Goal: Task Accomplishment & Management: Manage account settings

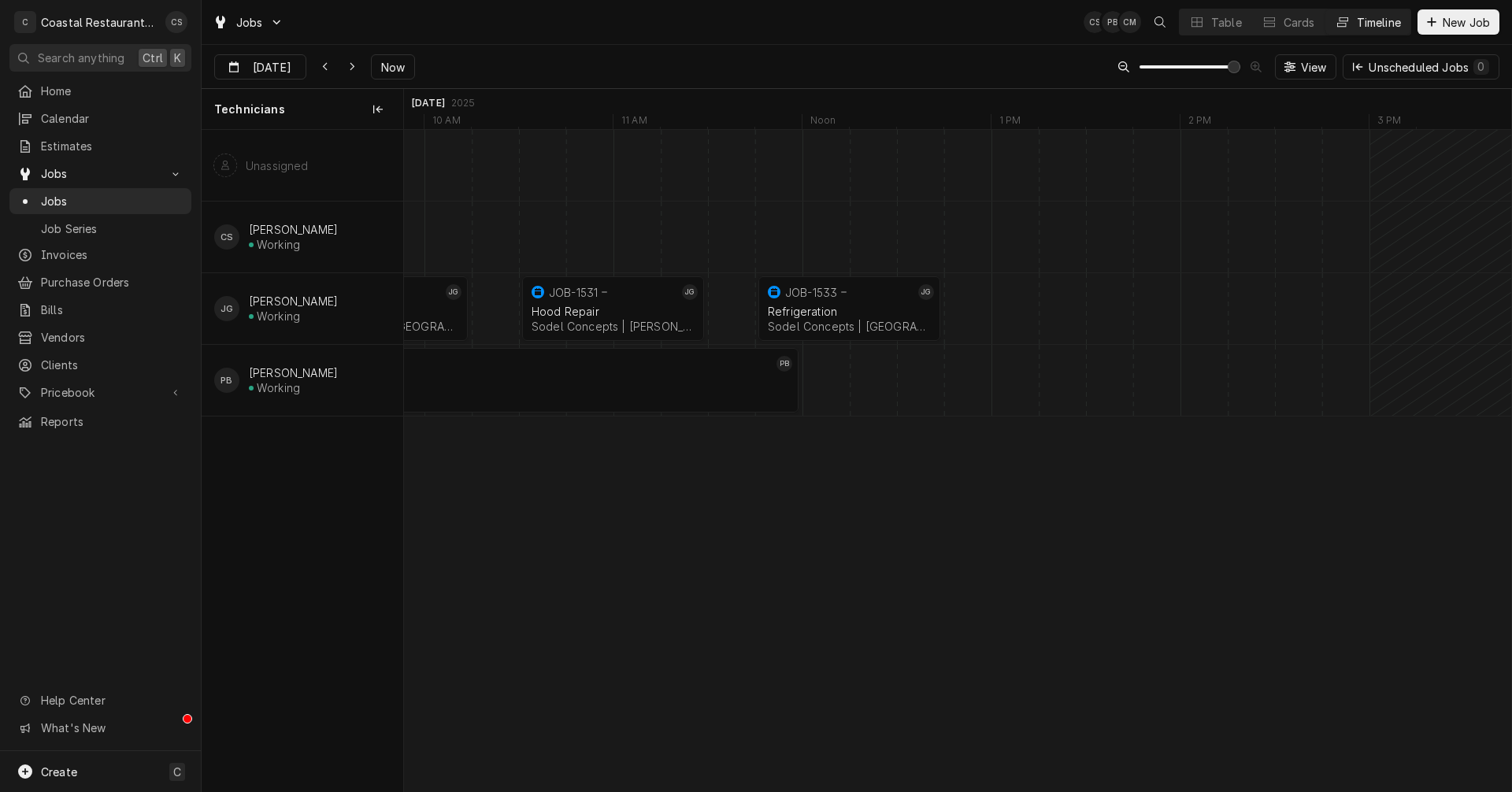
scroll to position [0, 22420]
click at [1246, 310] on div "Refrigeration" at bounding box center [1273, 312] width 163 height 13
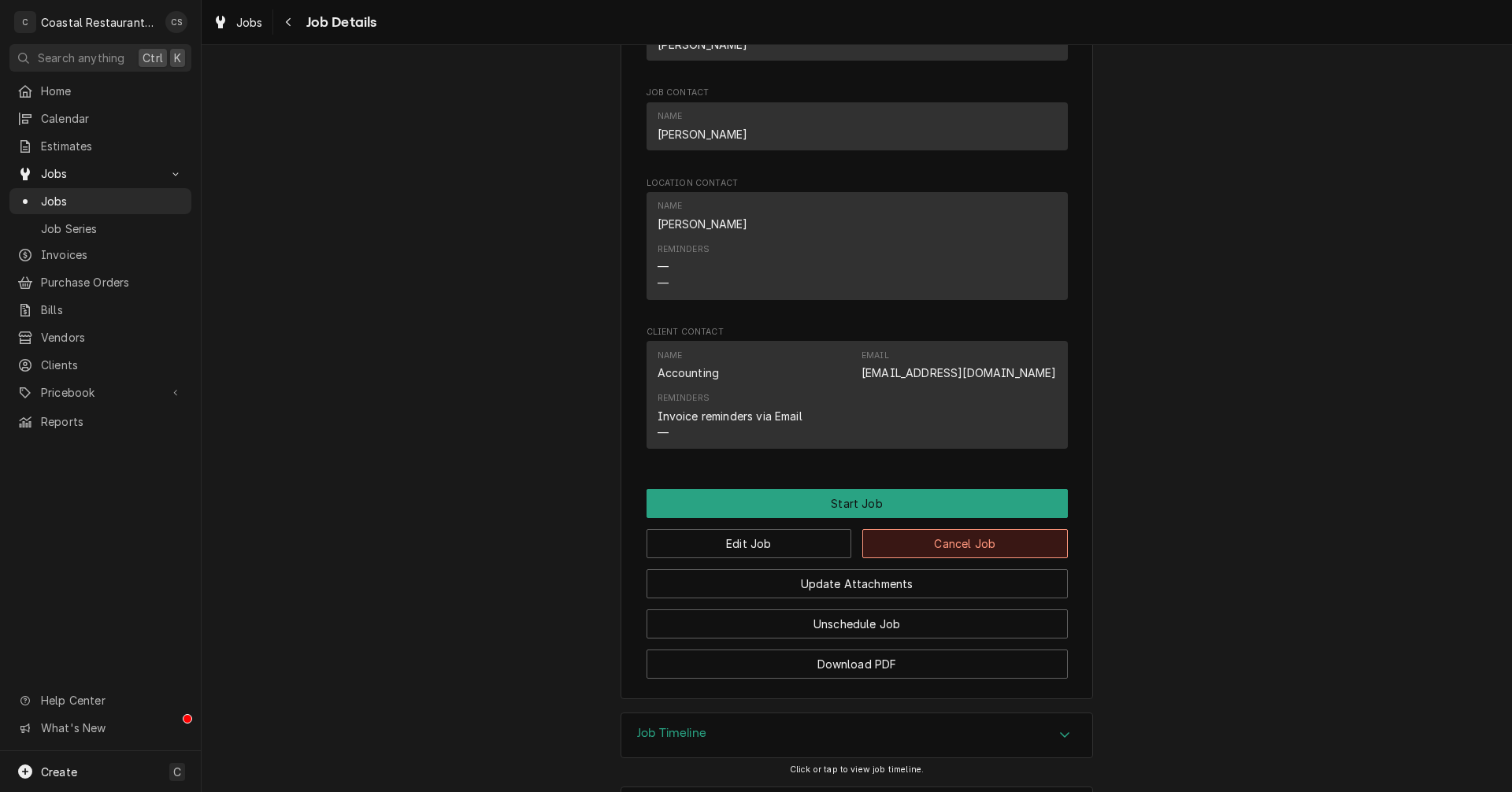
scroll to position [958, 0]
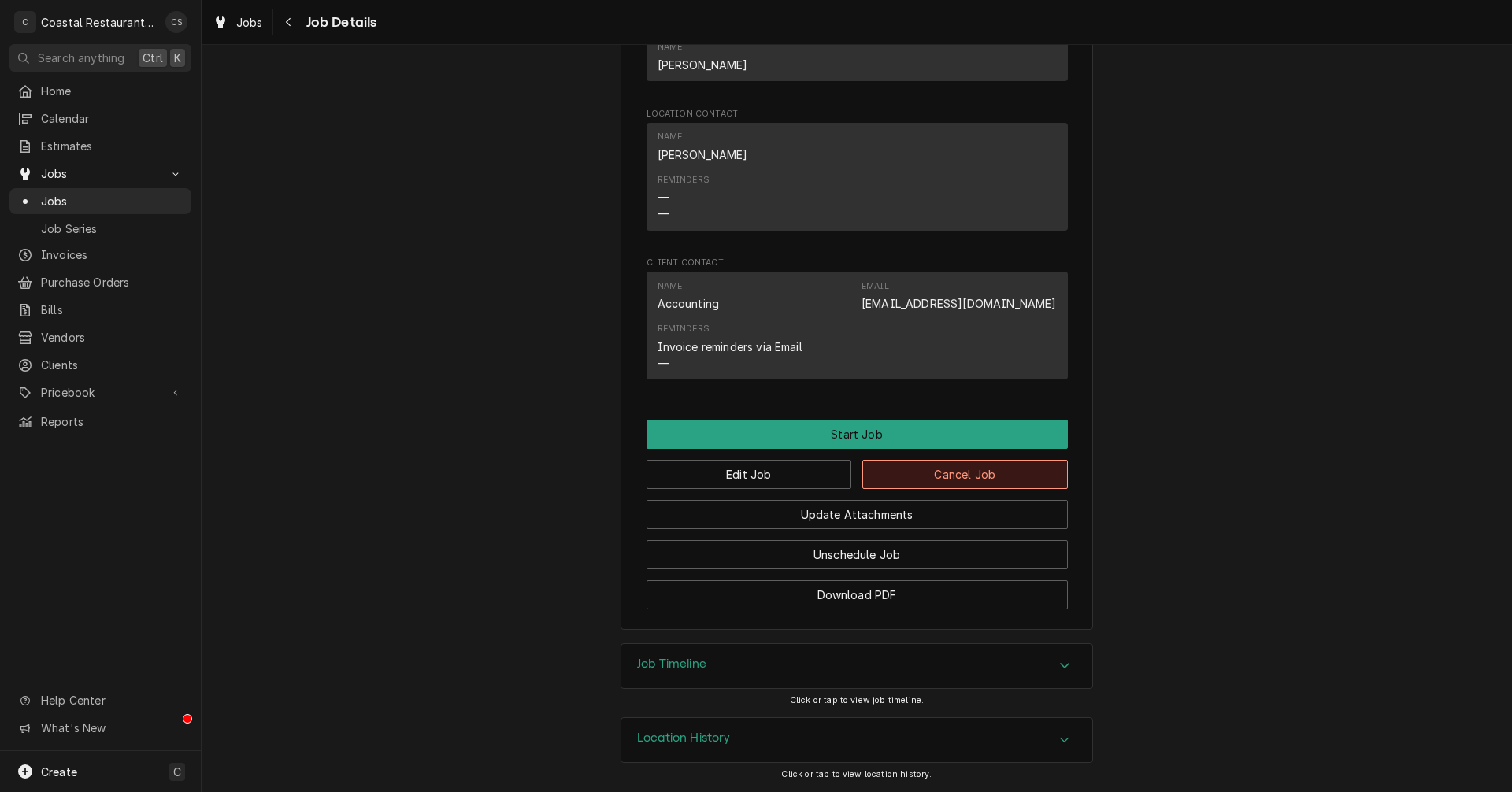
click at [955, 471] on button "Cancel Job" at bounding box center [965, 474] width 206 height 29
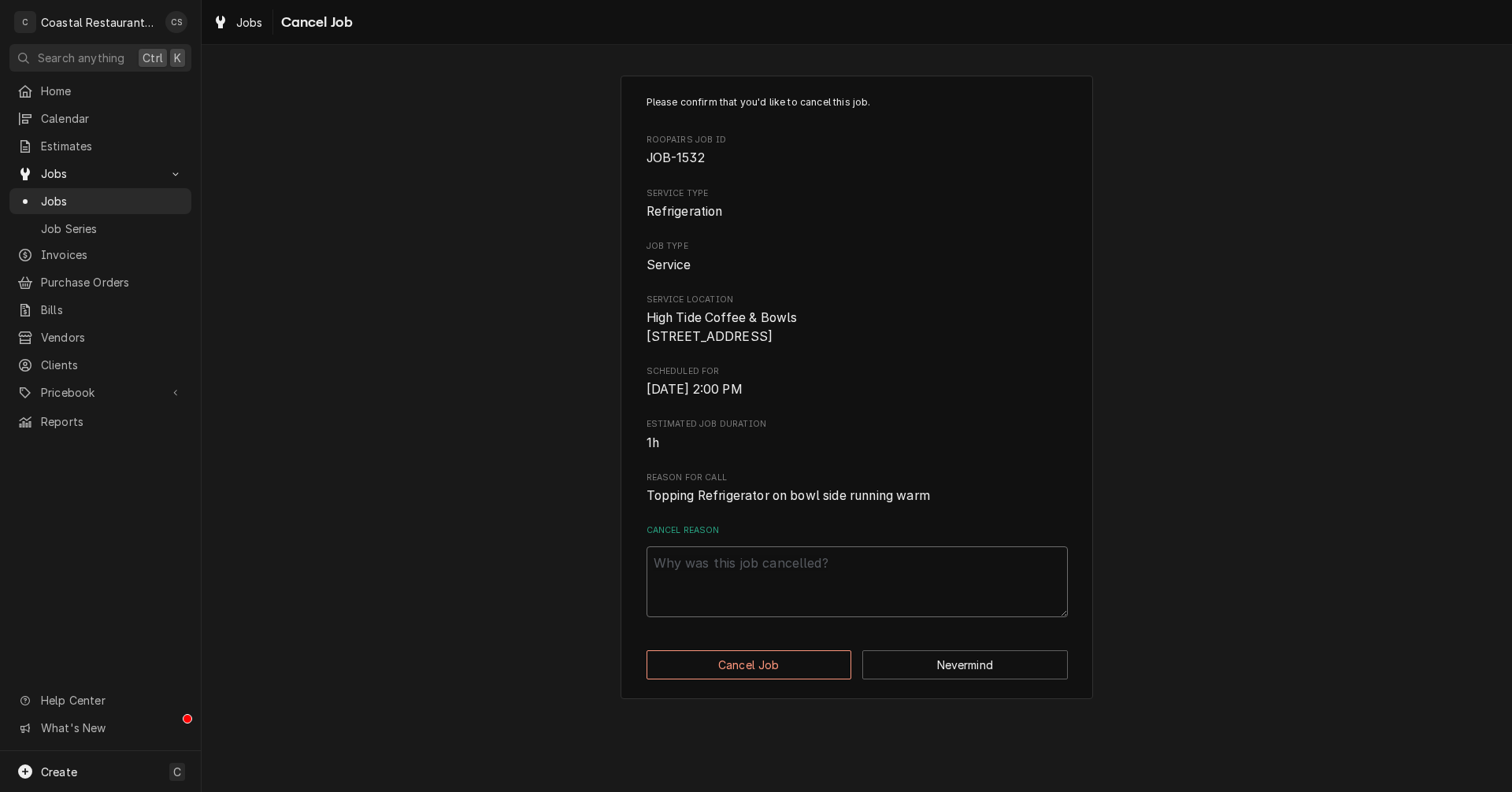
click at [769, 585] on textarea "Cancel Reason" at bounding box center [858, 582] width 422 height 71
type textarea "x"
type textarea "g"
type textarea "x"
type textarea "go"
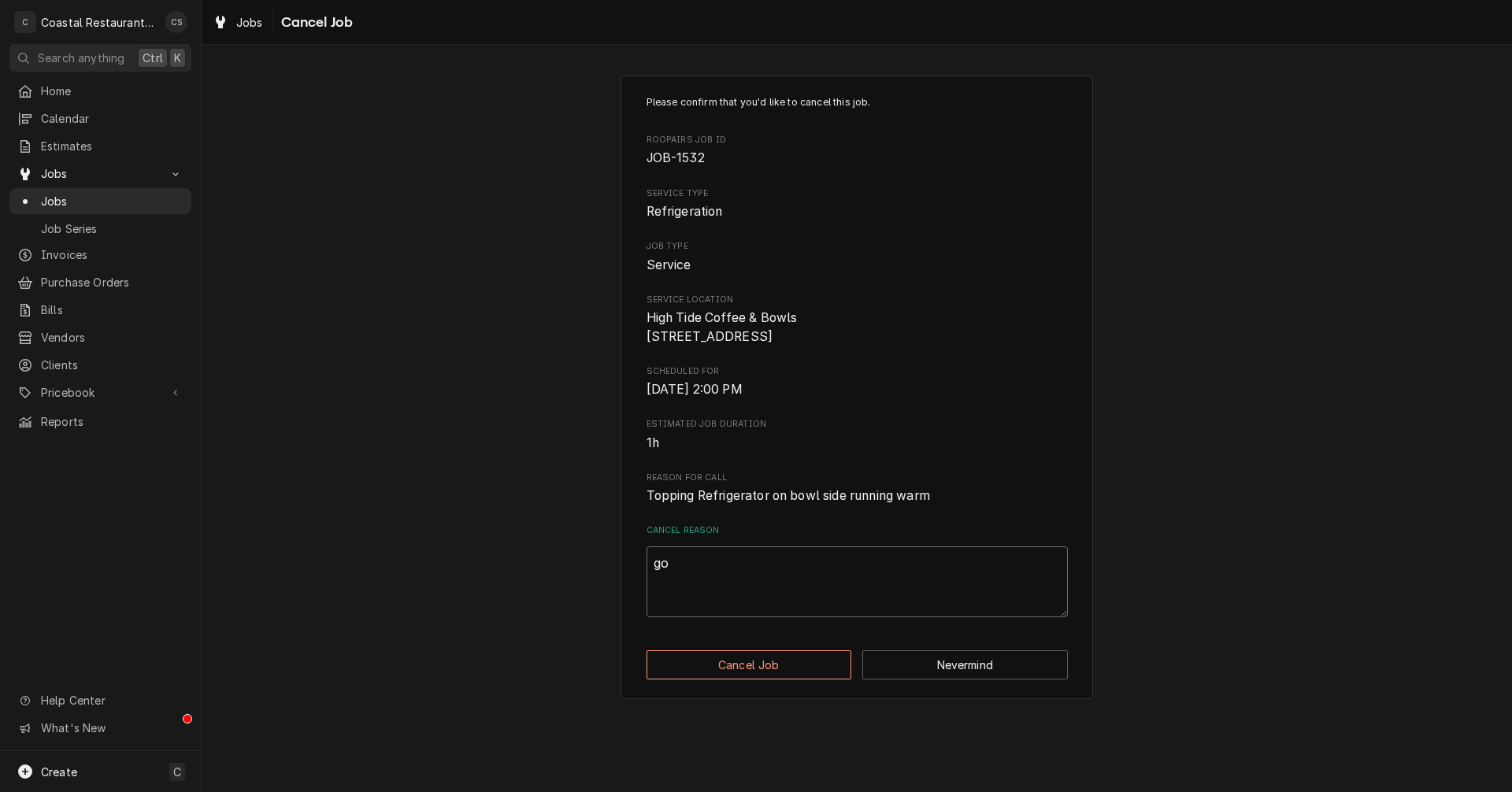
type textarea "x"
type textarea "got"
type textarea "x"
type textarea "got"
type textarea "x"
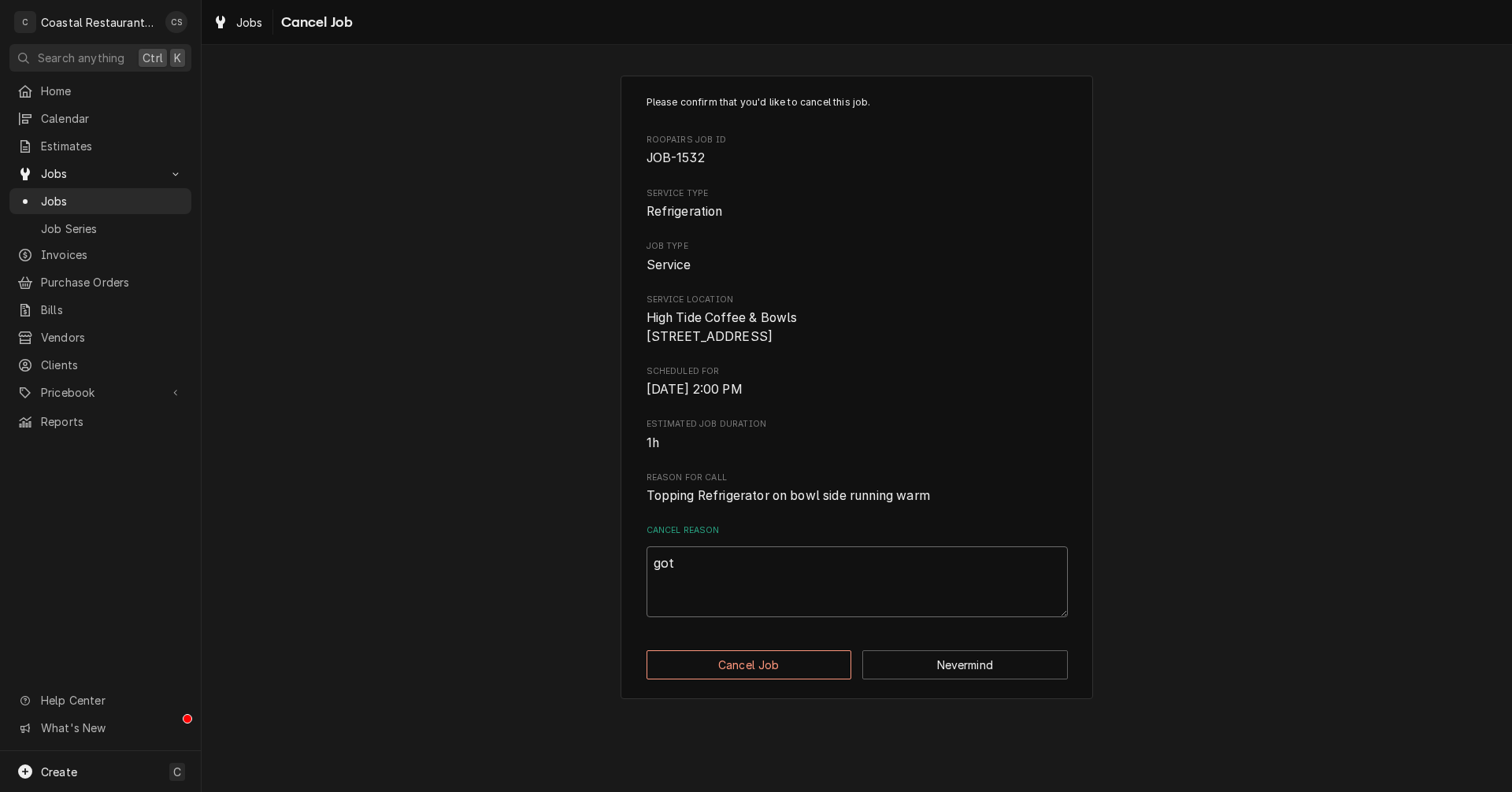
type textarea "got a"
type textarea "x"
type textarea "got an"
type textarea "x"
type textarea "got anb"
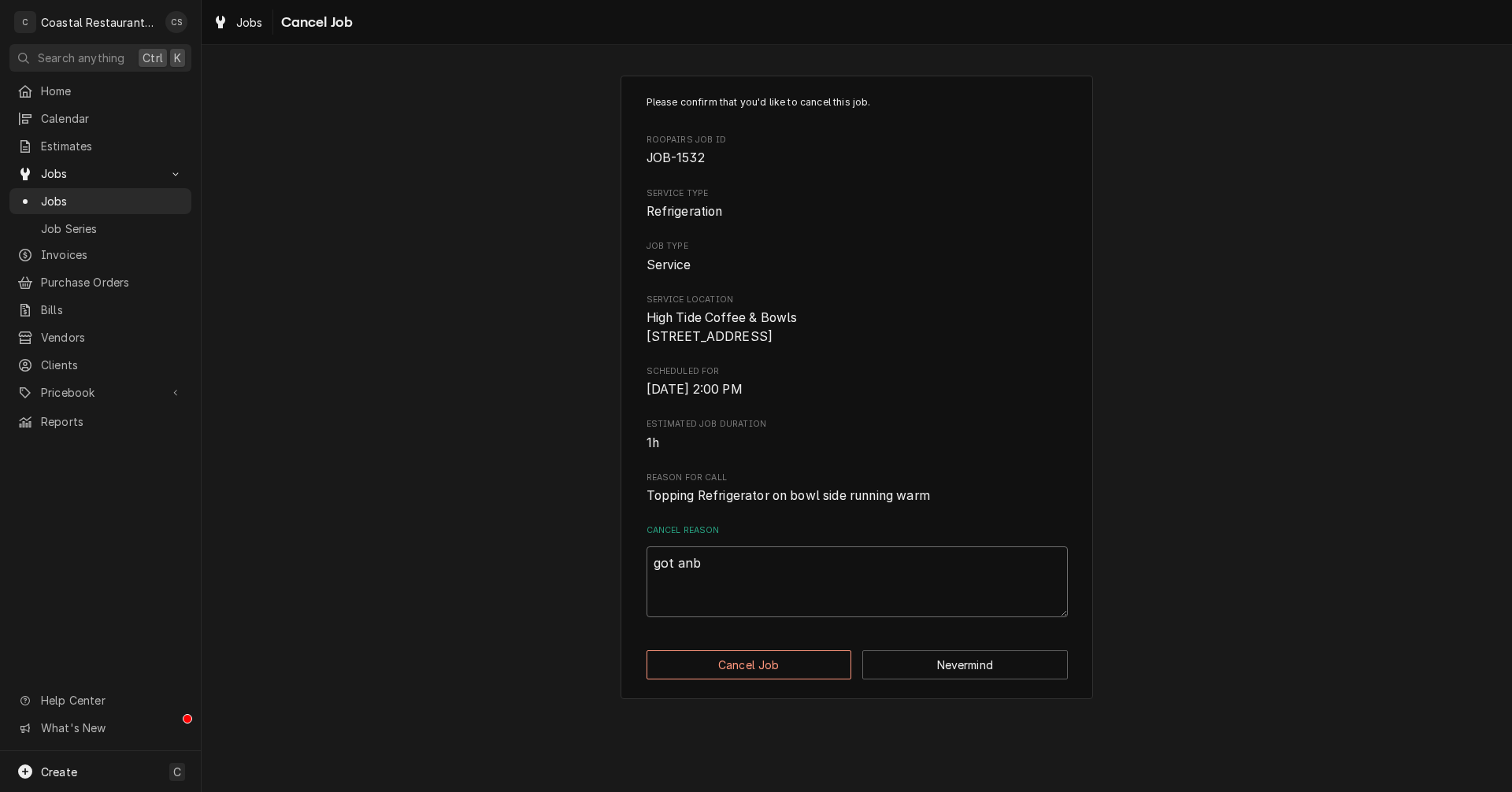
type textarea "x"
type textarea "got an"
type textarea "x"
type textarea "got ano"
type textarea "x"
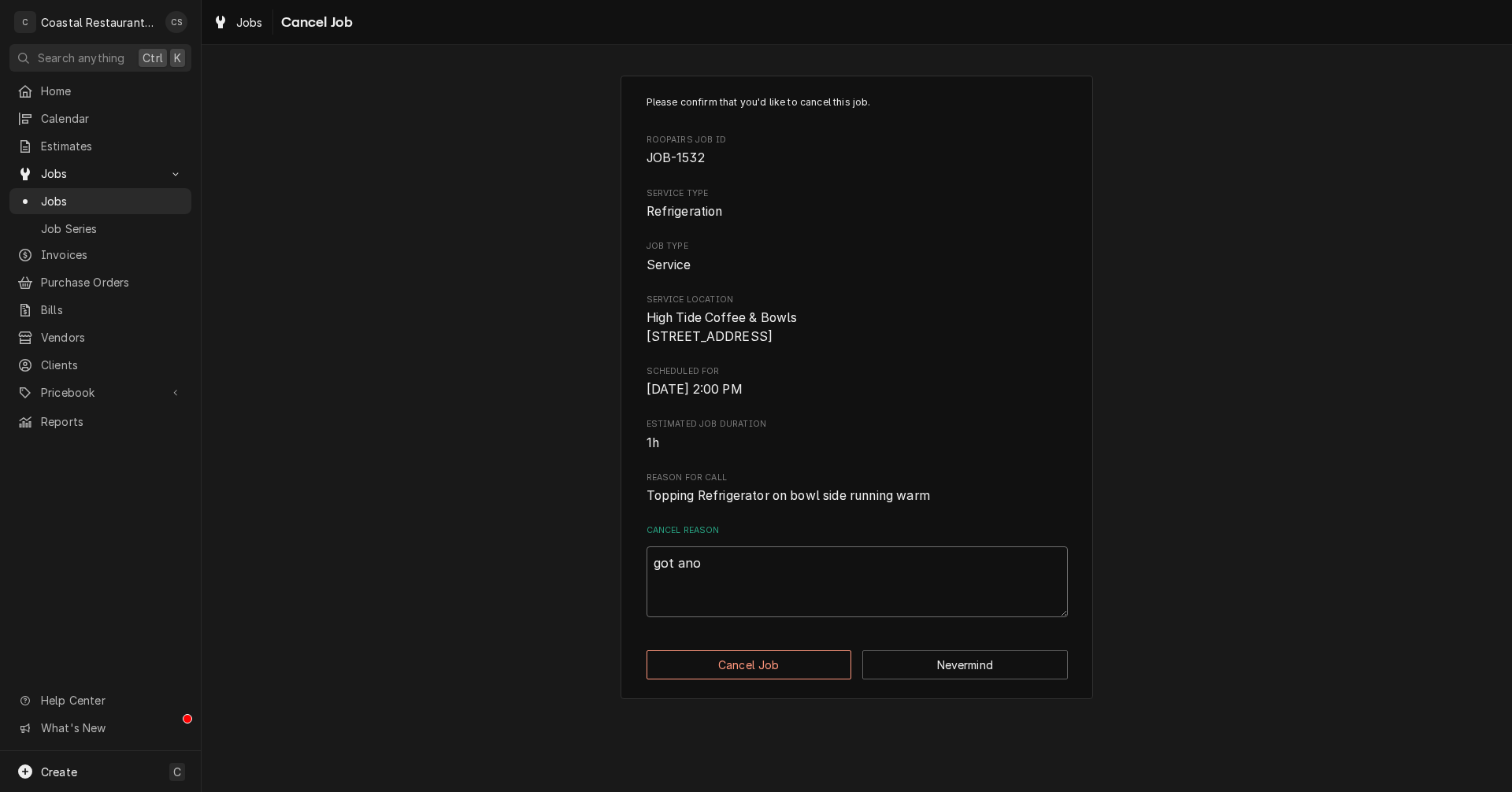
type textarea "got anot"
type textarea "x"
type textarea "got anoth"
type textarea "x"
type textarea "got anothe"
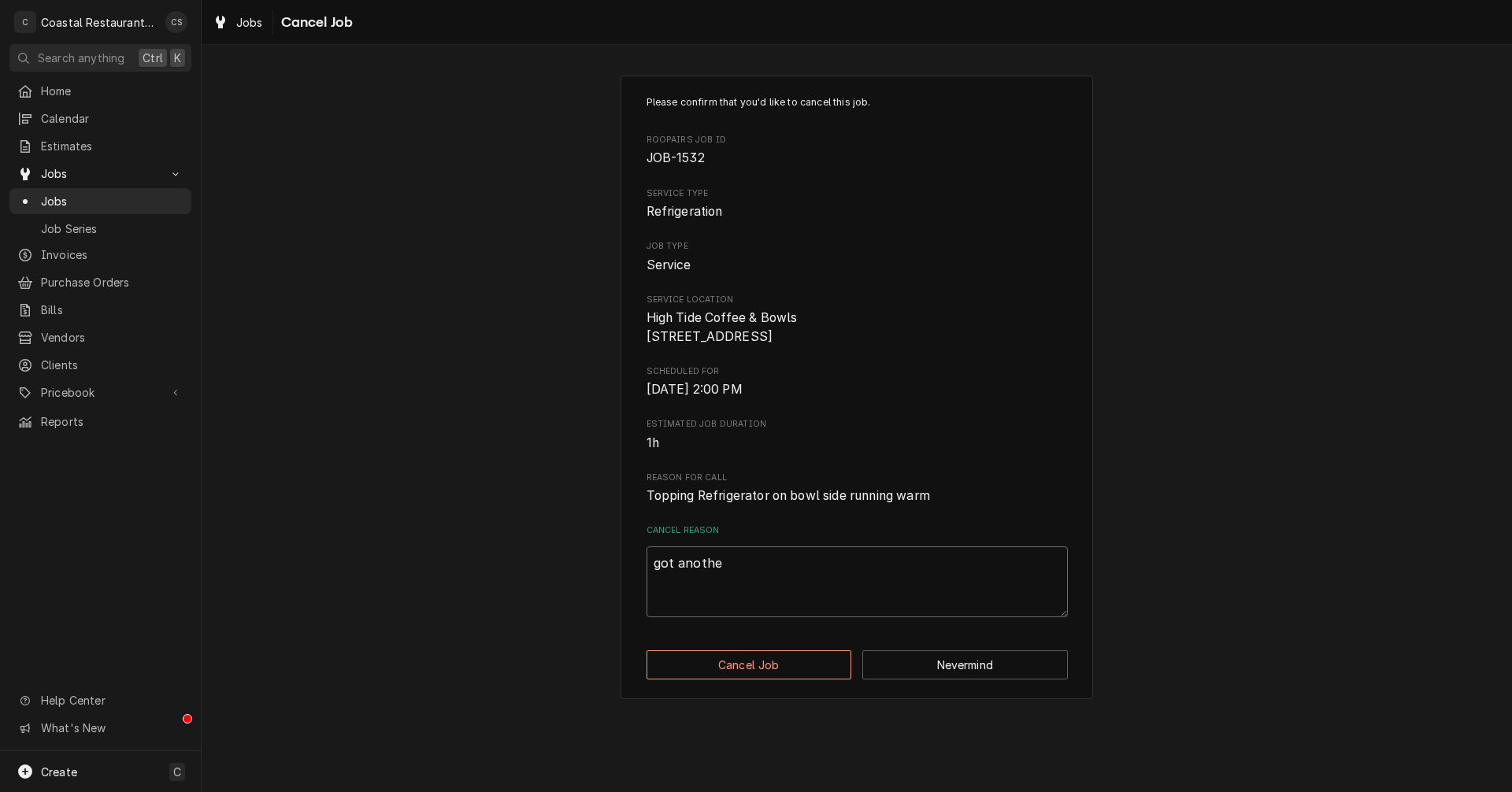
type textarea "x"
type textarea "got another"
type textarea "x"
type textarea "got another"
type textarea "x"
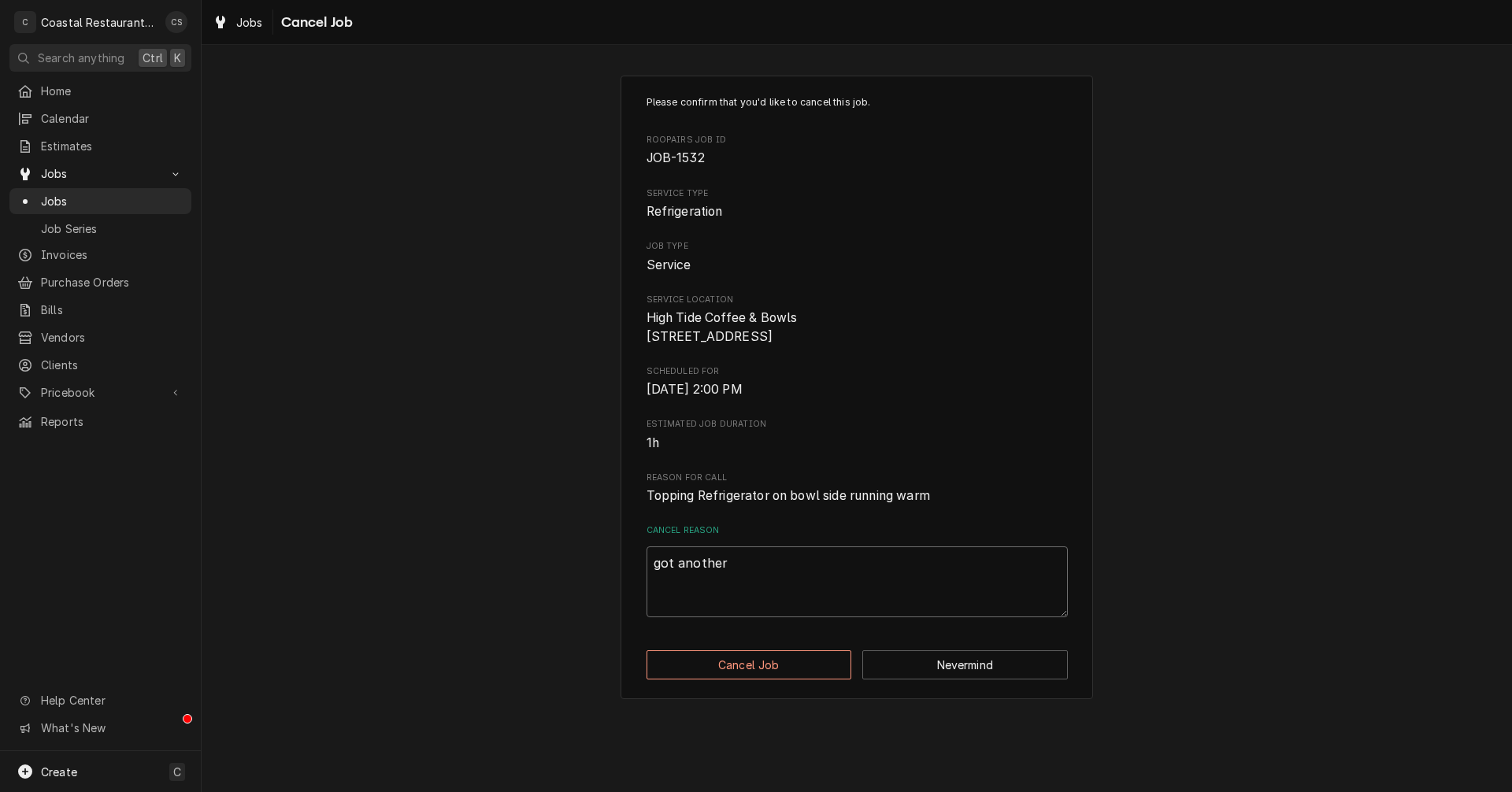
type textarea "got another c"
type textarea "x"
type textarea "got another co"
type textarea "x"
type textarea "got another com"
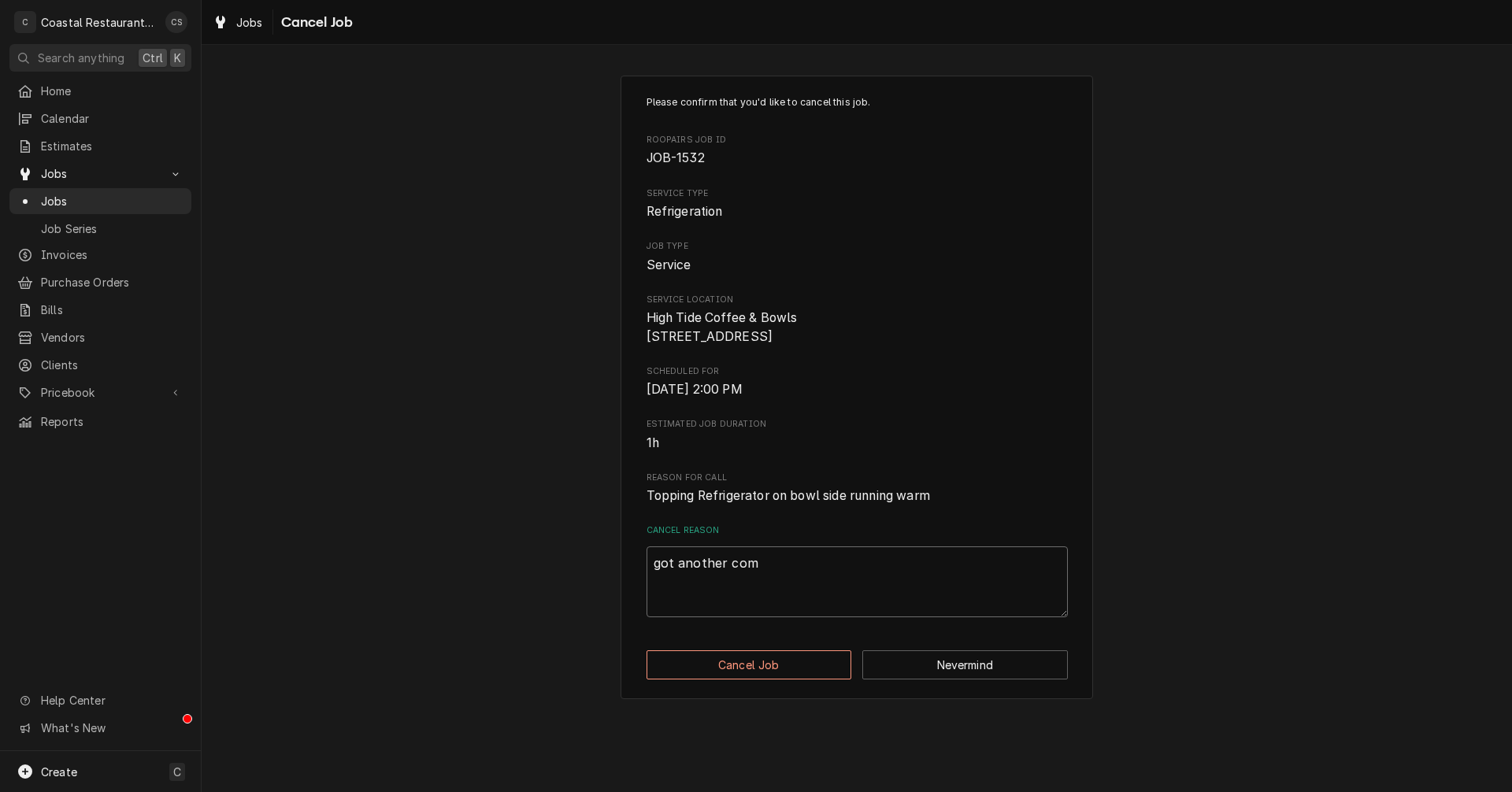
type textarea "x"
type textarea "got another comp"
type textarea "x"
type textarea "got another compa"
type textarea "x"
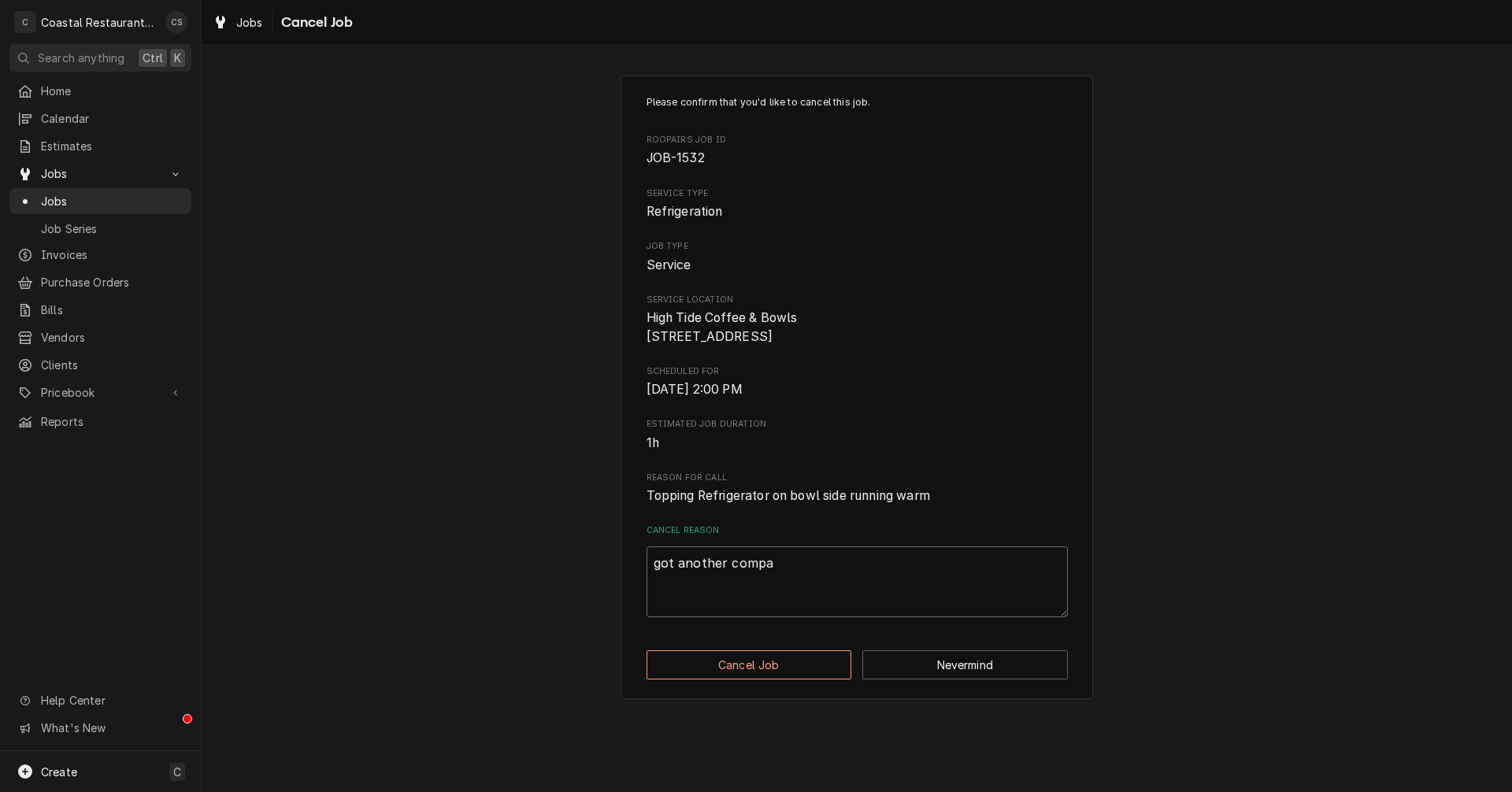
type textarea "got another compan"
type textarea "x"
type textarea "got another company"
click at [767, 677] on button "Cancel Job" at bounding box center [750, 665] width 206 height 29
type textarea "x"
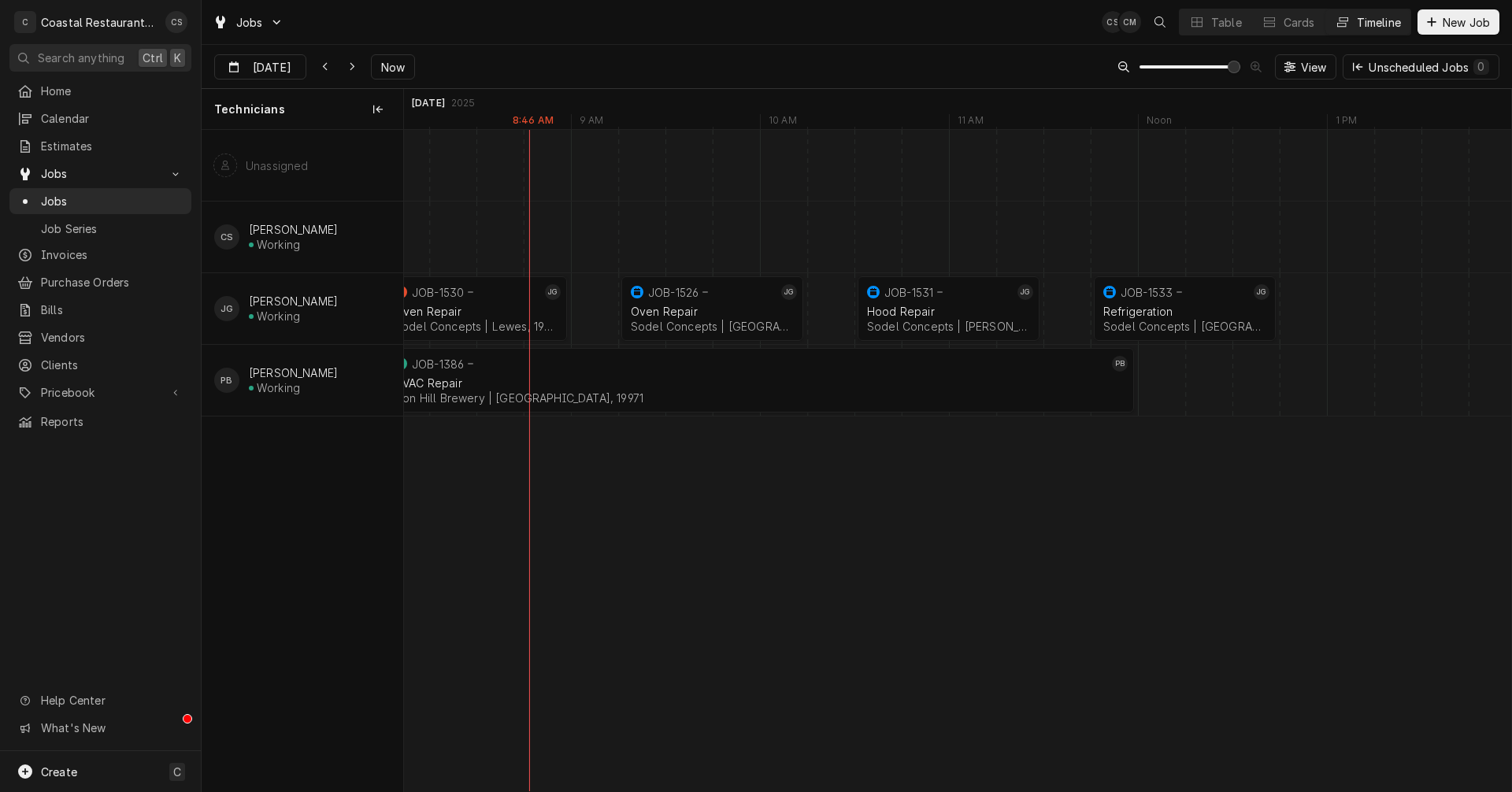
scroll to position [0, 21579]
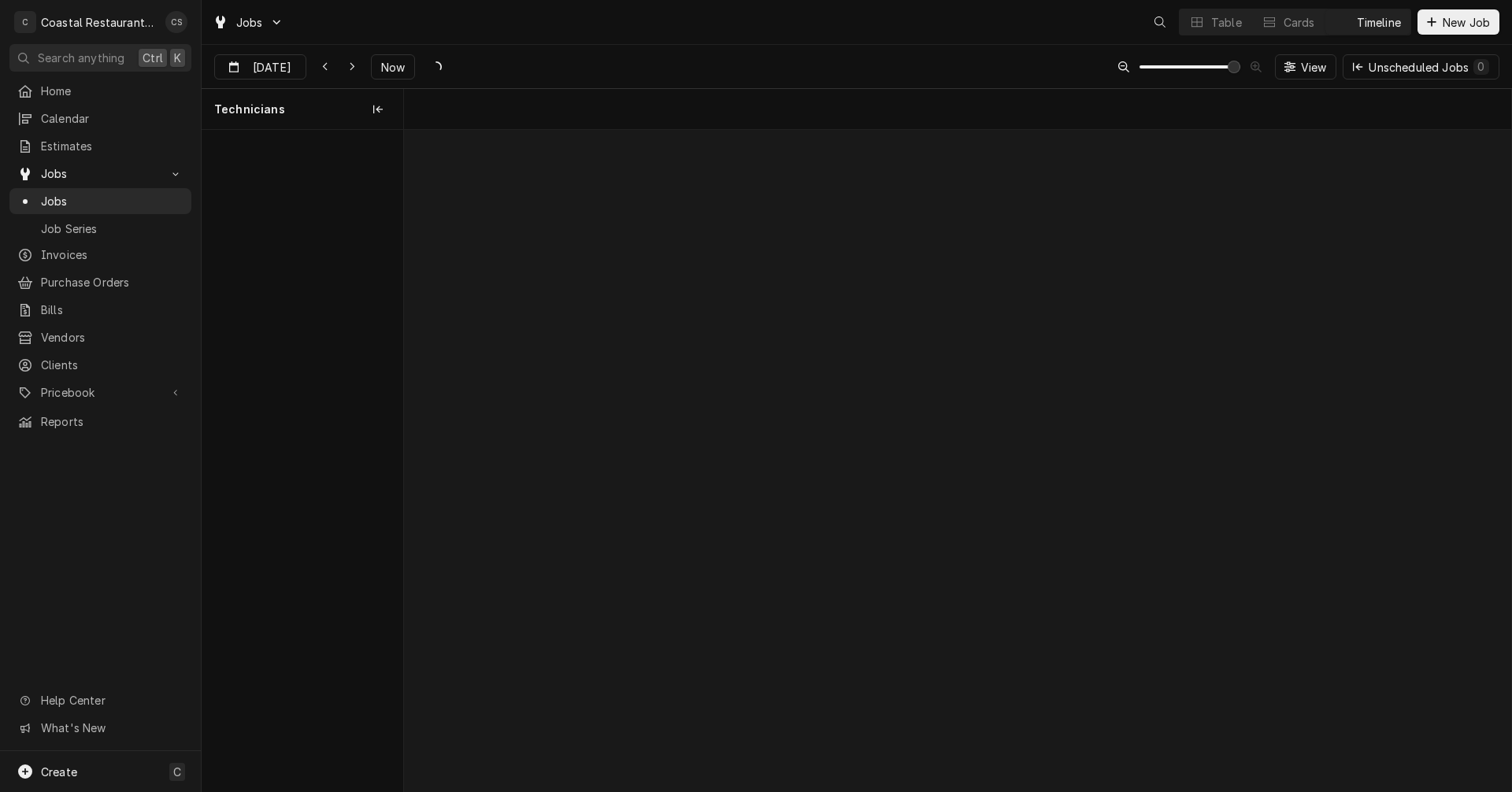
scroll to position [0, 21957]
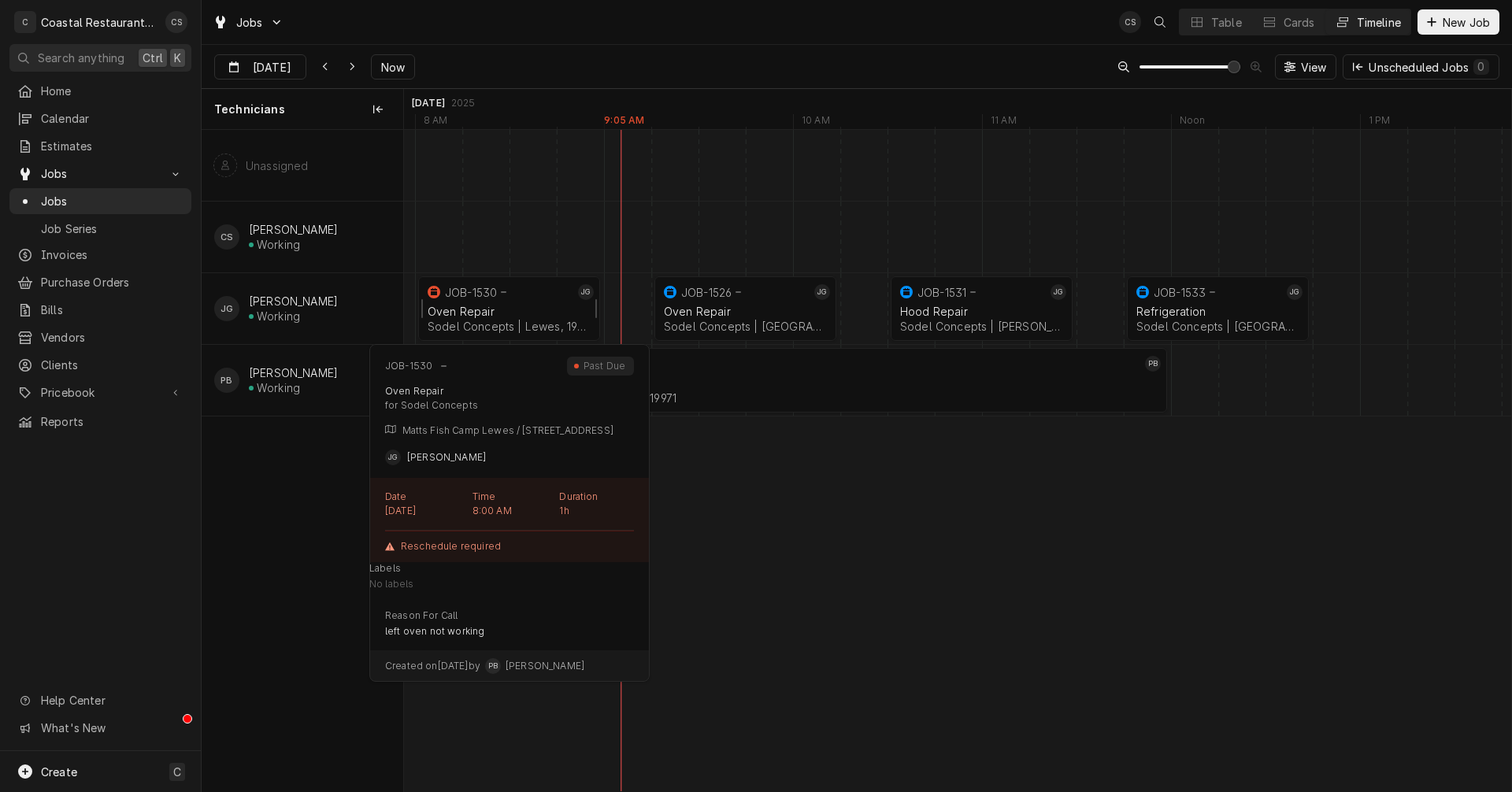
click at [491, 305] on div "Oven Repair" at bounding box center [508, 312] width 163 height 13
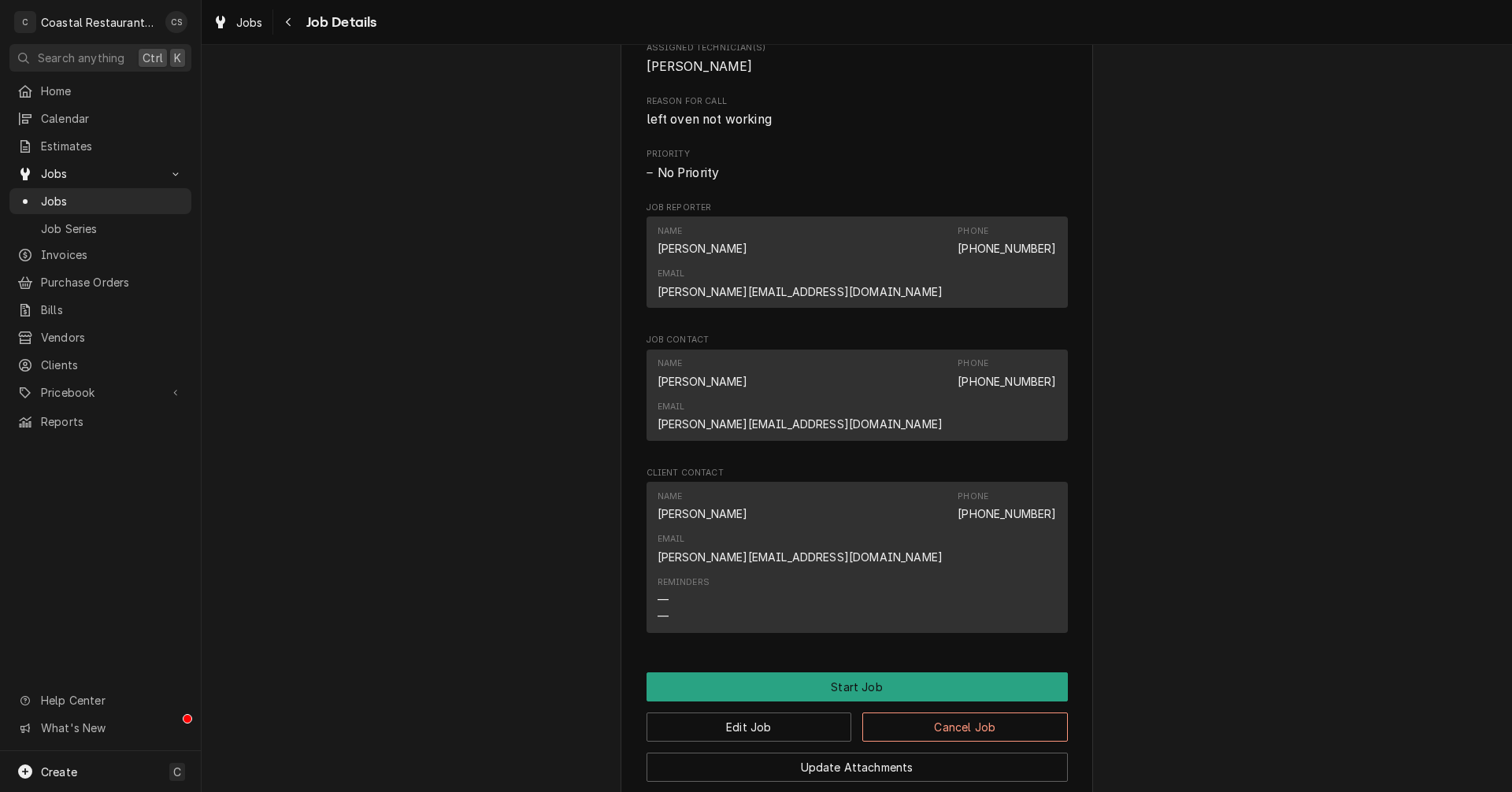
scroll to position [863, 0]
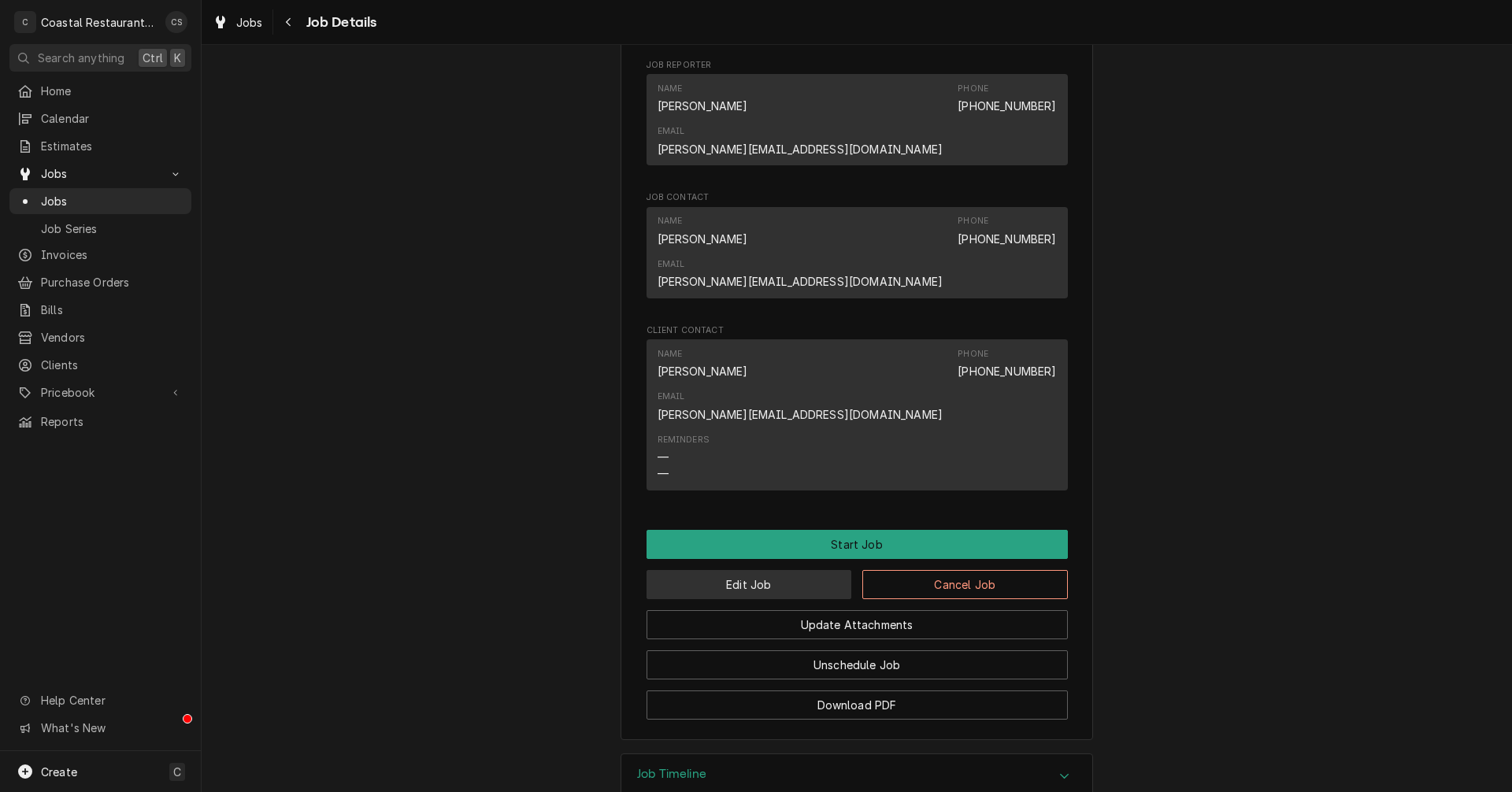
click at [777, 570] on button "Edit Job" at bounding box center [750, 584] width 206 height 29
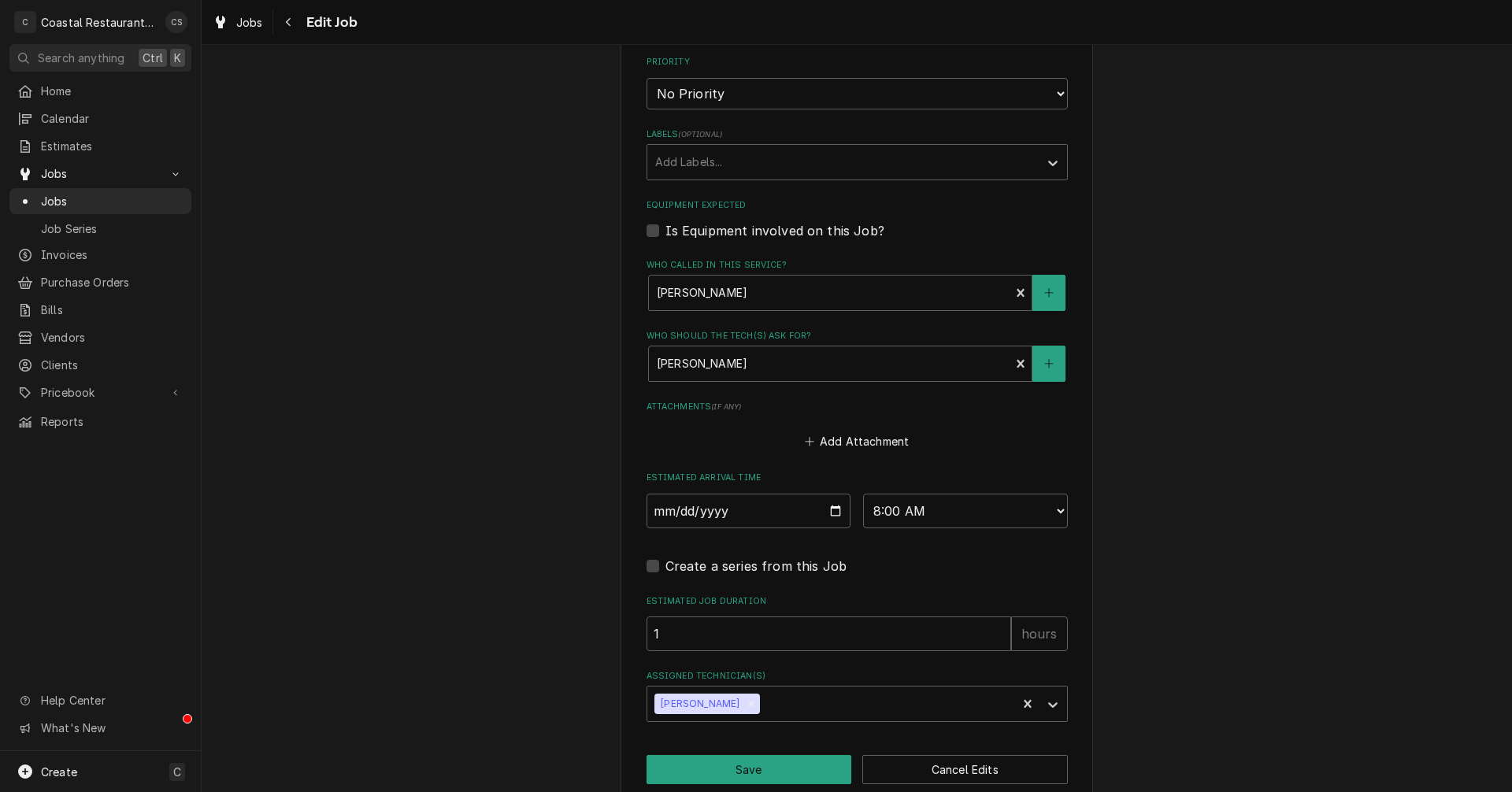
scroll to position [907, 0]
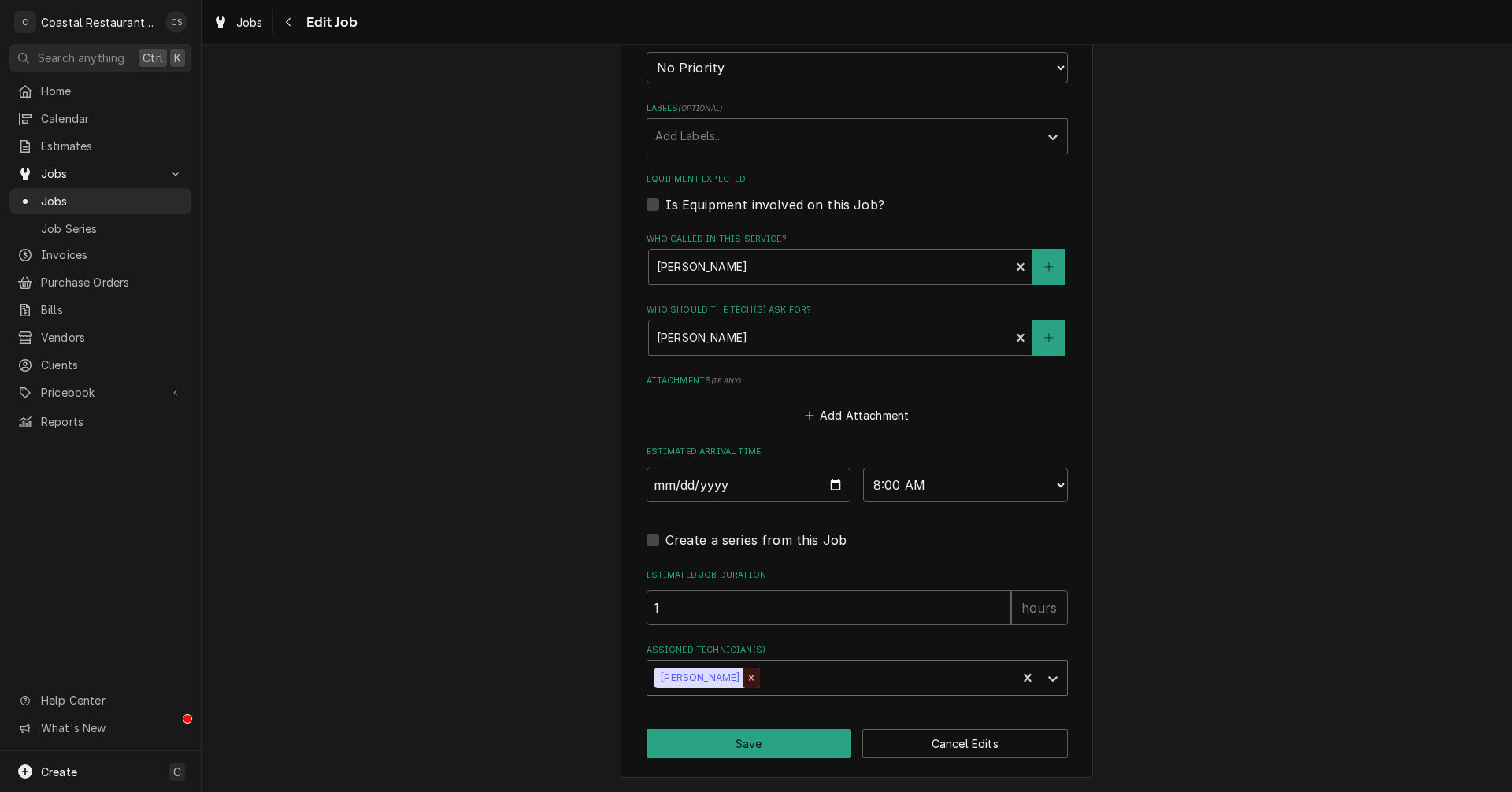
click at [749, 677] on icon "Remove James Gatton" at bounding box center [752, 677] width 6 height 6
click at [832, 486] on input "2025-08-11" at bounding box center [749, 485] width 205 height 35
type textarea "x"
type input "2025-08-12"
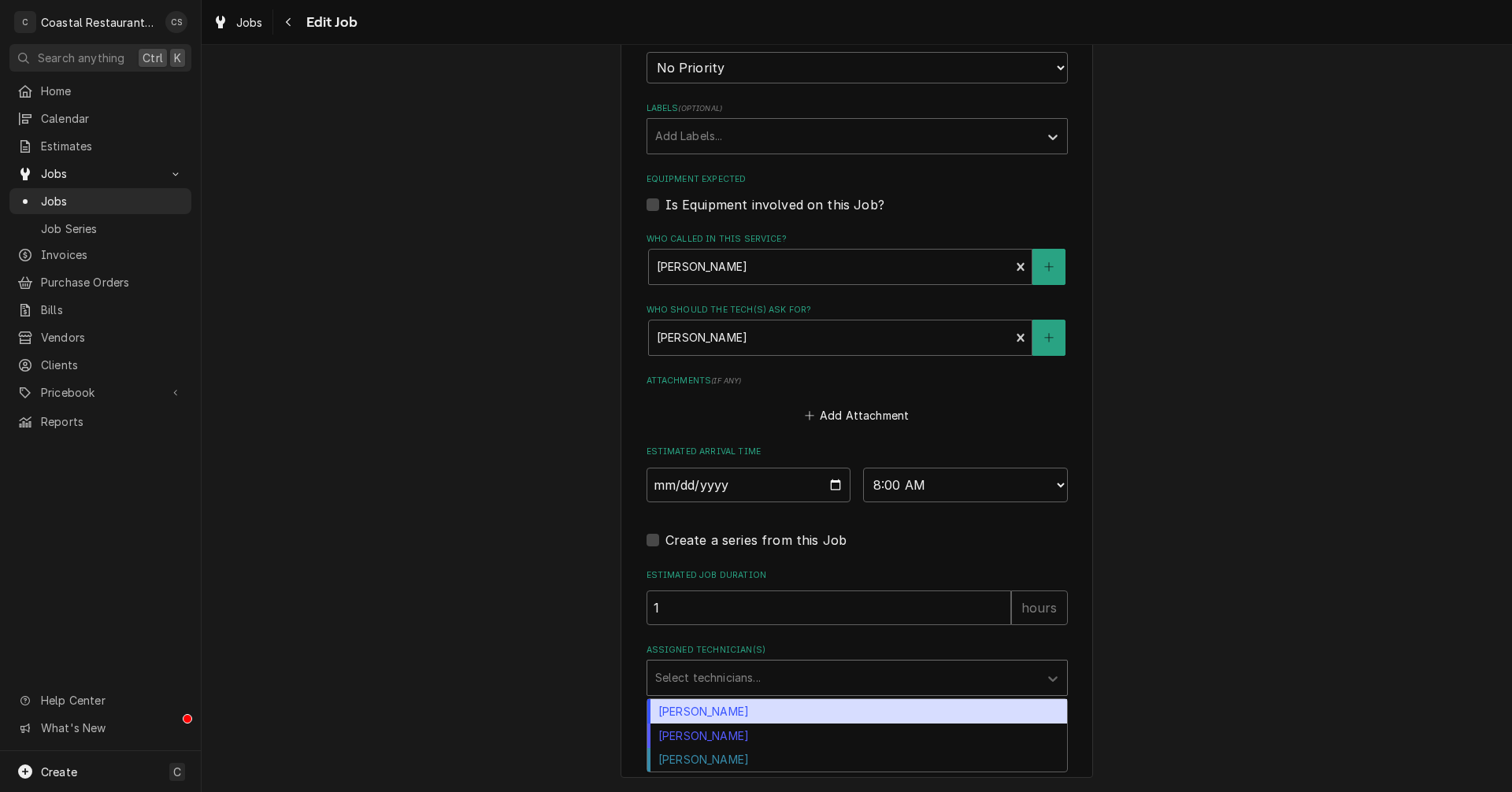
click at [722, 682] on div "Assigned Technician(s)" at bounding box center [843, 677] width 375 height 28
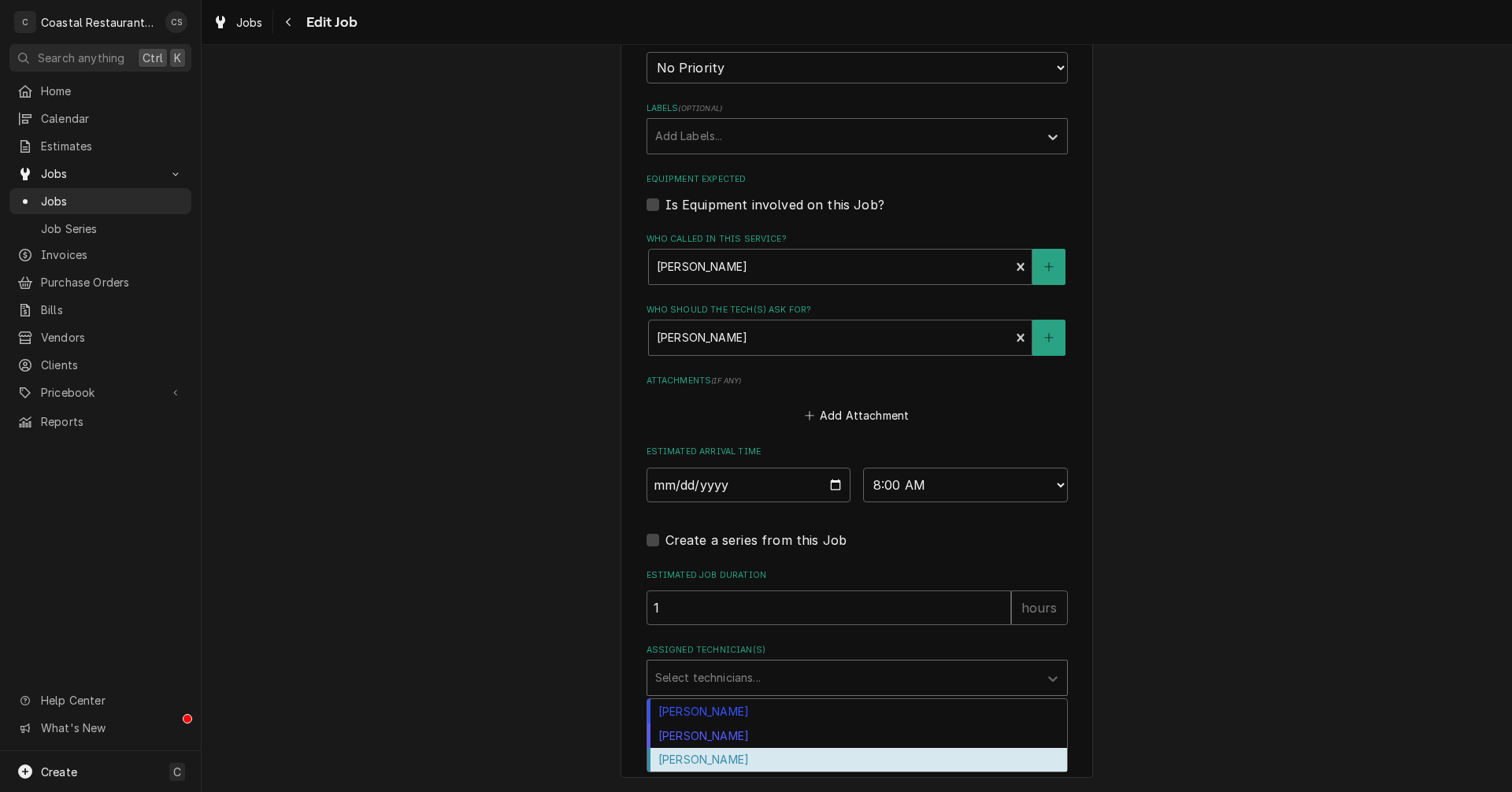
click at [711, 757] on div "Phill Blush" at bounding box center [857, 759] width 420 height 24
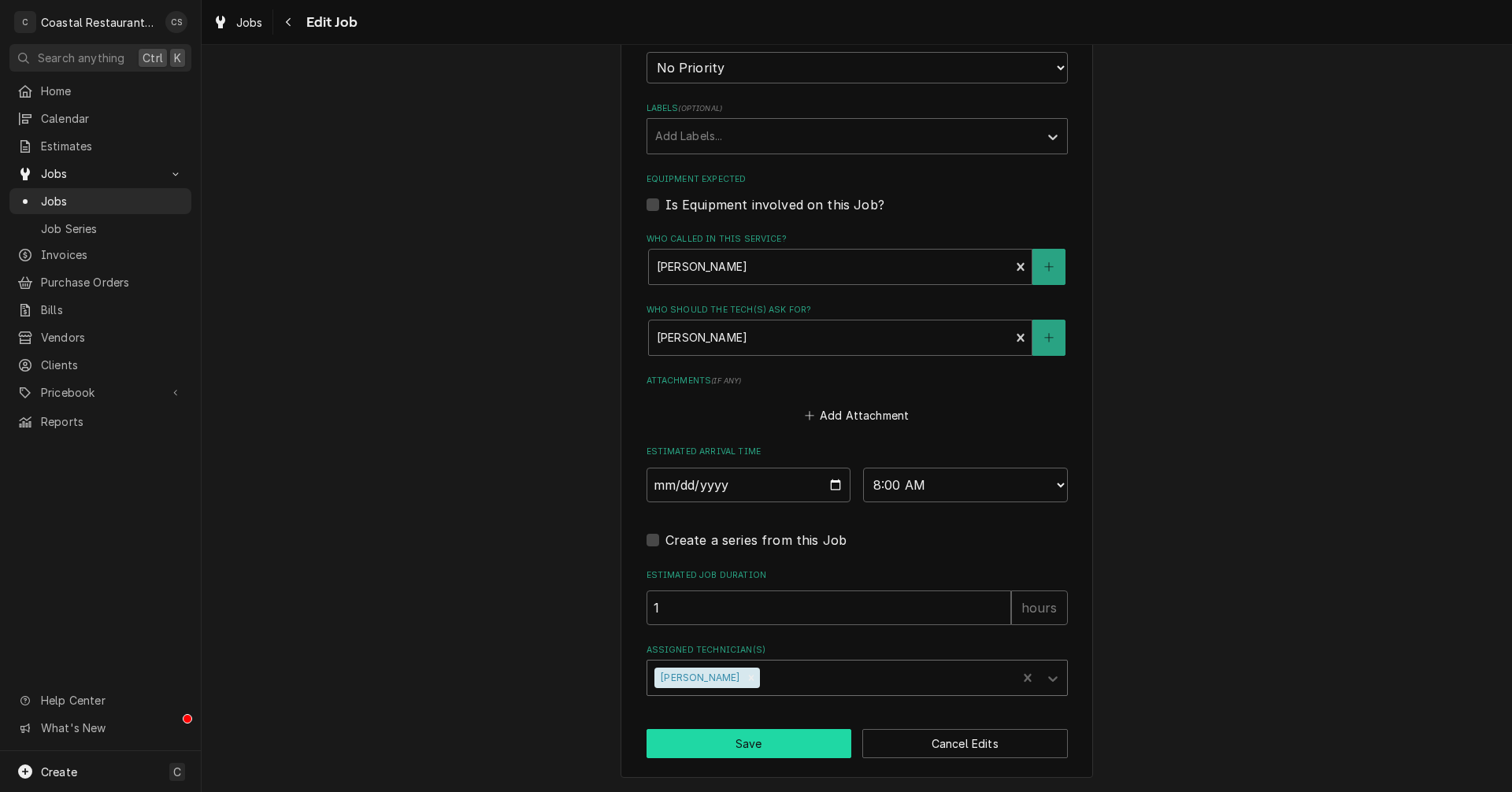
click at [756, 745] on button "Save" at bounding box center [750, 744] width 206 height 29
type textarea "x"
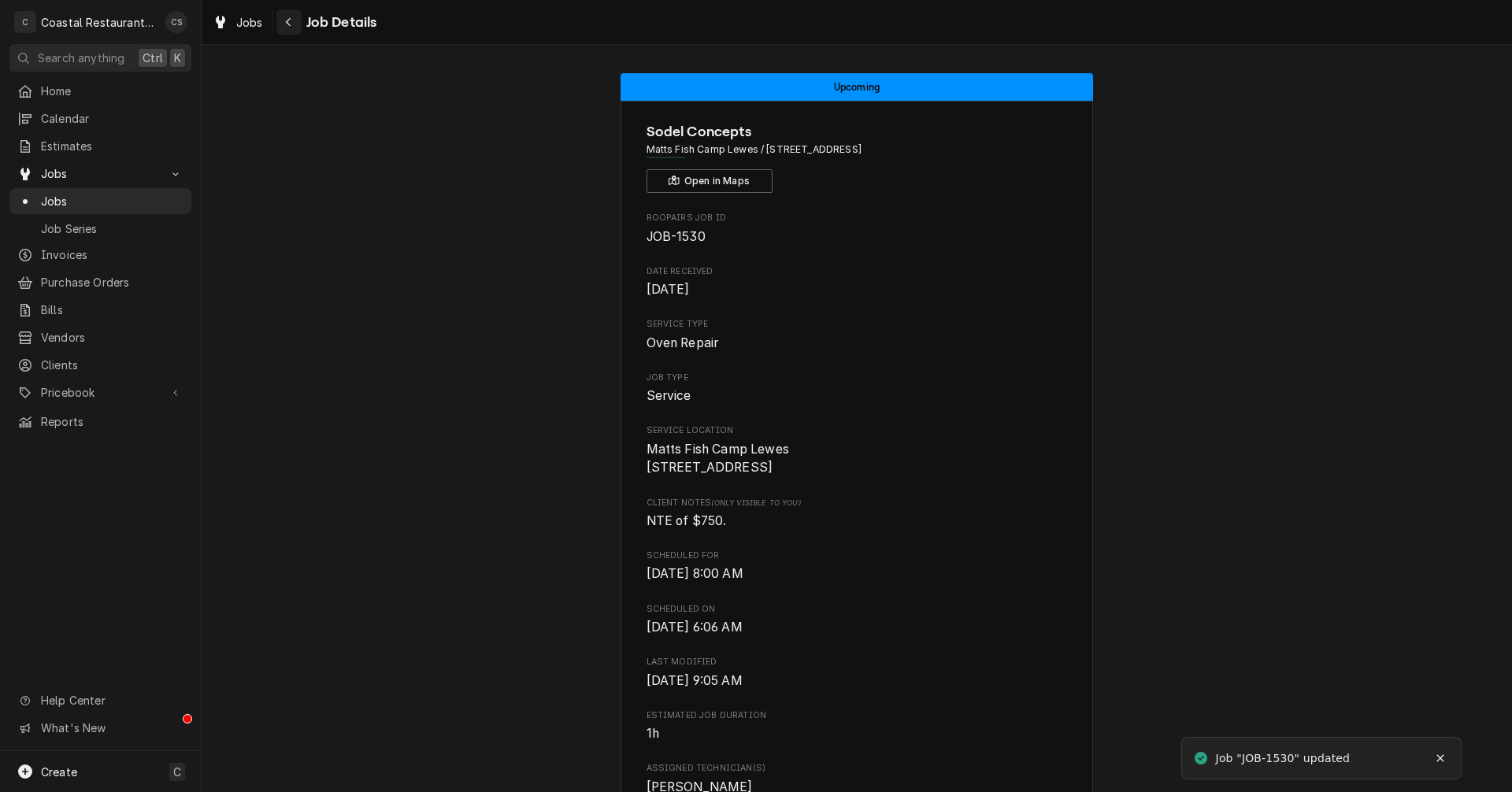
click at [289, 18] on icon "Navigate back" at bounding box center [288, 21] width 7 height 11
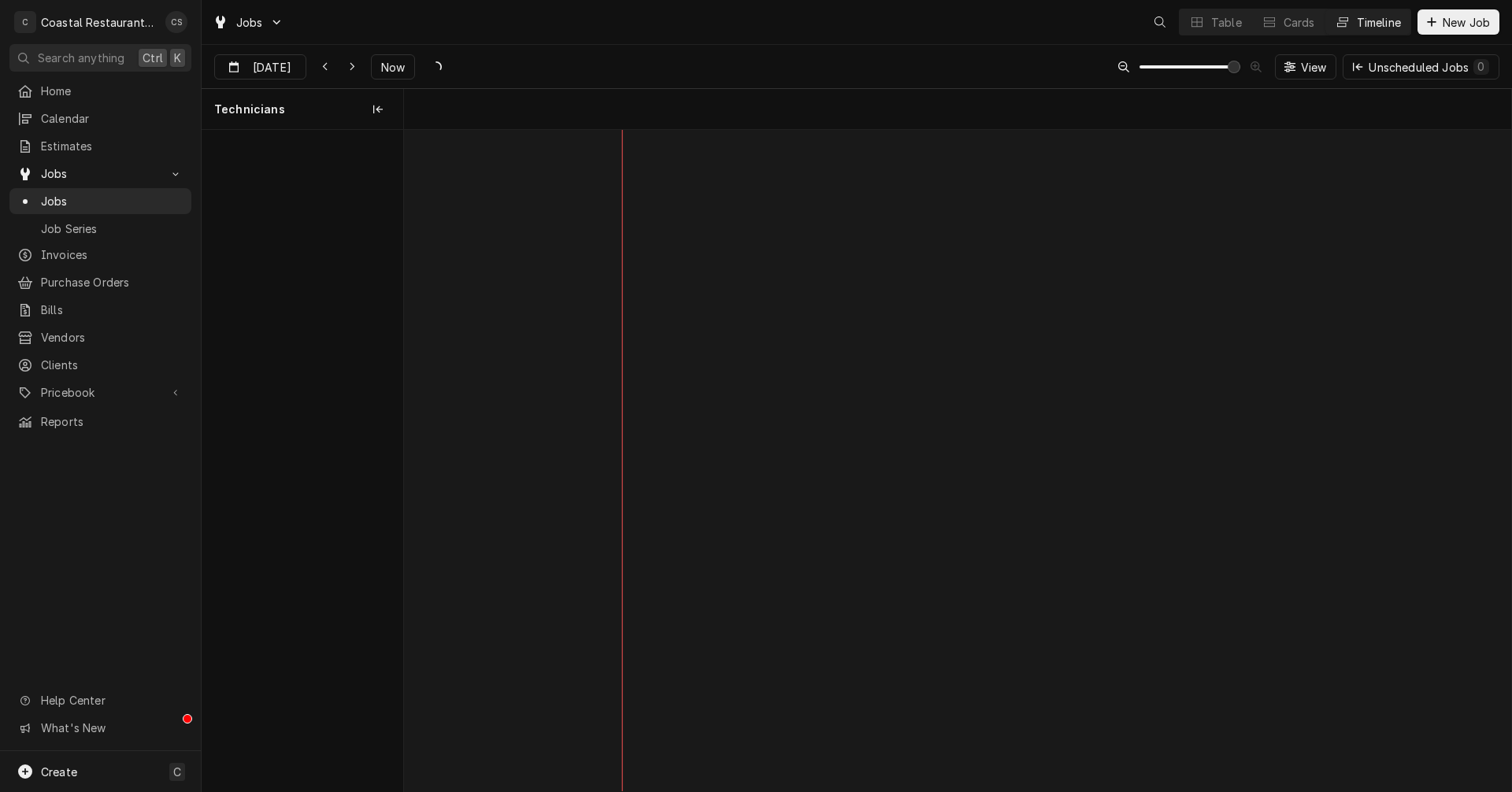
scroll to position [0, 21957]
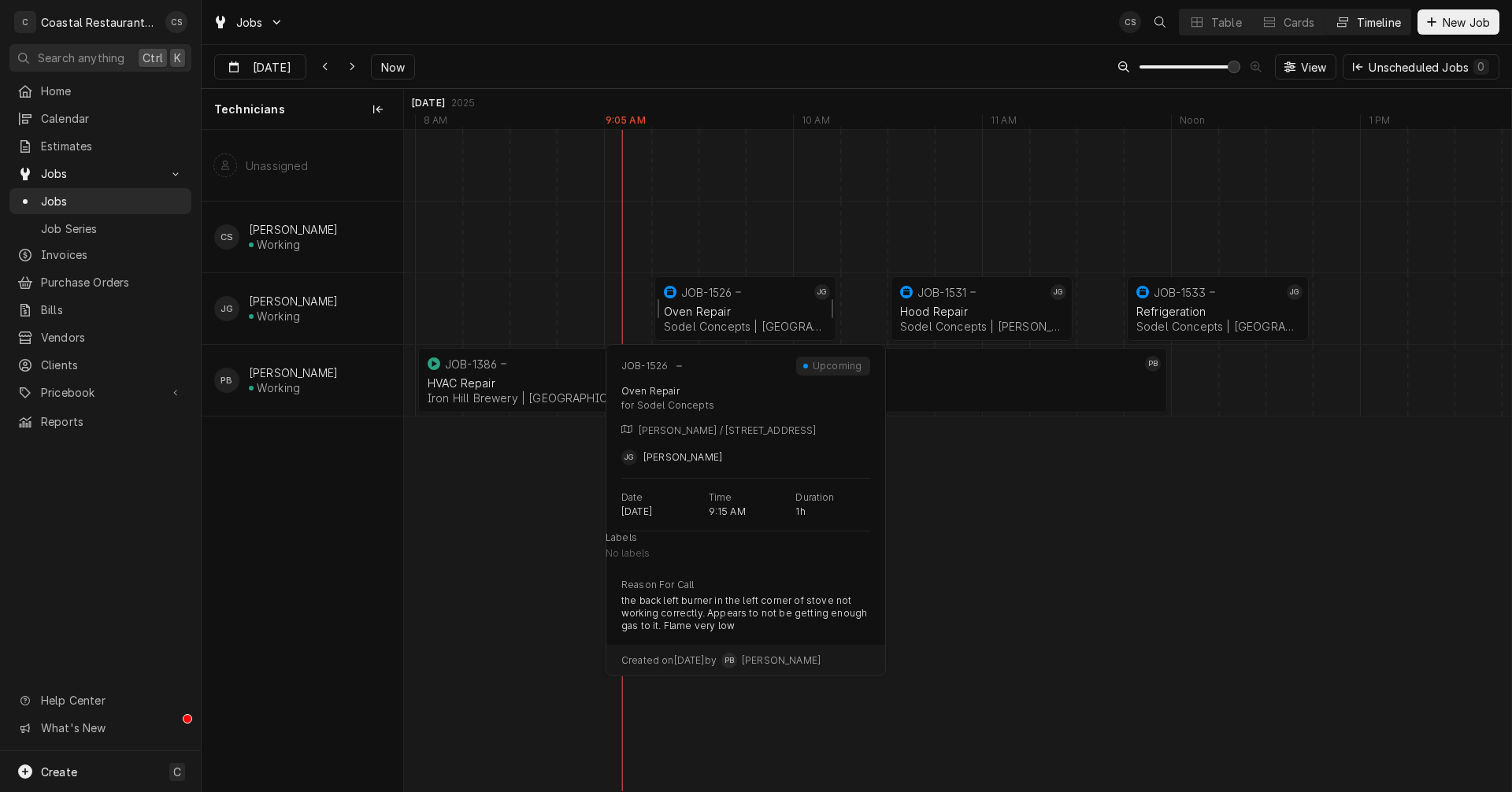
click at [745, 303] on div "Oven Repair Sodel Concepts | Rehoboth Beach, 19971" at bounding box center [745, 319] width 169 height 35
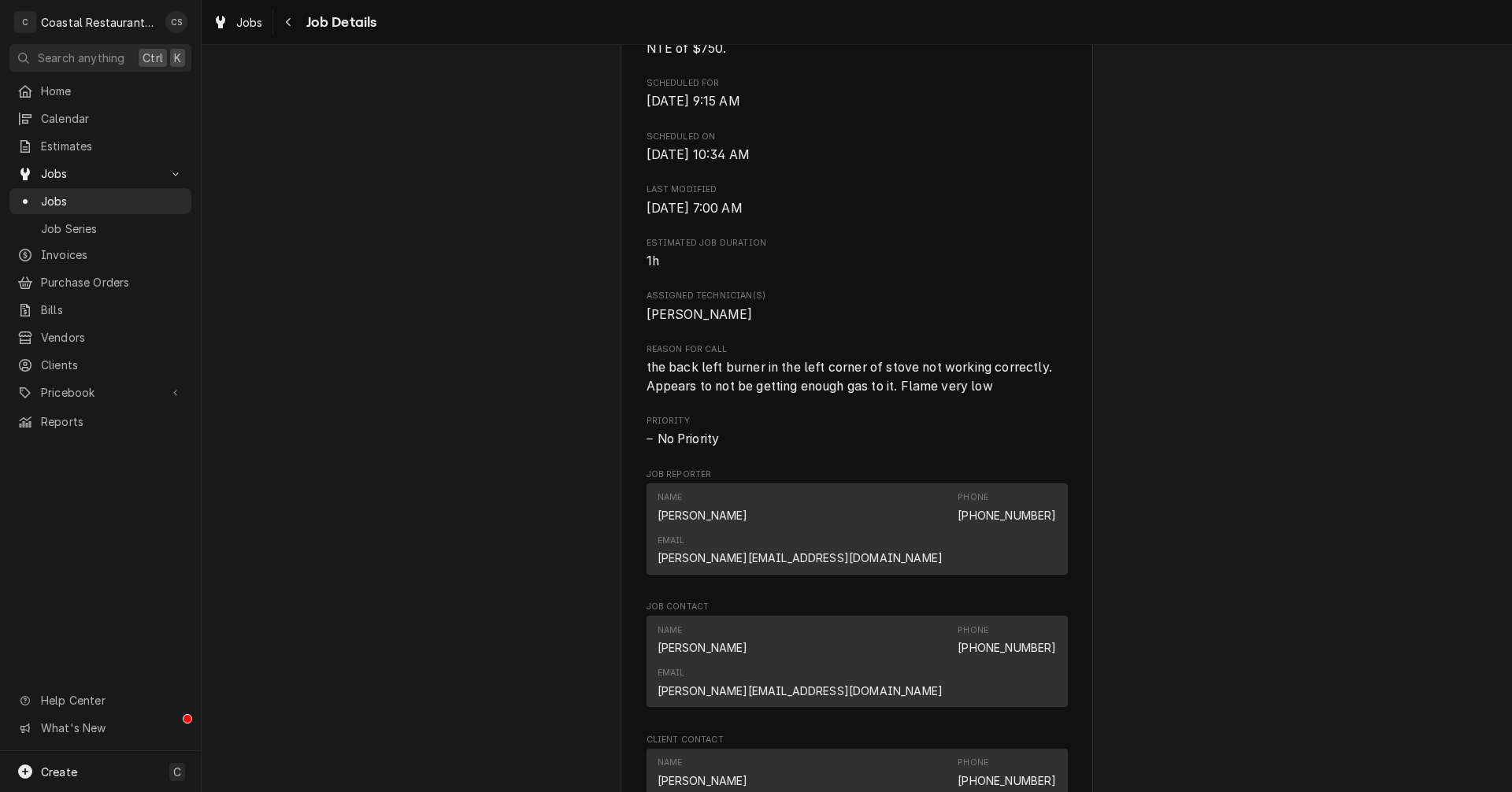
scroll to position [881, 0]
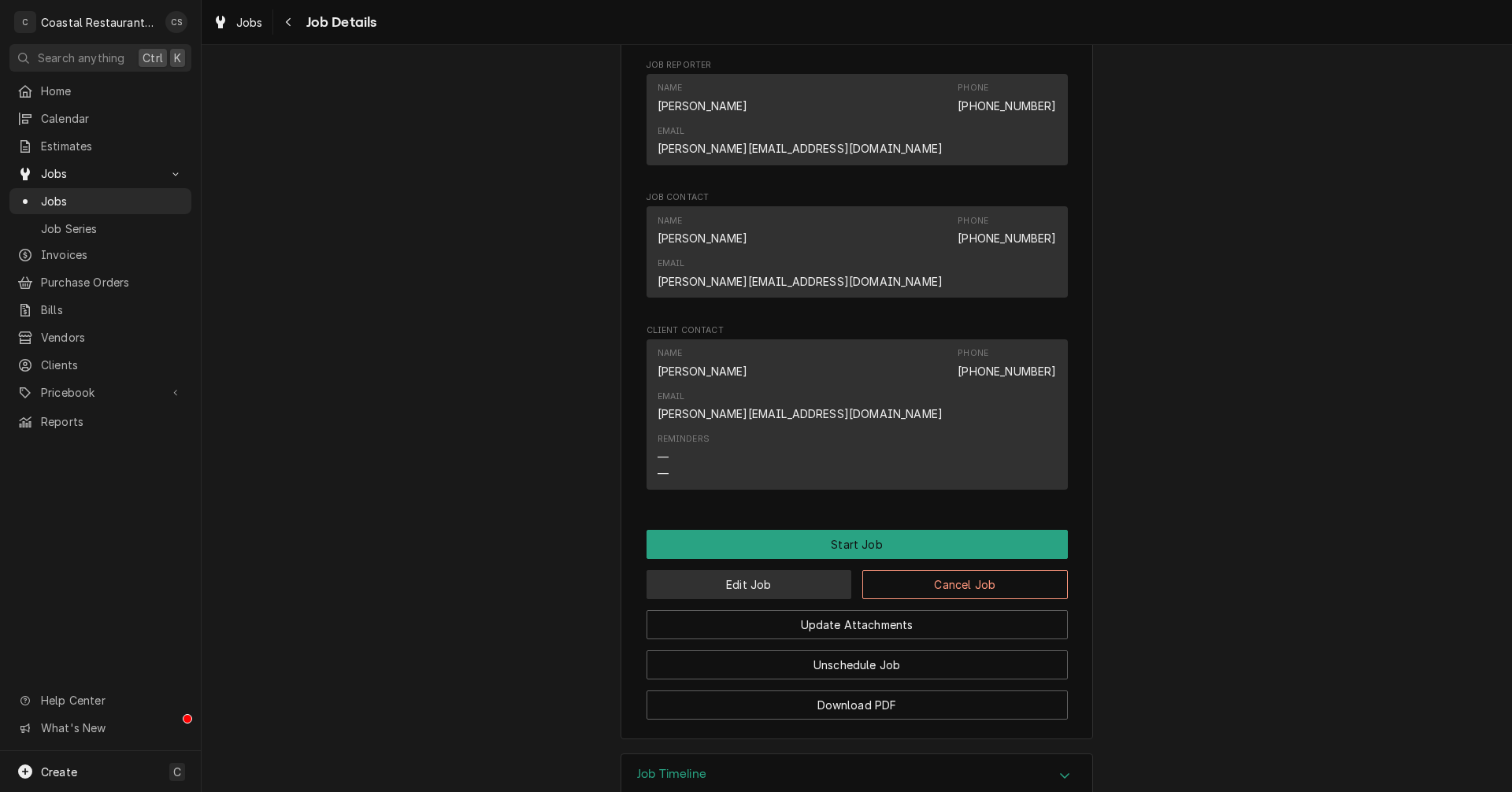
click at [796, 570] on button "Edit Job" at bounding box center [750, 584] width 206 height 29
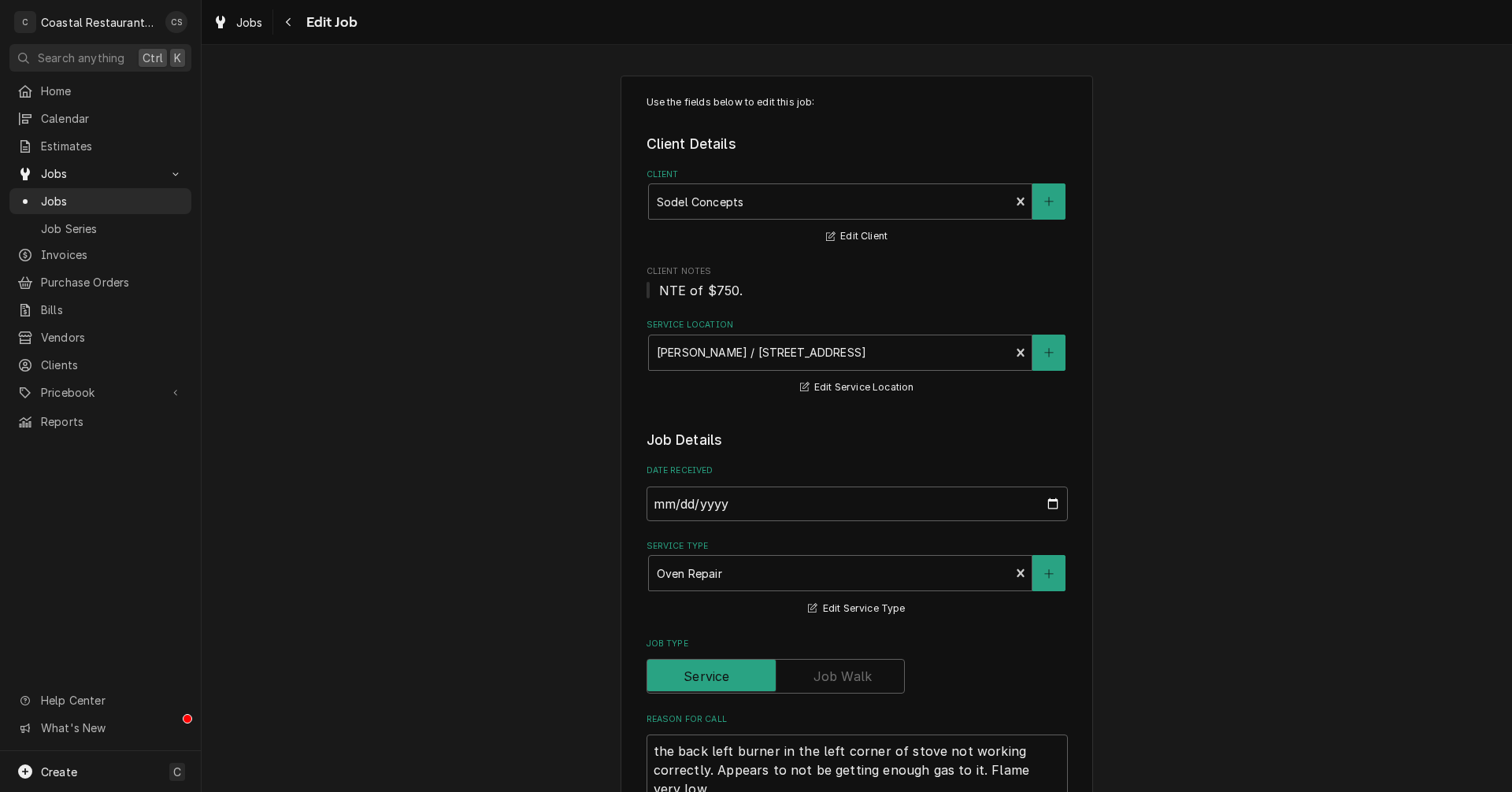
type textarea "x"
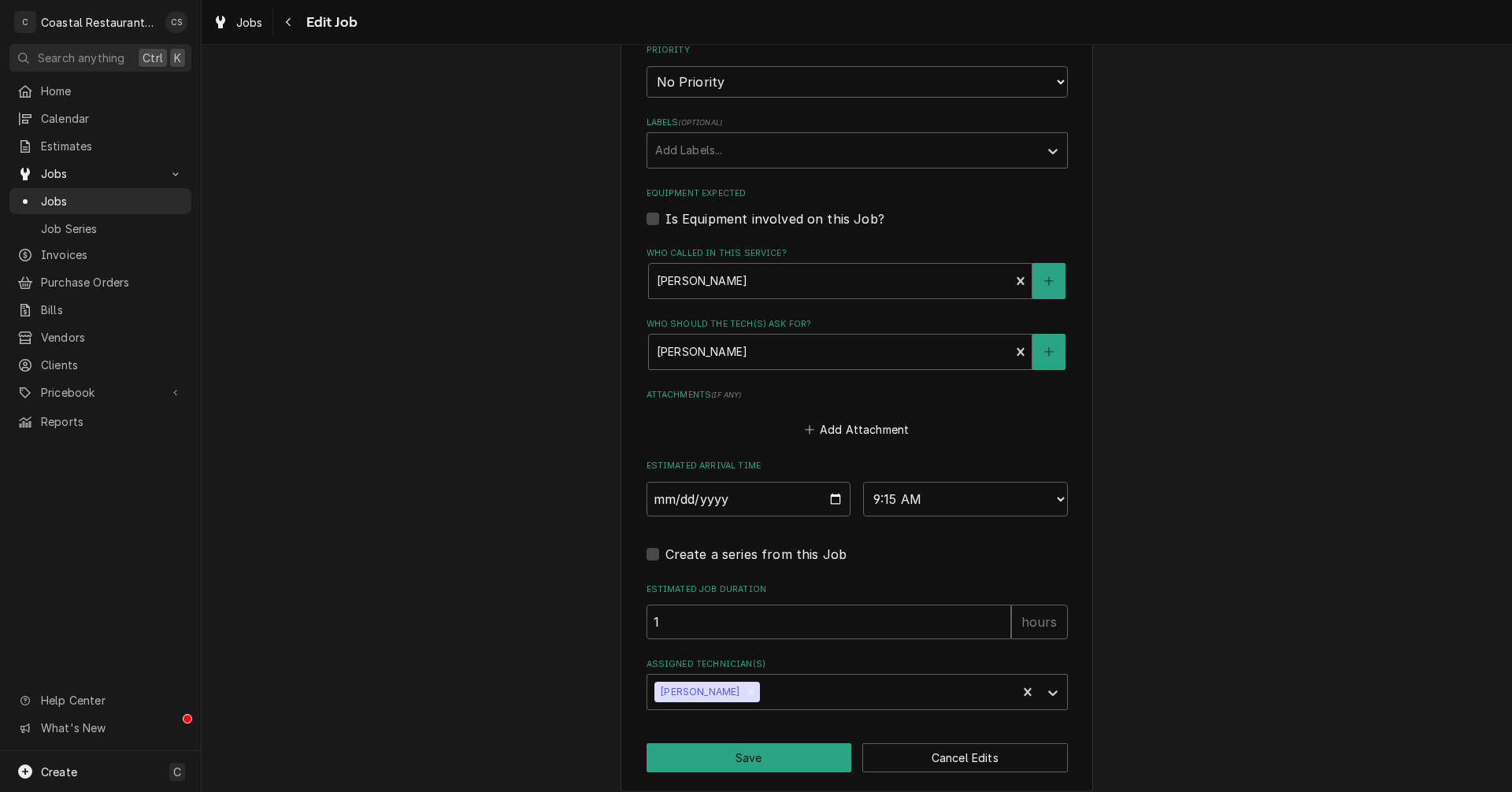
scroll to position [907, 0]
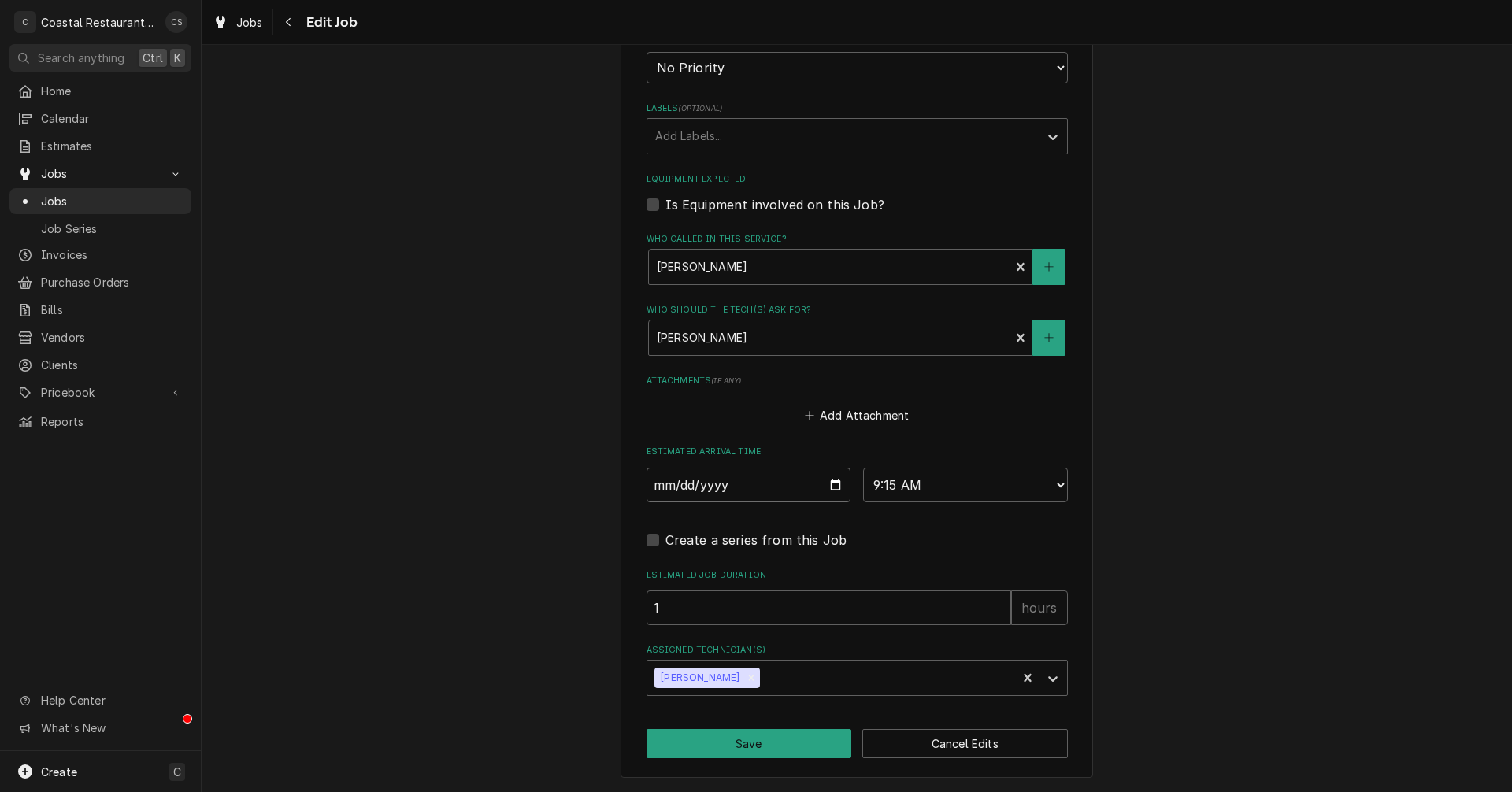
click at [829, 485] on input "2025-08-11" at bounding box center [749, 485] width 205 height 35
type input "2025-08-14"
click at [749, 677] on icon "Remove James Gatton" at bounding box center [752, 677] width 6 height 6
click at [763, 747] on button "Save" at bounding box center [750, 744] width 206 height 29
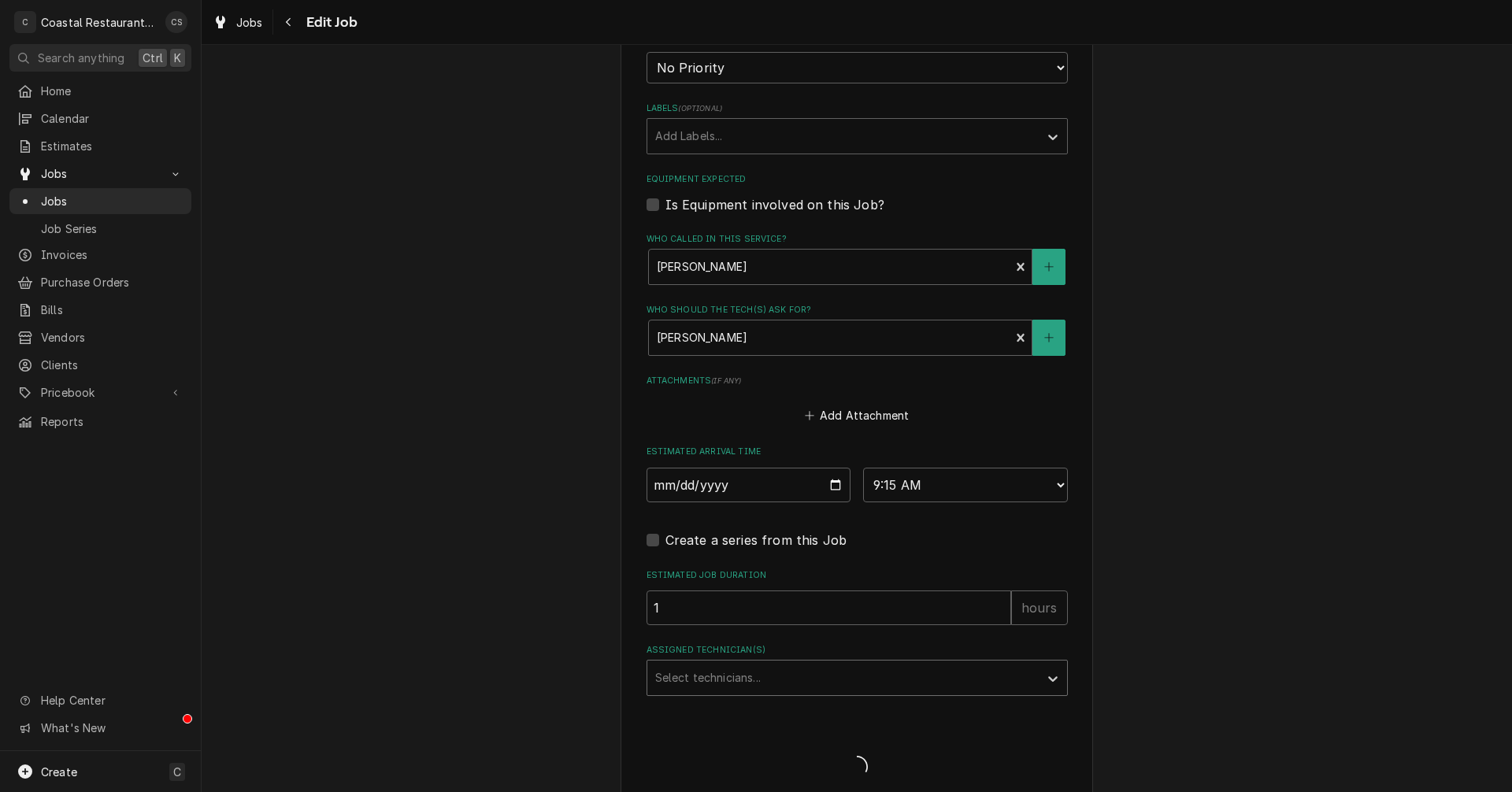
type textarea "x"
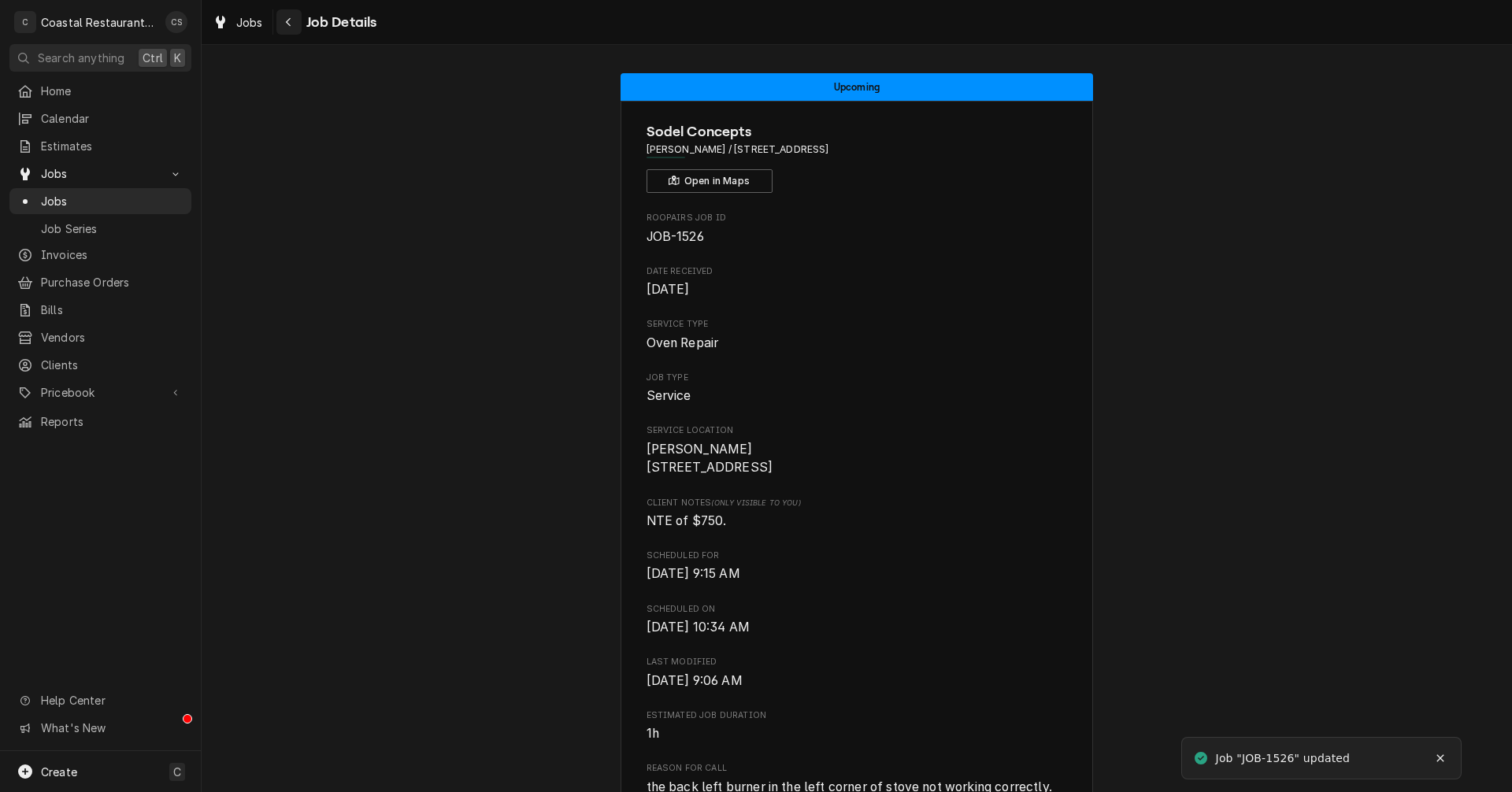
click at [288, 21] on icon "Navigate back" at bounding box center [288, 22] width 5 height 9
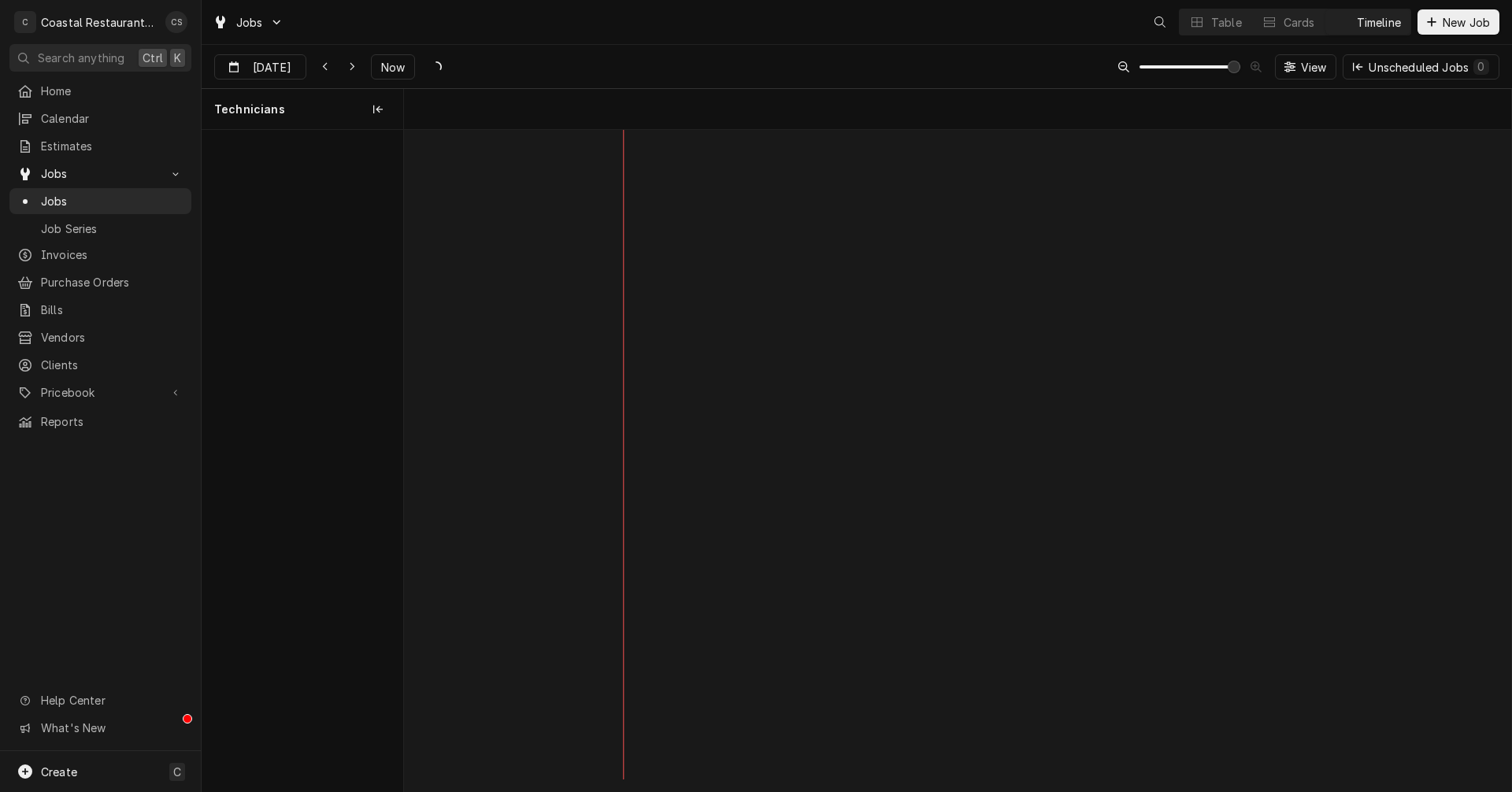
scroll to position [0, 21957]
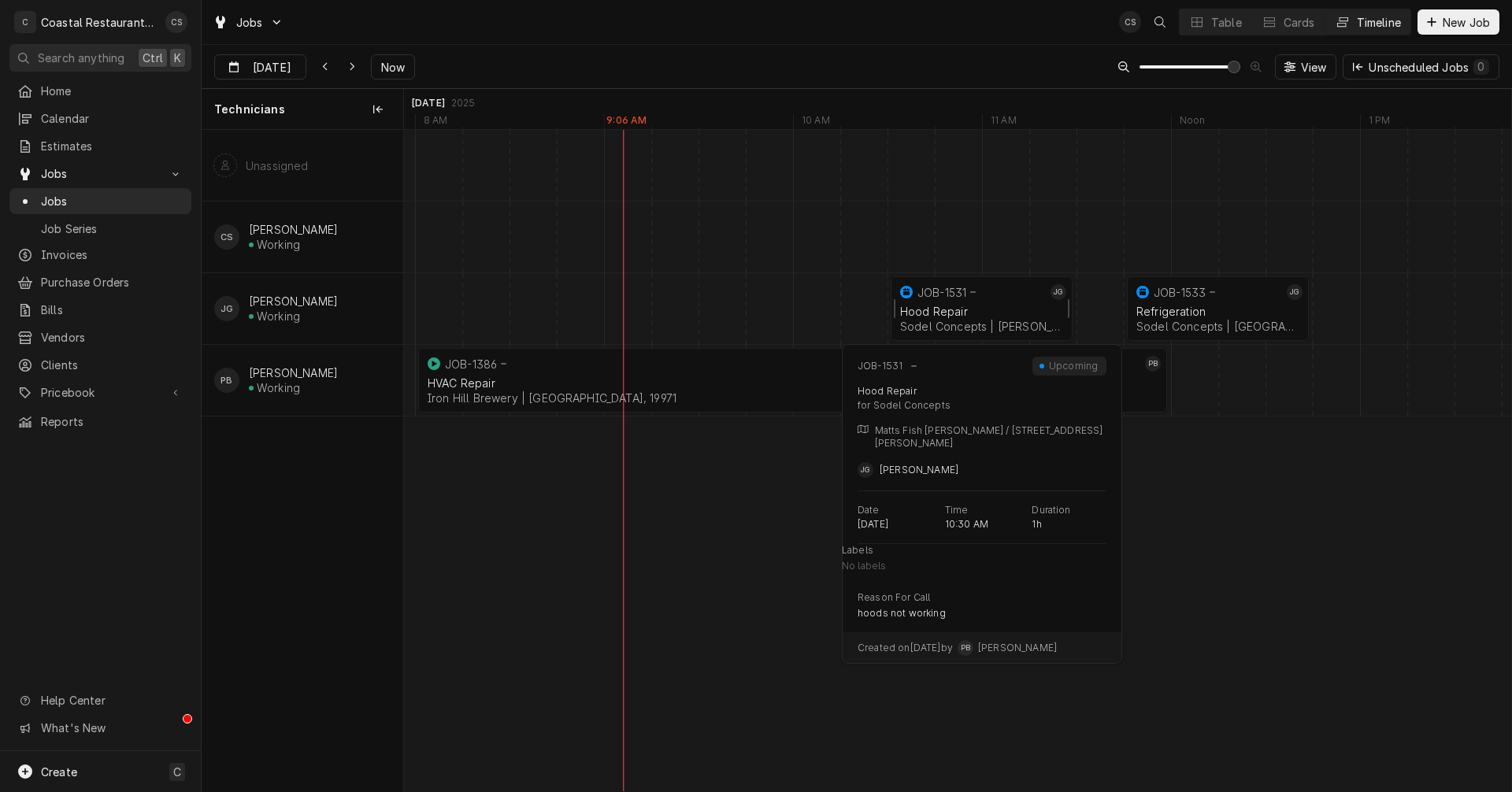
click at [985, 305] on div "Hood Repair" at bounding box center [981, 312] width 163 height 13
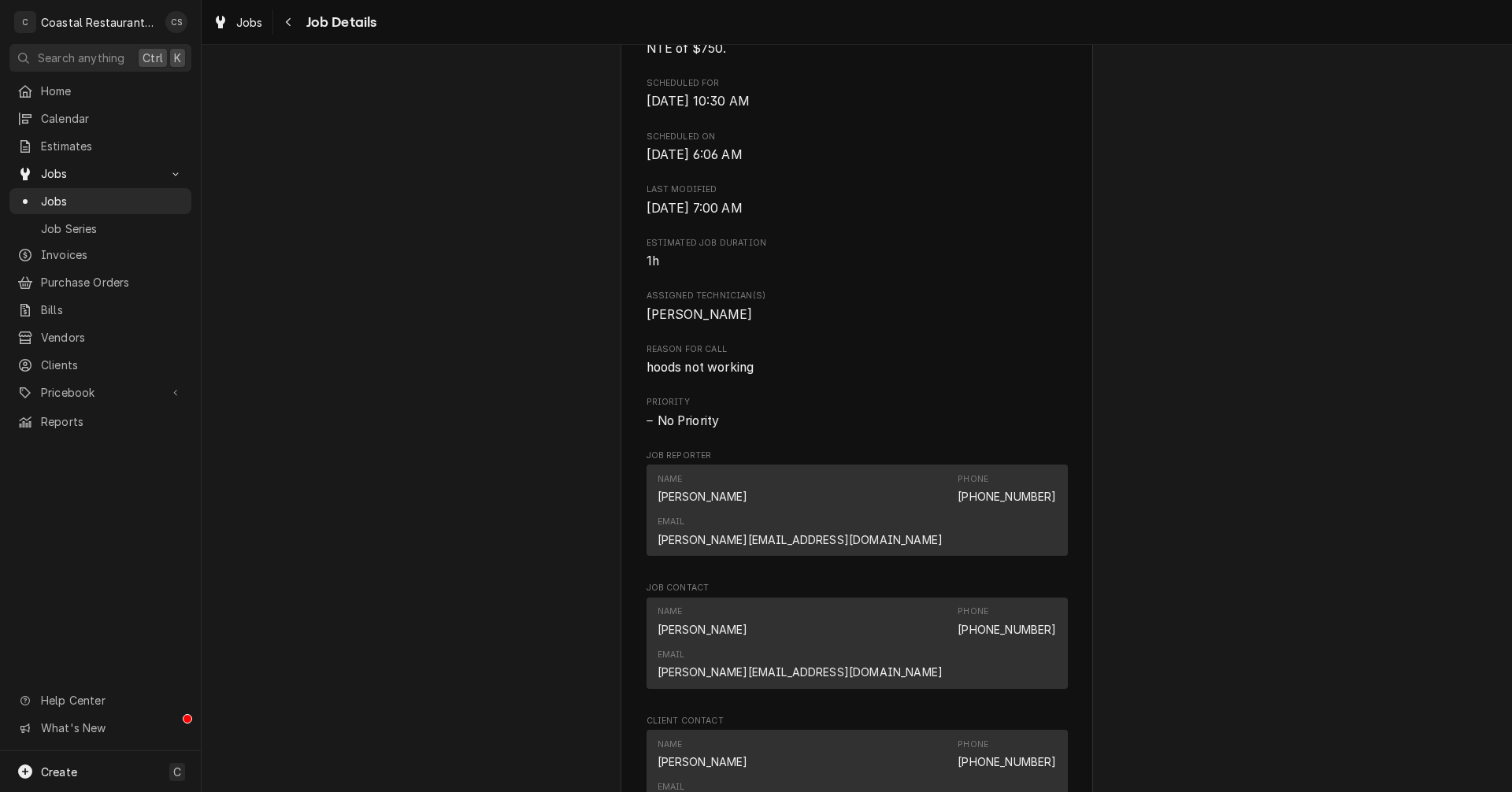
scroll to position [863, 0]
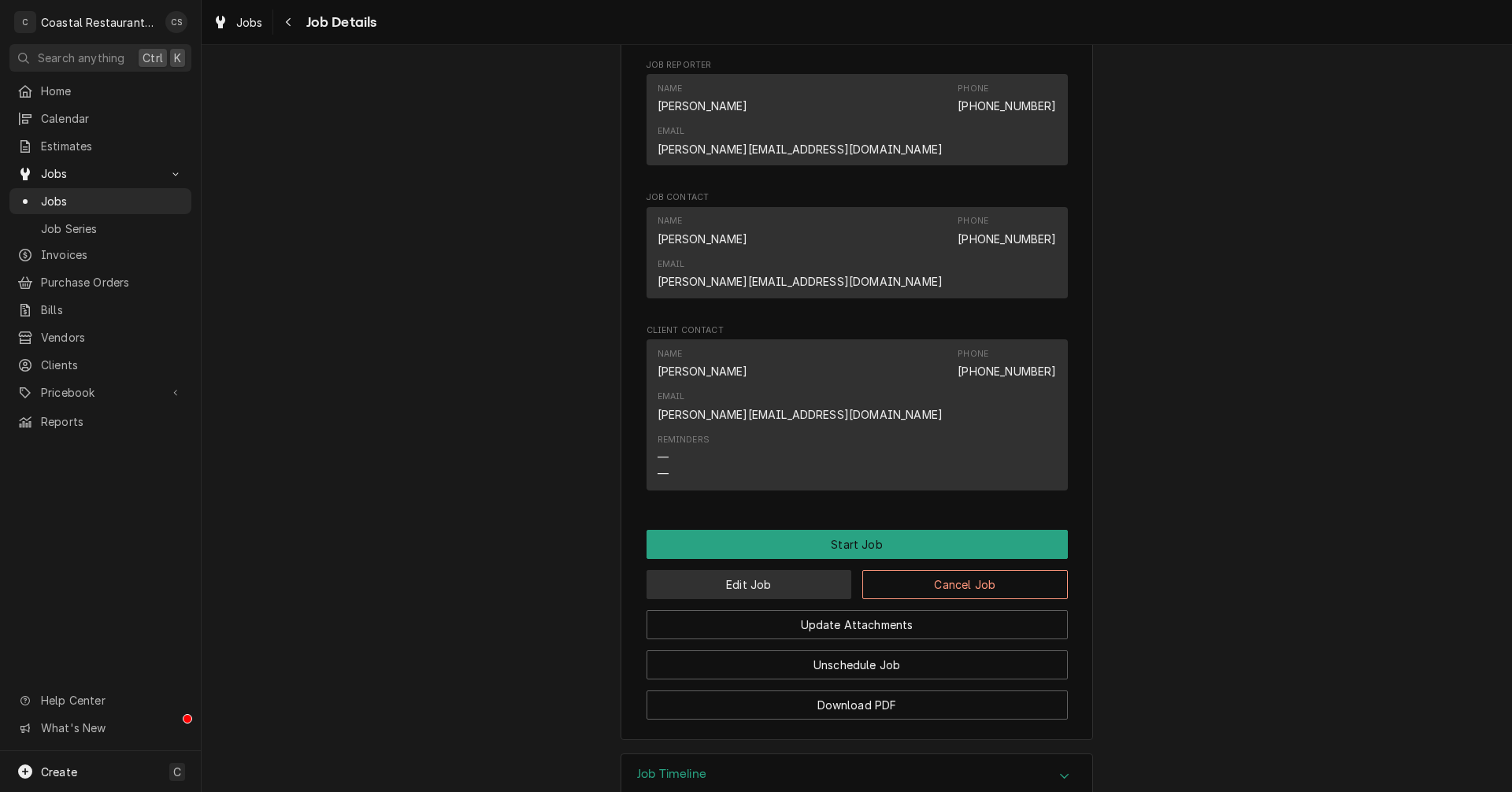
click at [777, 570] on button "Edit Job" at bounding box center [750, 584] width 206 height 29
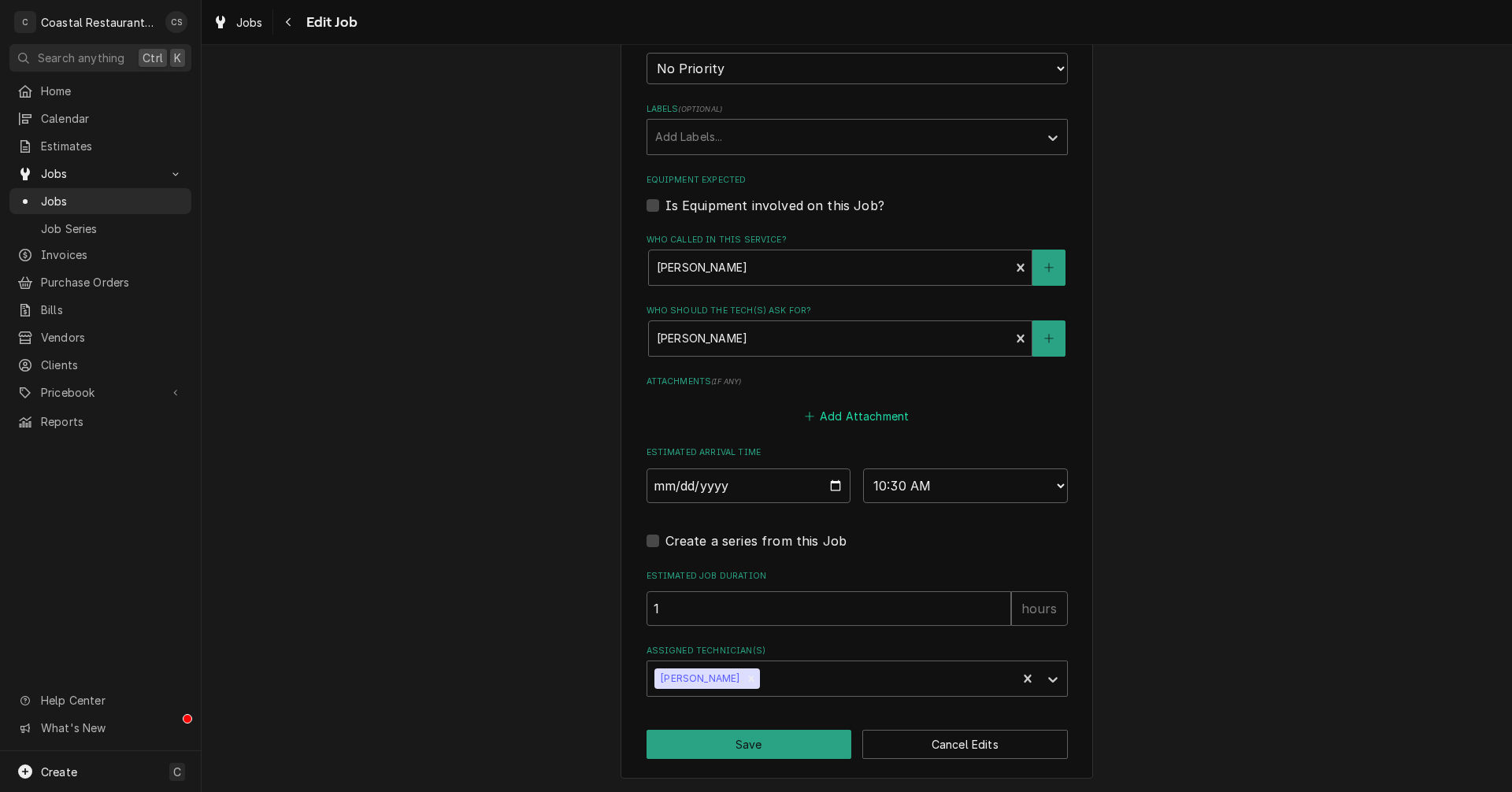
scroll to position [907, 0]
click at [746, 674] on icon "Remove James Gatton" at bounding box center [751, 677] width 11 height 11
click at [742, 676] on div "Assigned Technician(s)" at bounding box center [843, 677] width 375 height 28
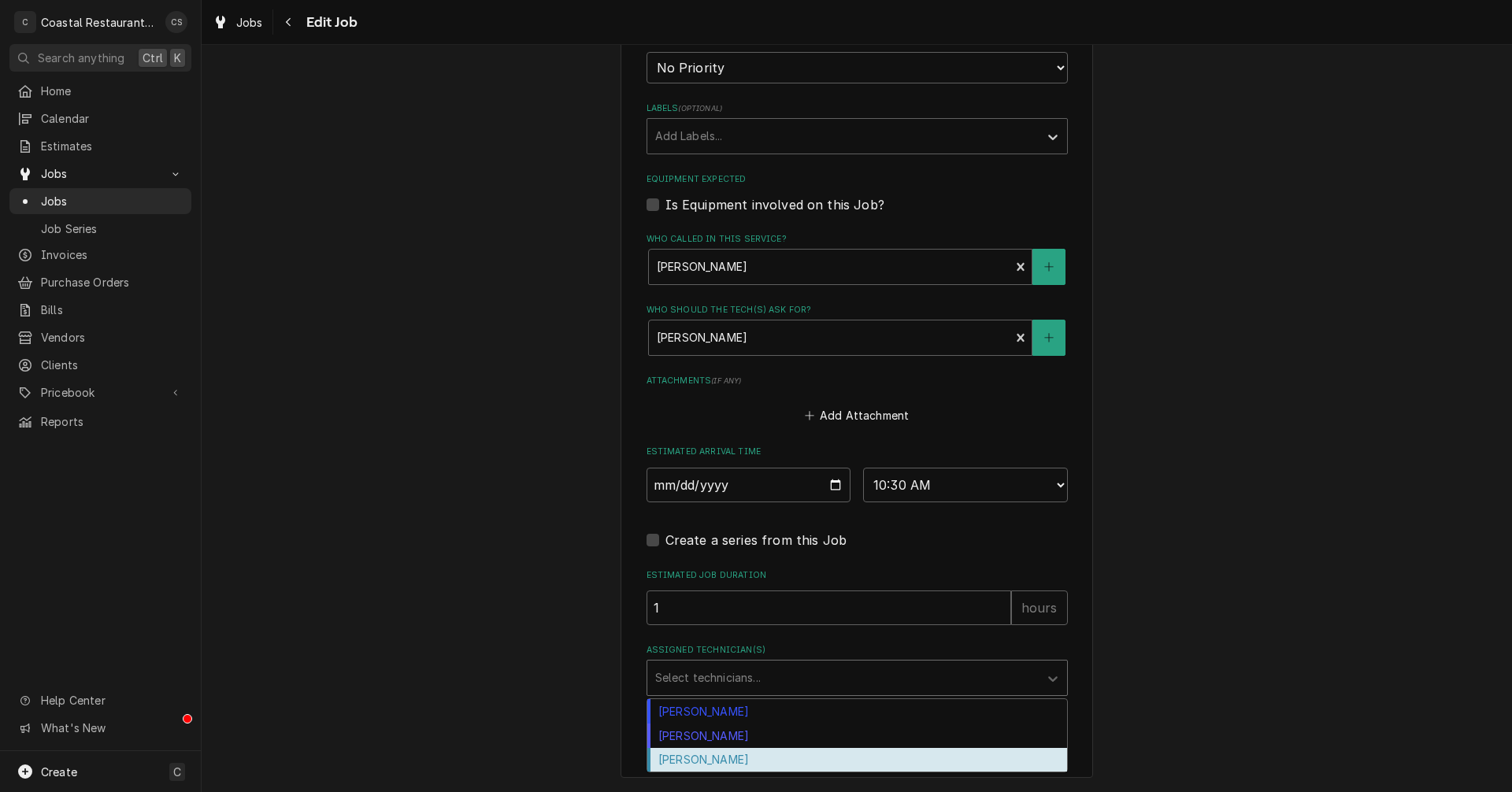
click at [755, 754] on div "[PERSON_NAME]" at bounding box center [857, 759] width 420 height 24
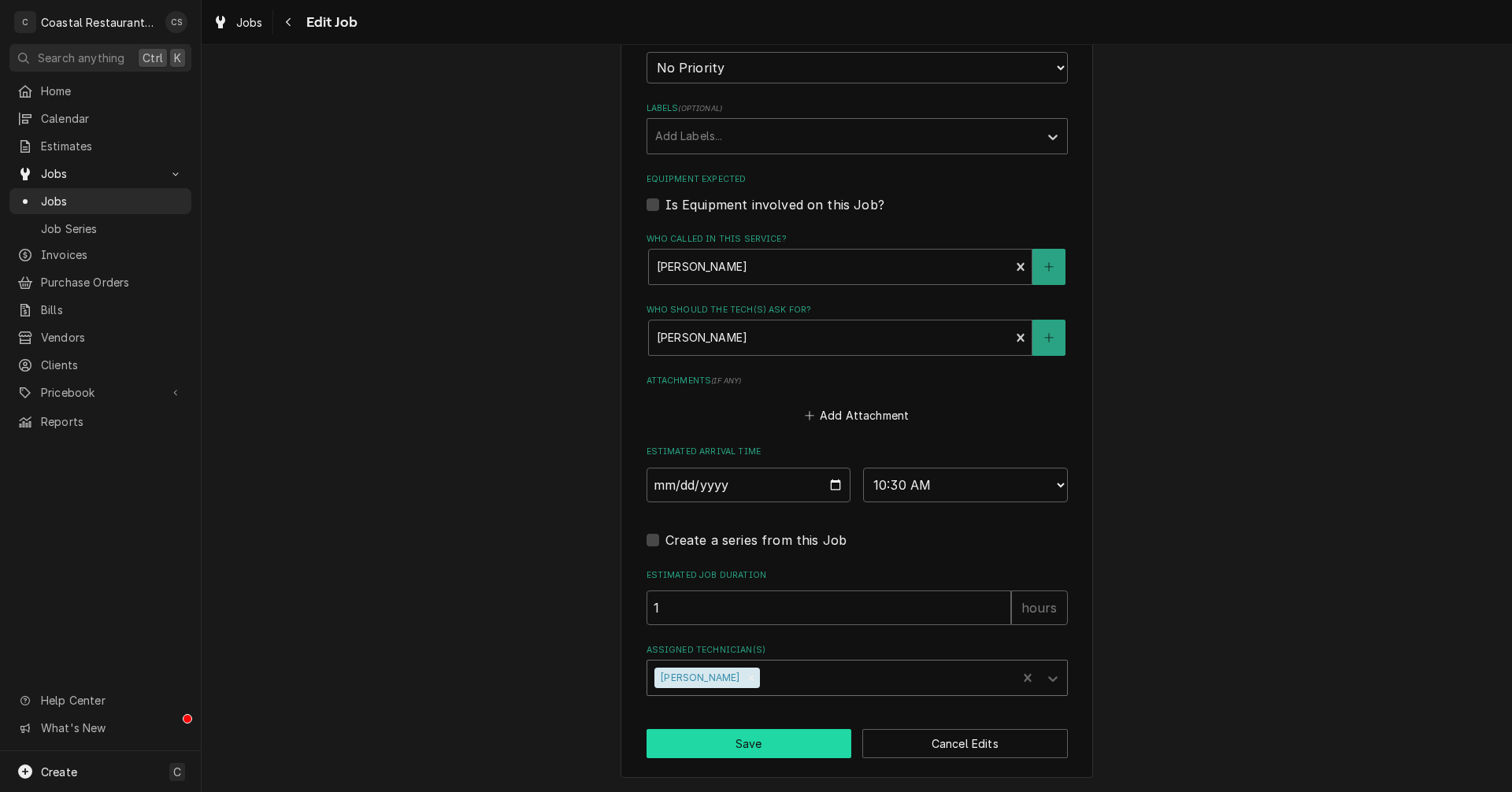
type textarea "x"
click at [951, 492] on select "AM / PM 6:00 AM 6:15 AM 6:30 AM 6:45 AM 7:00 AM 7:15 AM 7:30 AM 7:45 AM 8:00 AM…" at bounding box center [965, 485] width 205 height 35
select select "13:30:00"
click at [863, 468] on select "AM / PM 6:00 AM 6:15 AM 6:30 AM 6:45 AM 7:00 AM 7:15 AM 7:30 AM 7:45 AM 8:00 AM…" at bounding box center [965, 485] width 205 height 35
click at [800, 746] on button "Save" at bounding box center [750, 744] width 206 height 29
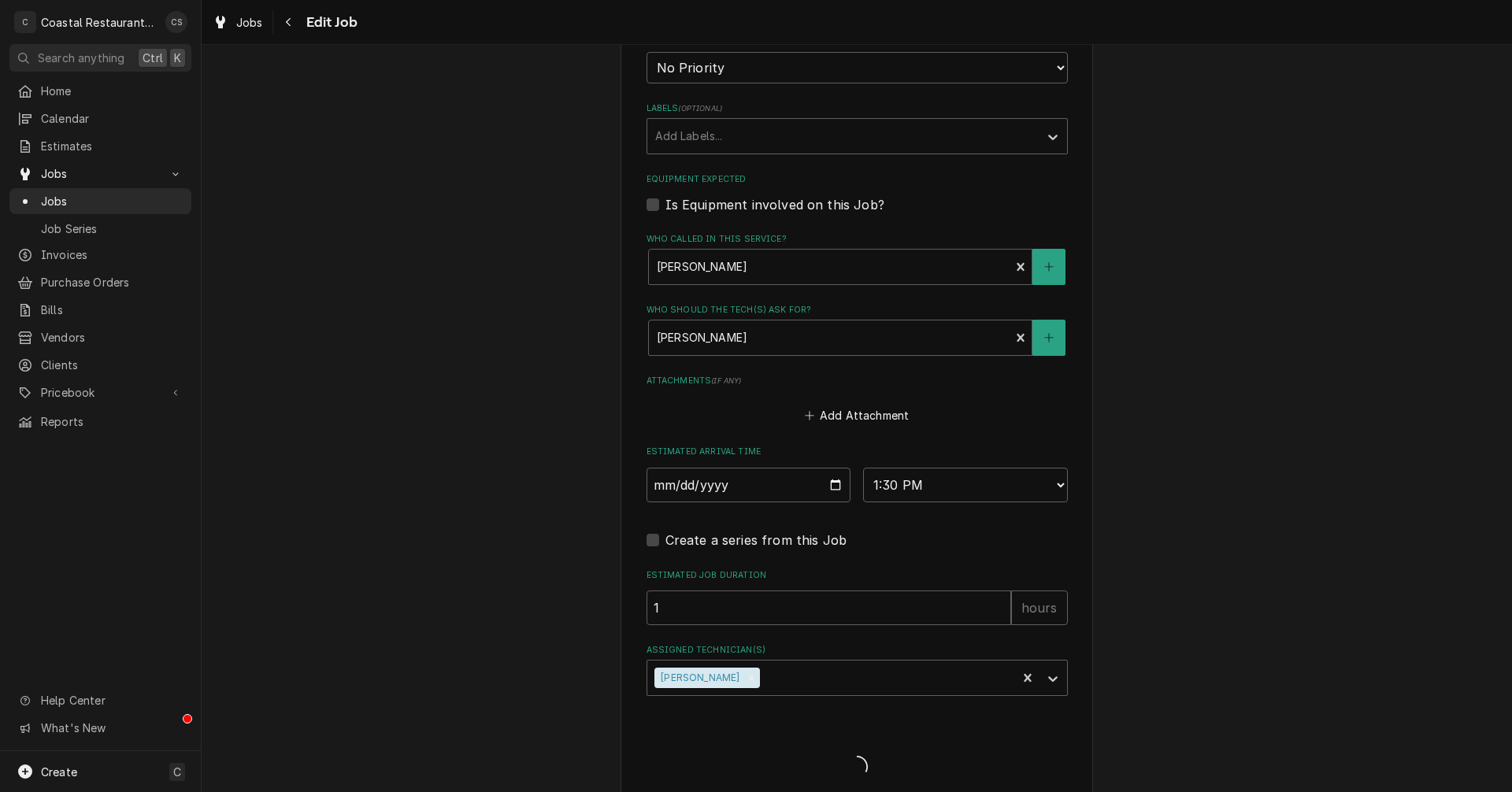
type textarea "x"
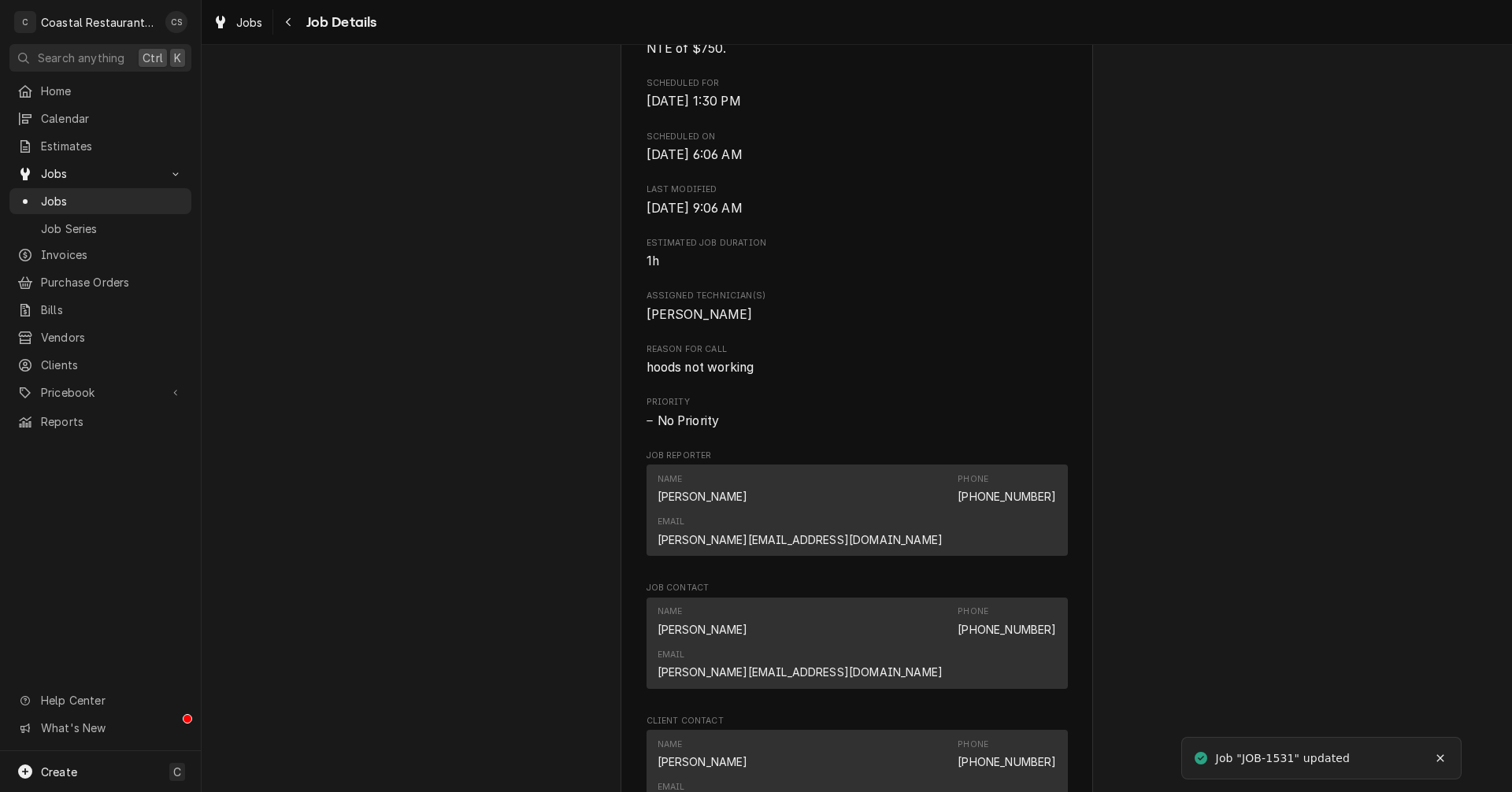
scroll to position [787, 0]
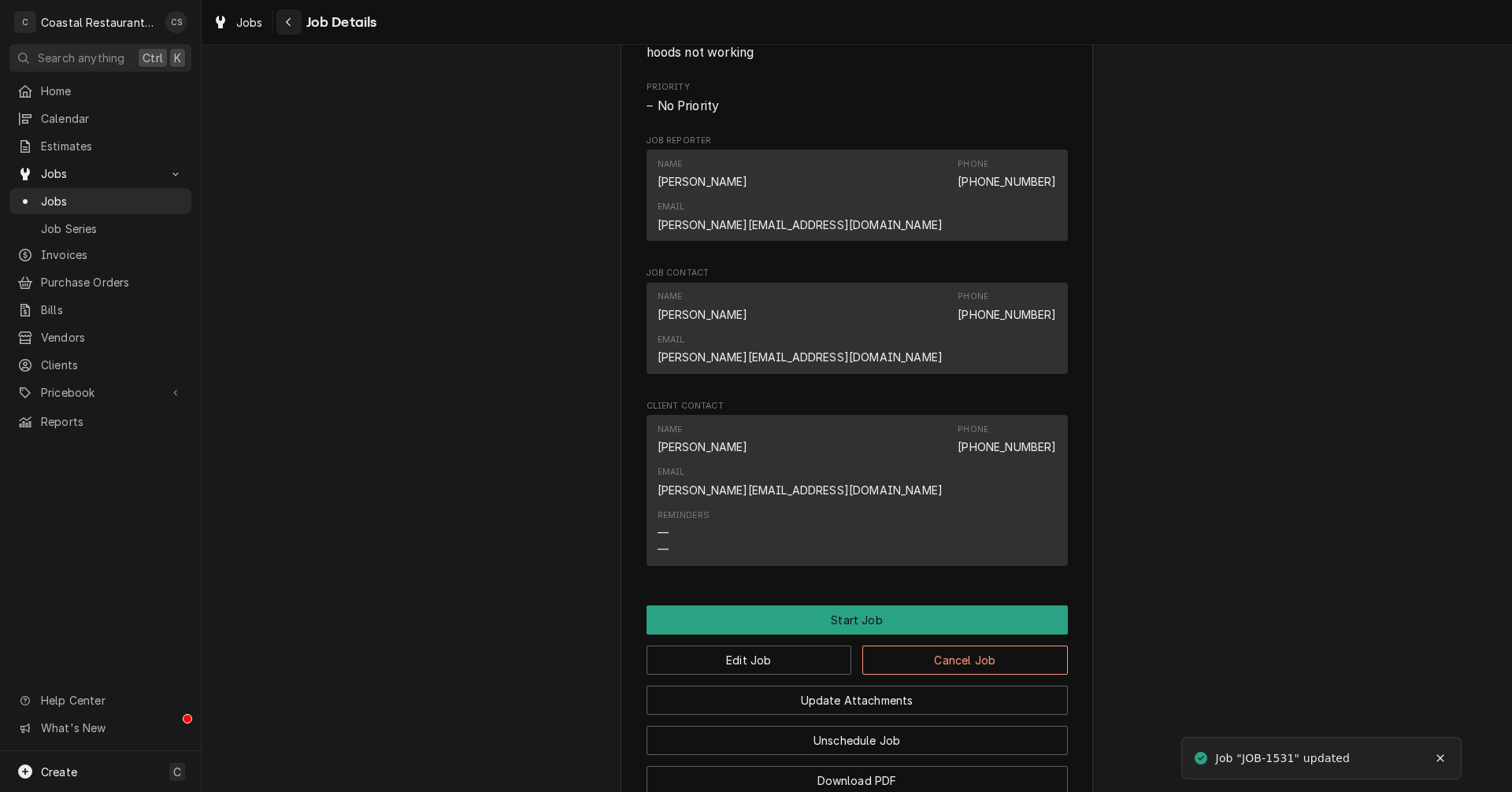
click at [294, 19] on div "Navigate back" at bounding box center [289, 22] width 15 height 15
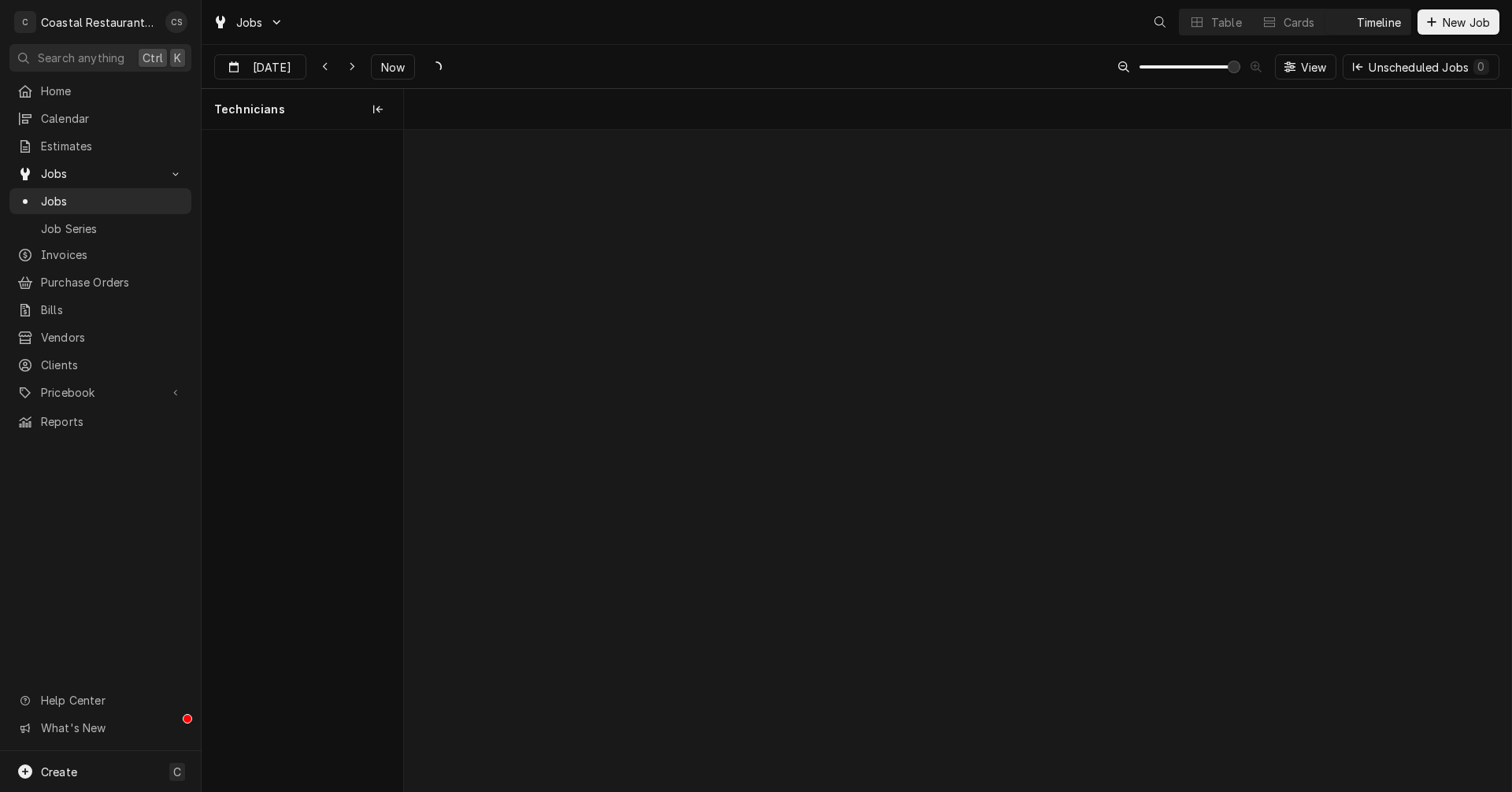
scroll to position [0, 21957]
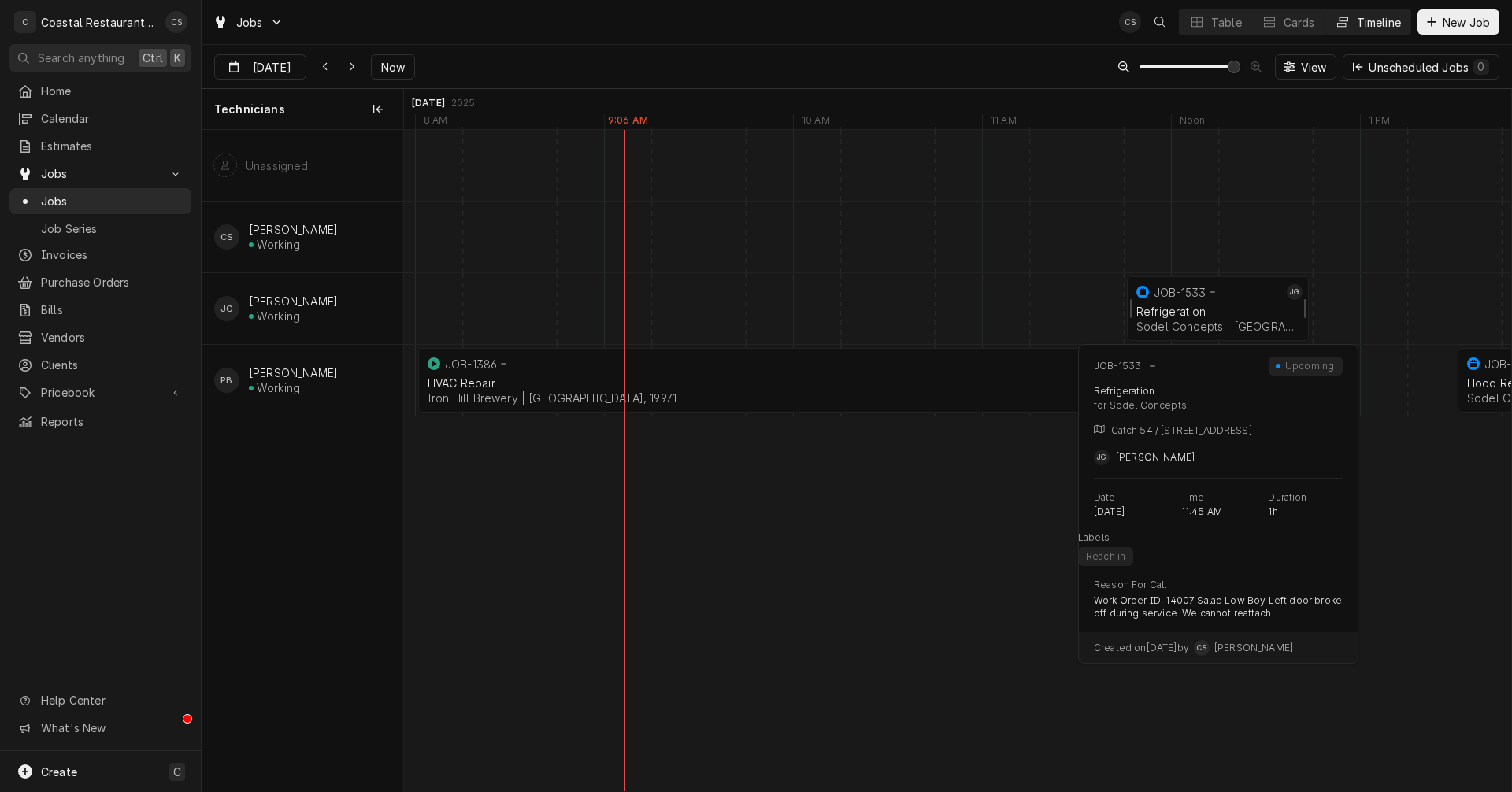
click at [1187, 312] on div "Refrigeration" at bounding box center [1217, 312] width 163 height 13
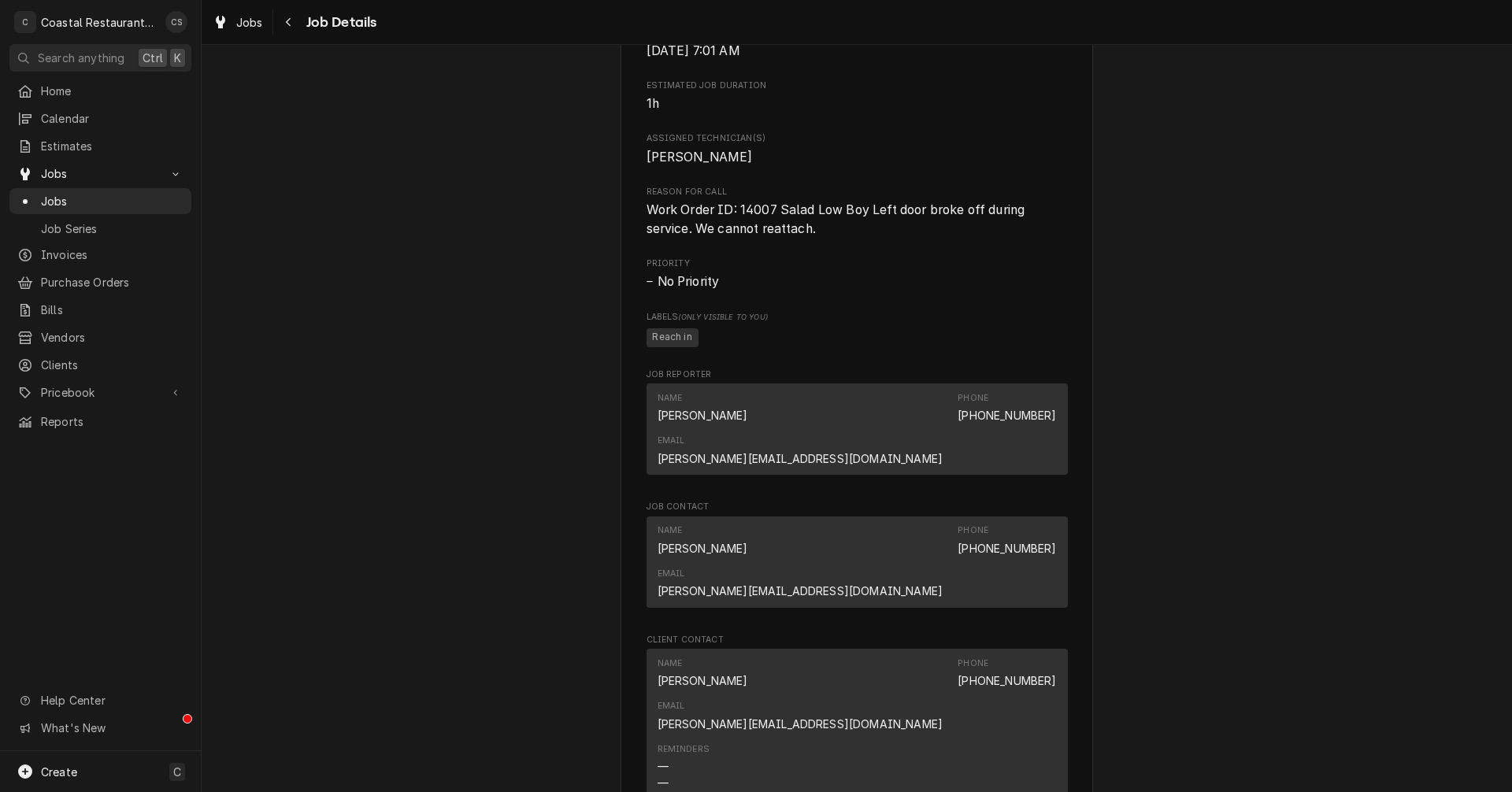
scroll to position [866, 0]
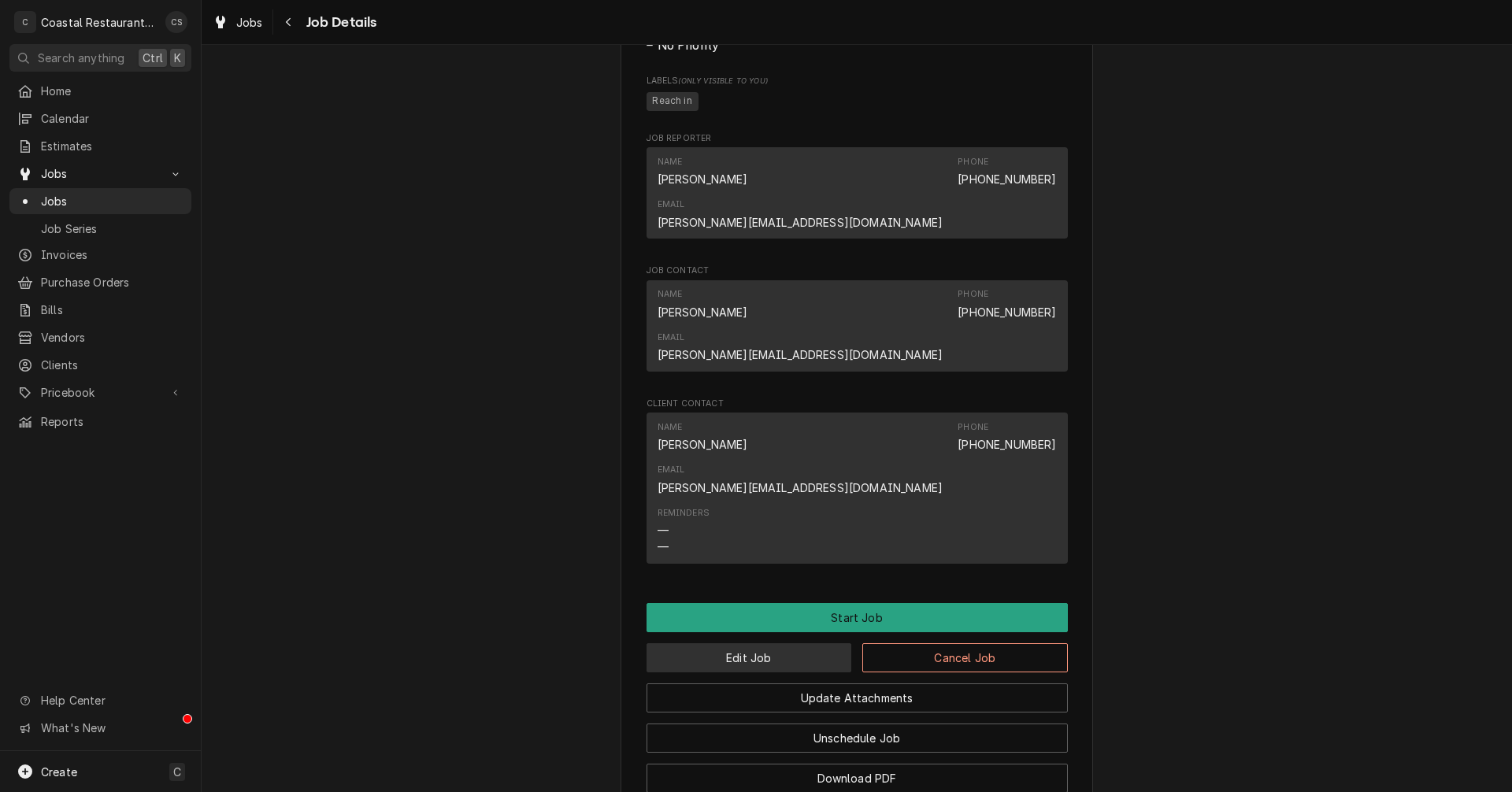
click at [747, 643] on button "Edit Job" at bounding box center [750, 657] width 206 height 29
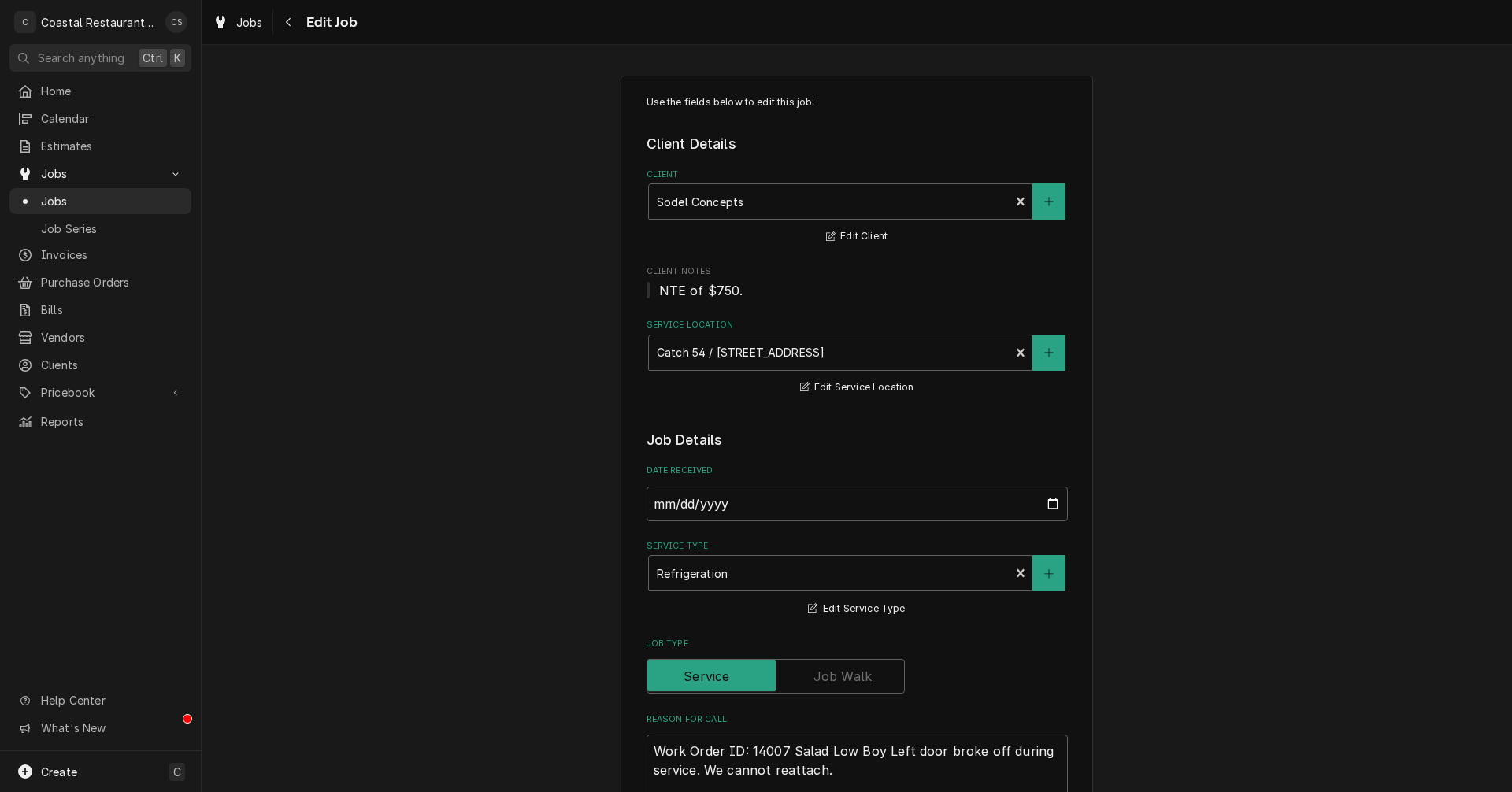
type textarea "x"
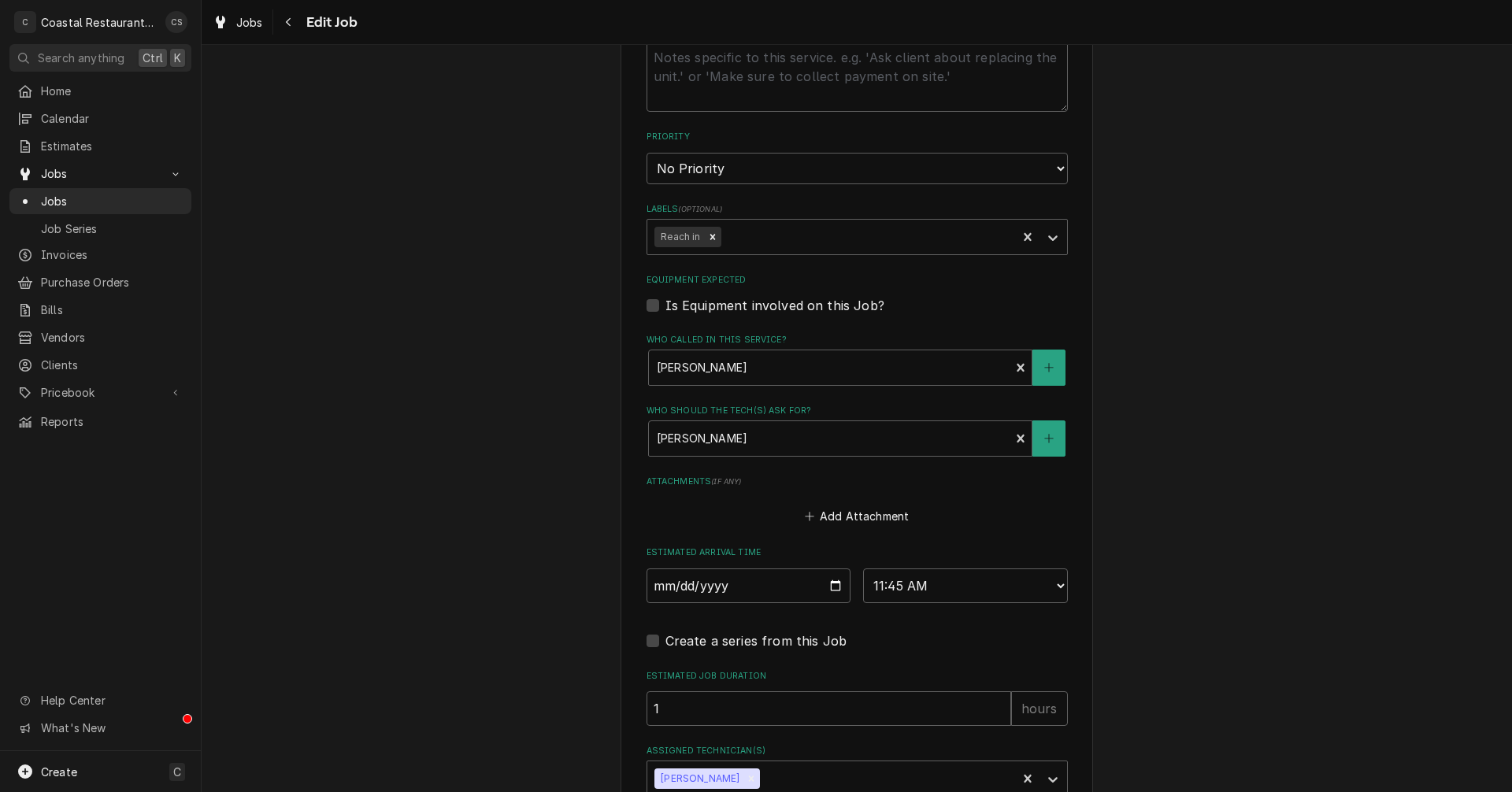
scroll to position [907, 0]
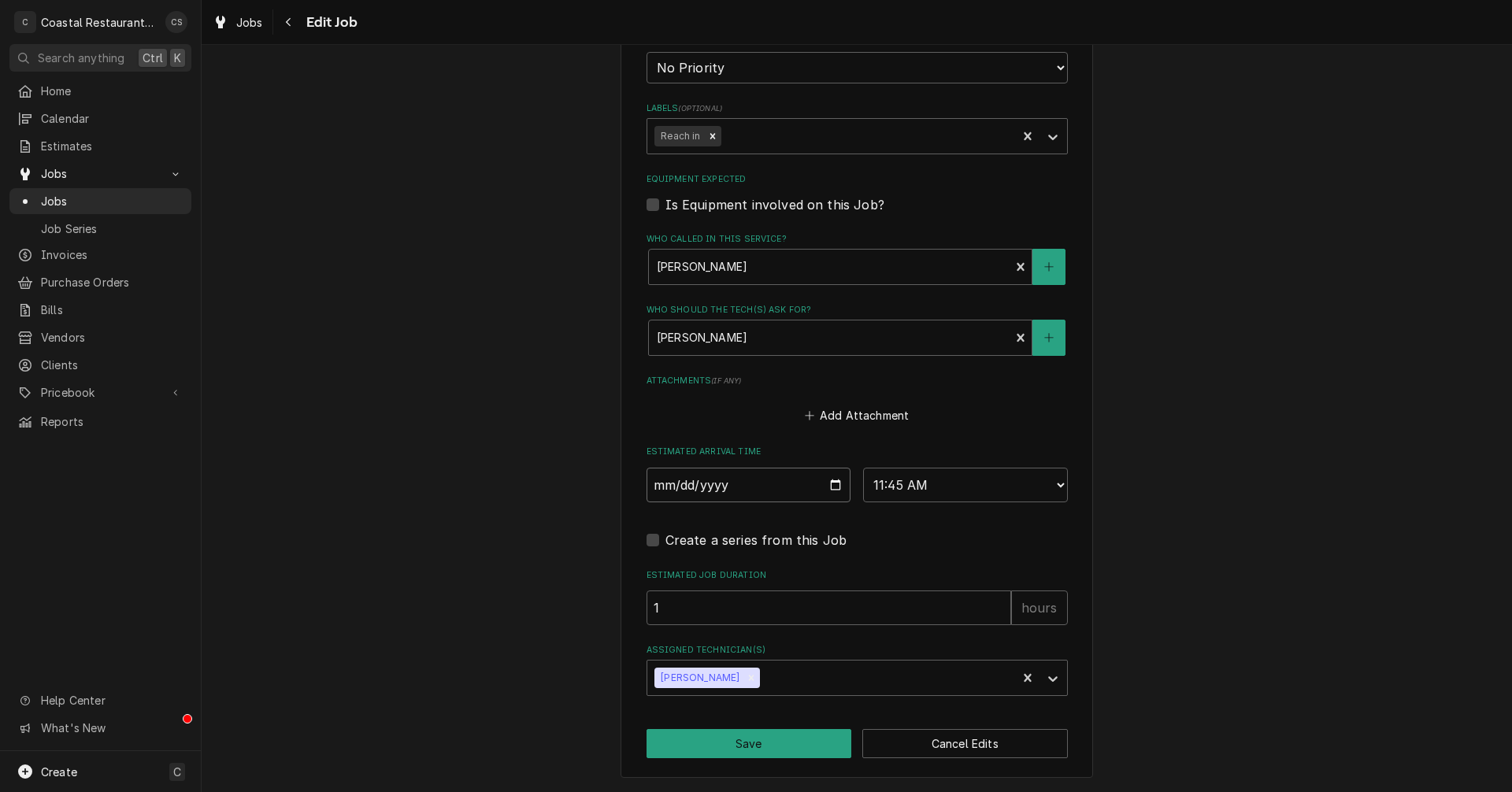
click at [832, 485] on input "[DATE]" at bounding box center [749, 485] width 205 height 35
type input "[DATE]"
click at [771, 746] on button "Save" at bounding box center [750, 744] width 206 height 29
type textarea "x"
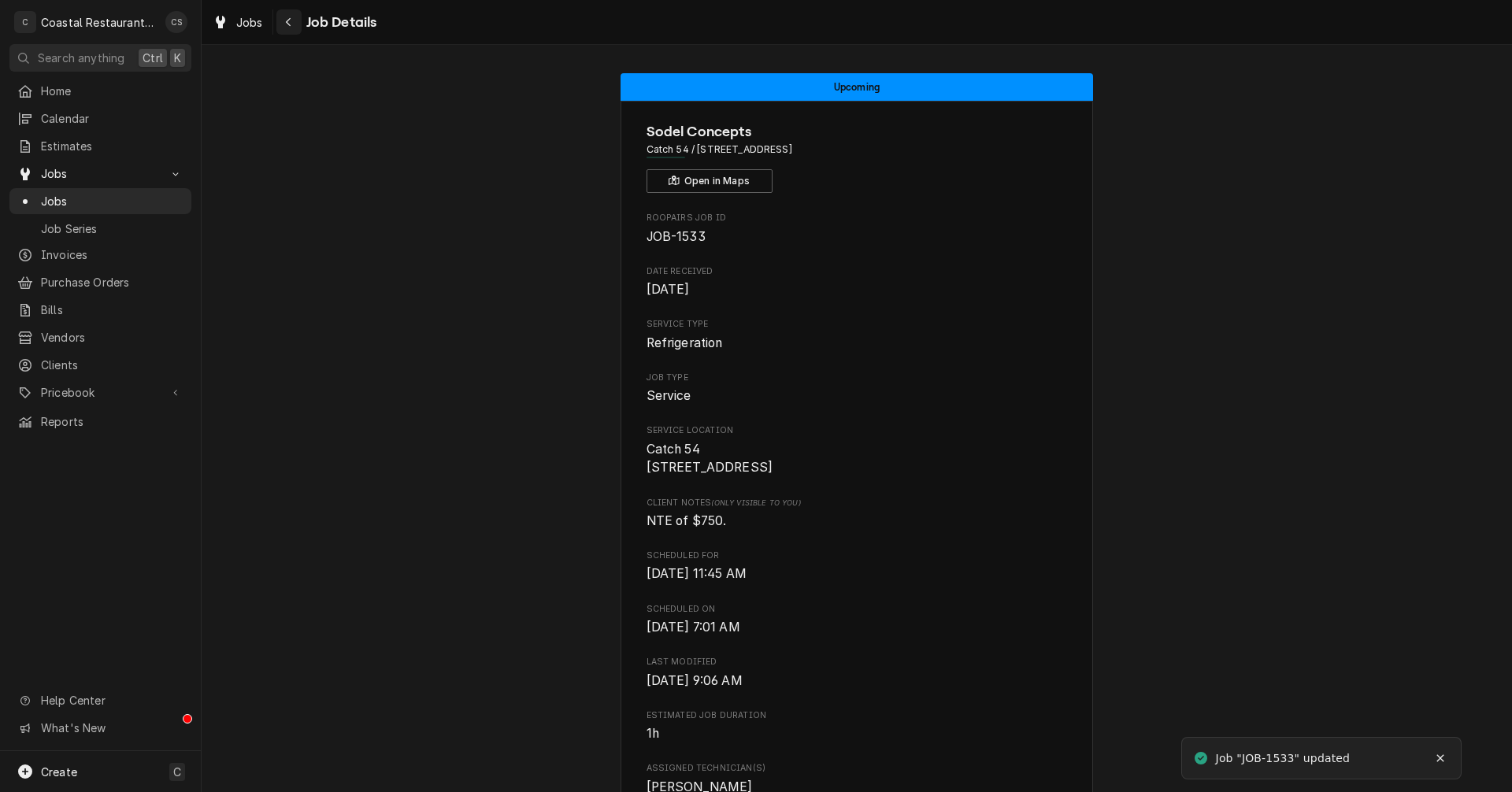
click at [293, 22] on div "Navigate back" at bounding box center [289, 22] width 15 height 15
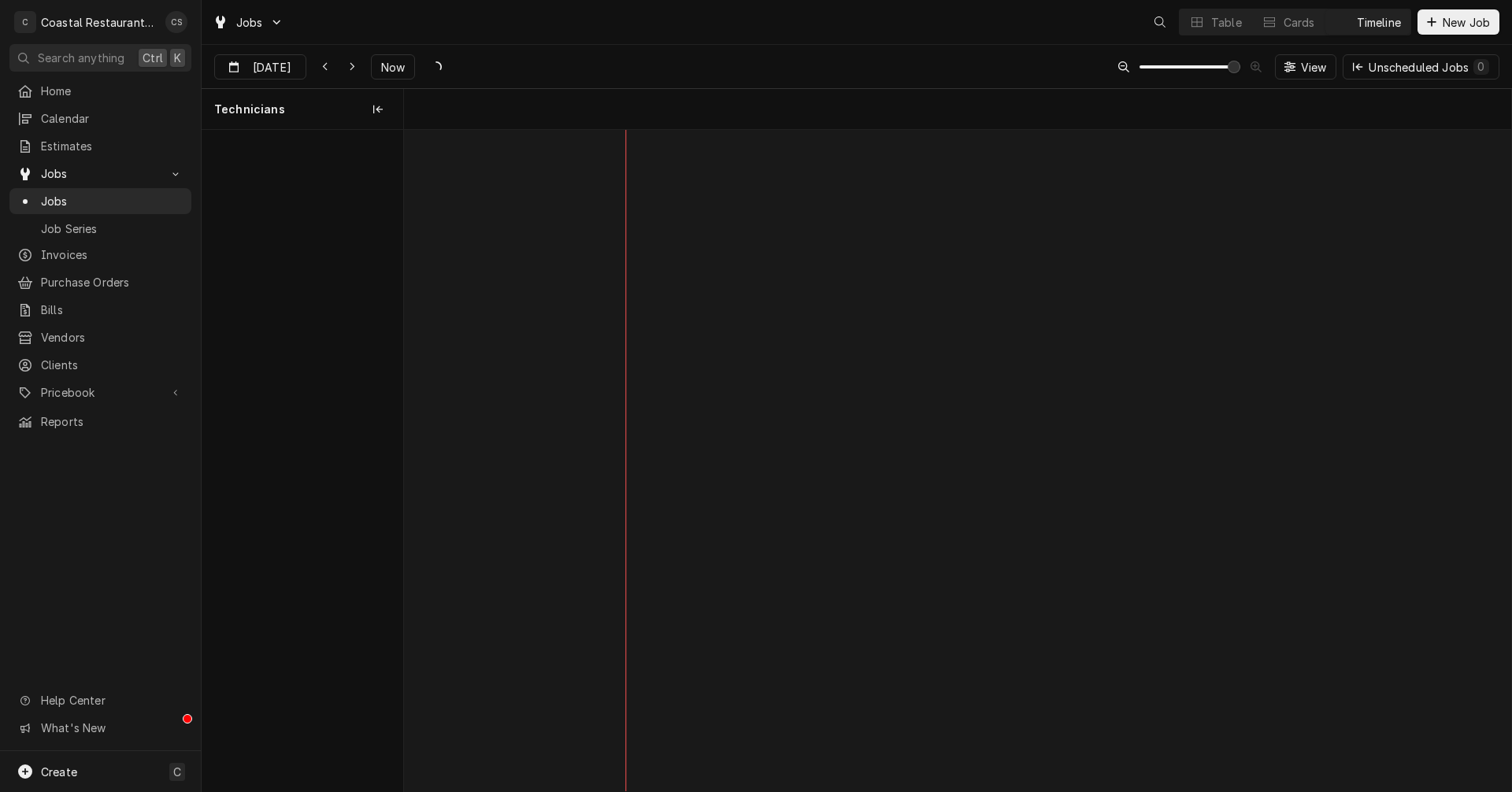
scroll to position [0, 21957]
click at [348, 67] on icon "Dynamic Content Wrapper" at bounding box center [351, 66] width 7 height 11
type input "Aug 12"
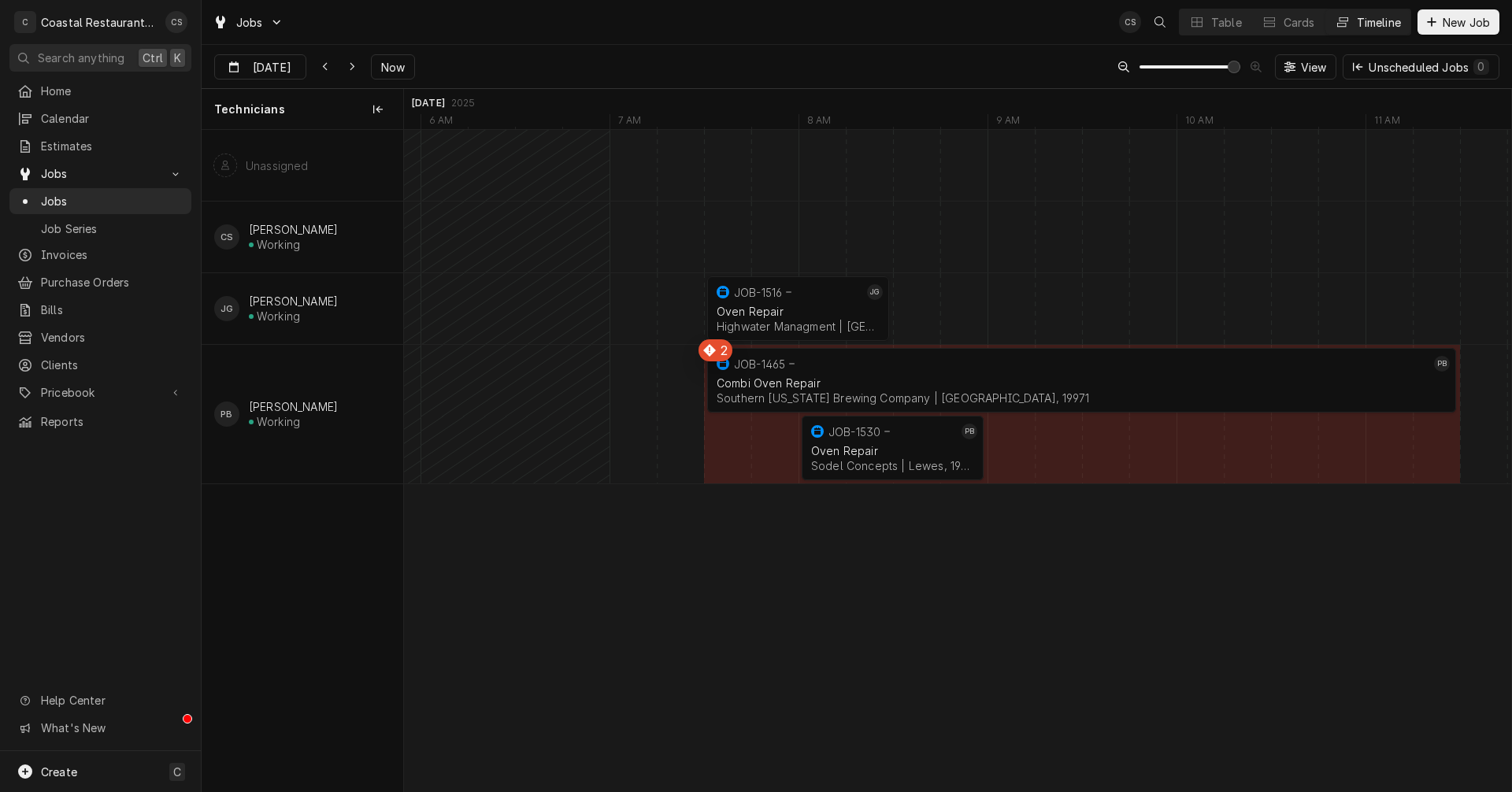
scroll to position [0, 0]
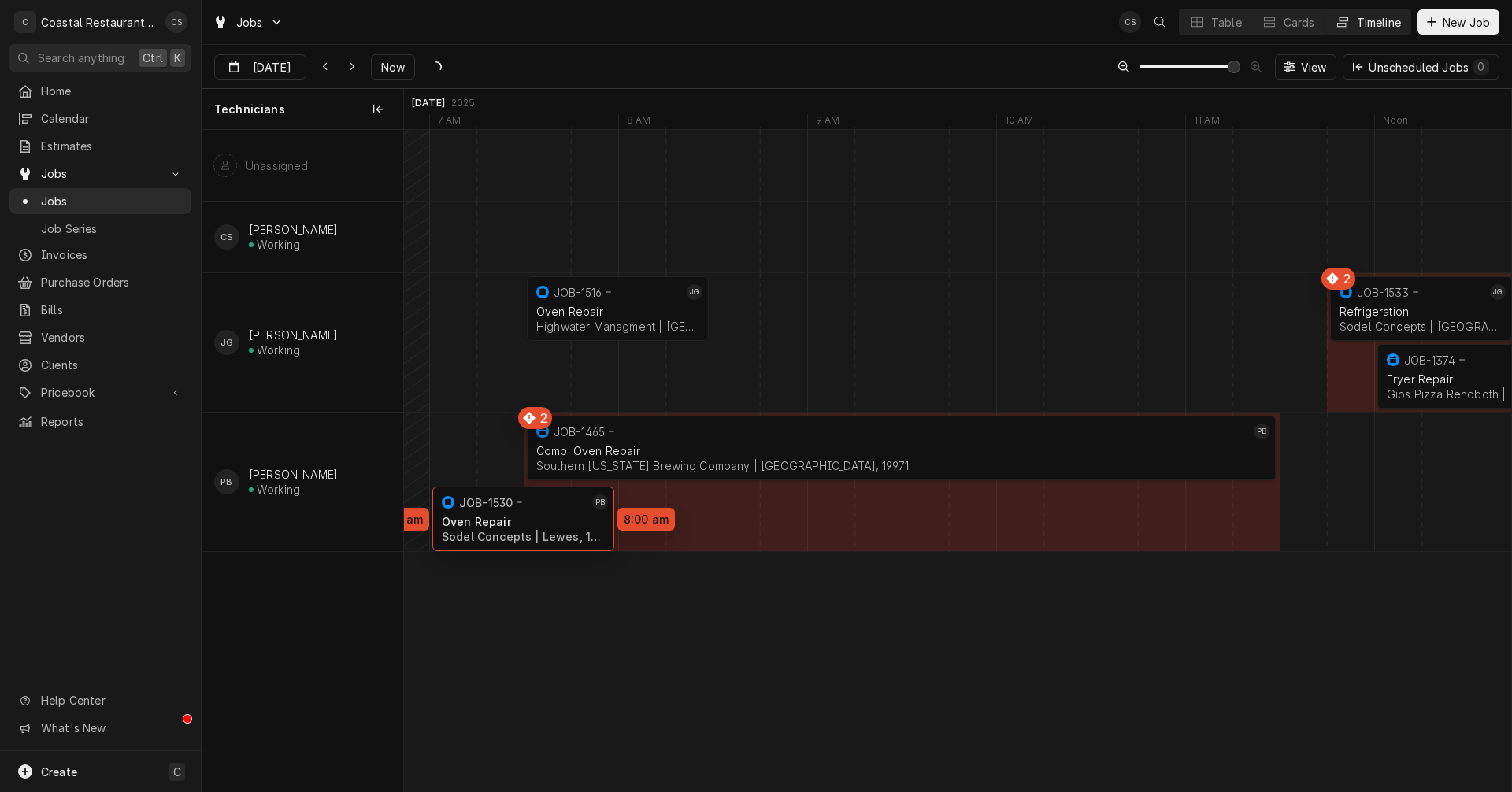
drag, startPoint x: 678, startPoint y: 525, endPoint x: 477, endPoint y: 524, distance: 201.0
click at [555, 528] on div "12:00 PM 1:00 PM JOB-1374 JG Fryer Repair Gios Pizza Rehoboth | Rehoboth Beach,…" at bounding box center [958, 460] width 1107 height 661
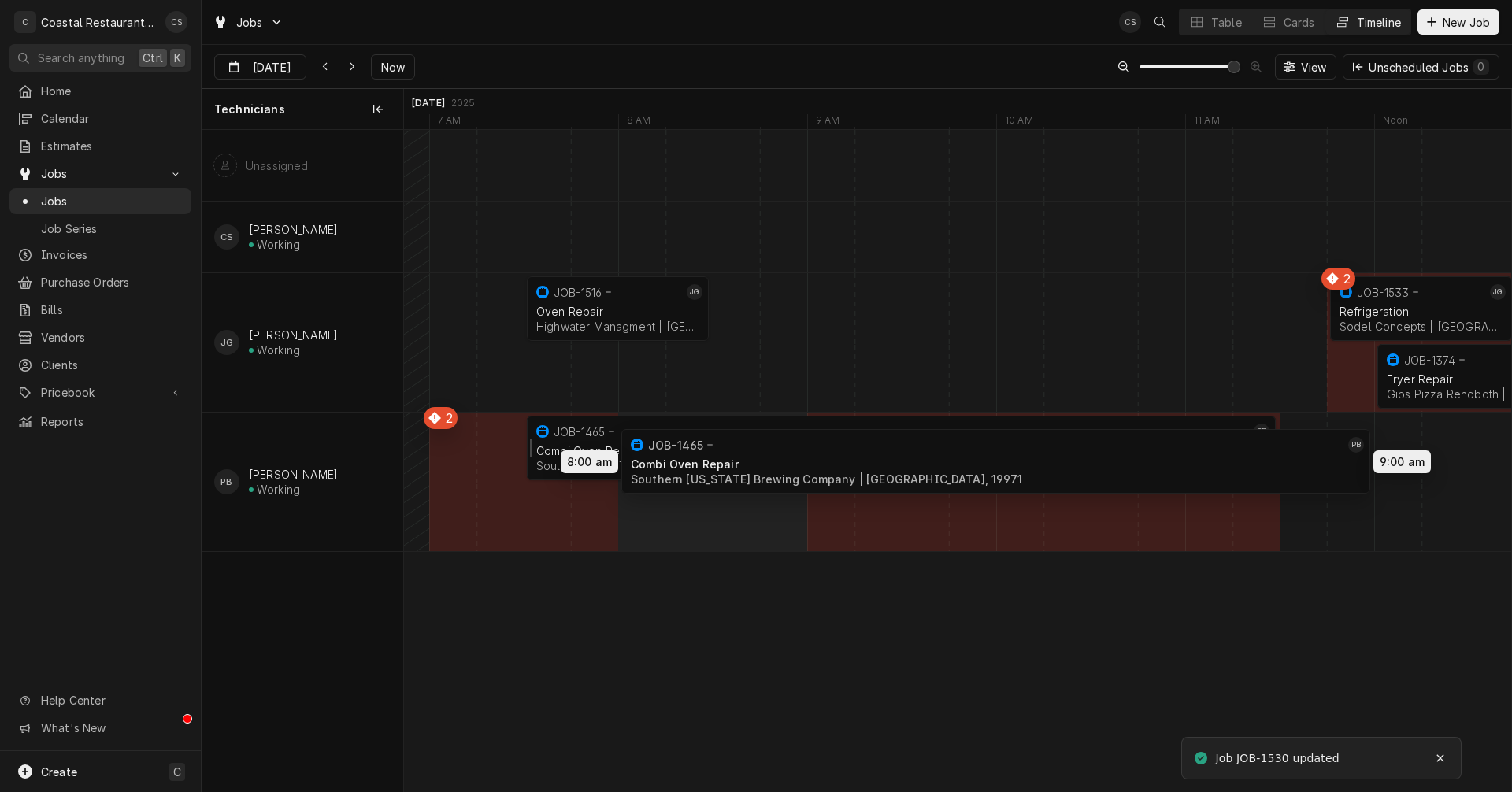
drag, startPoint x: 679, startPoint y: 438, endPoint x: 782, endPoint y: 451, distance: 103.8
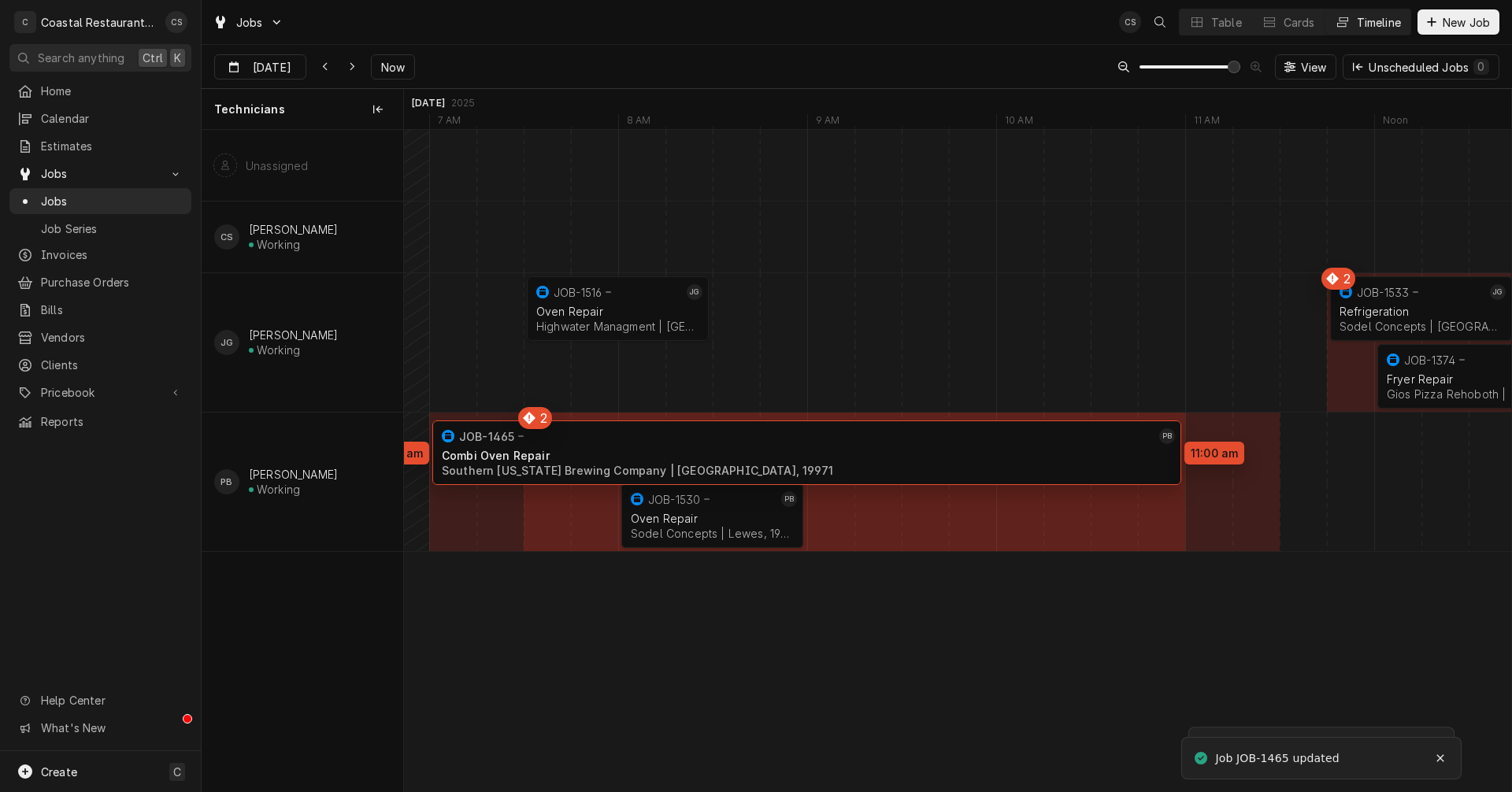
drag, startPoint x: 703, startPoint y: 431, endPoint x: 614, endPoint y: 436, distance: 89.1
click at [614, 436] on div "12:00 PM 1:00 PM JOB-1374 JG Fryer Repair Gios Pizza Rehoboth | Rehoboth Beach,…" at bounding box center [958, 460] width 1107 height 661
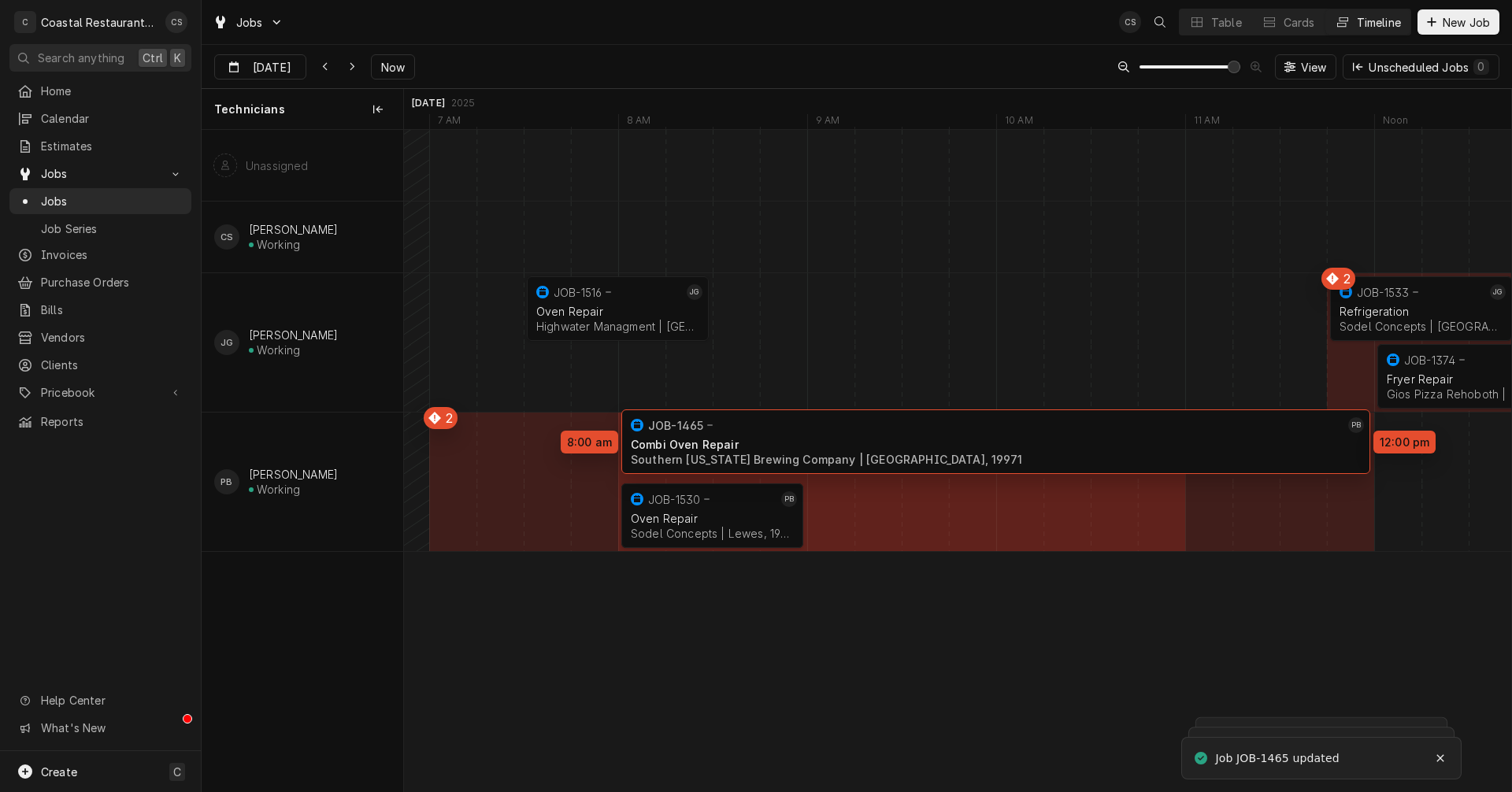
drag, startPoint x: 659, startPoint y: 441, endPoint x: 862, endPoint y: 435, distance: 203.1
click at [862, 435] on div "12:00 PM 1:00 PM JOB-1374 JG Fryer Repair Gios Pizza Rehoboth | Rehoboth Beach,…" at bounding box center [958, 460] width 1107 height 661
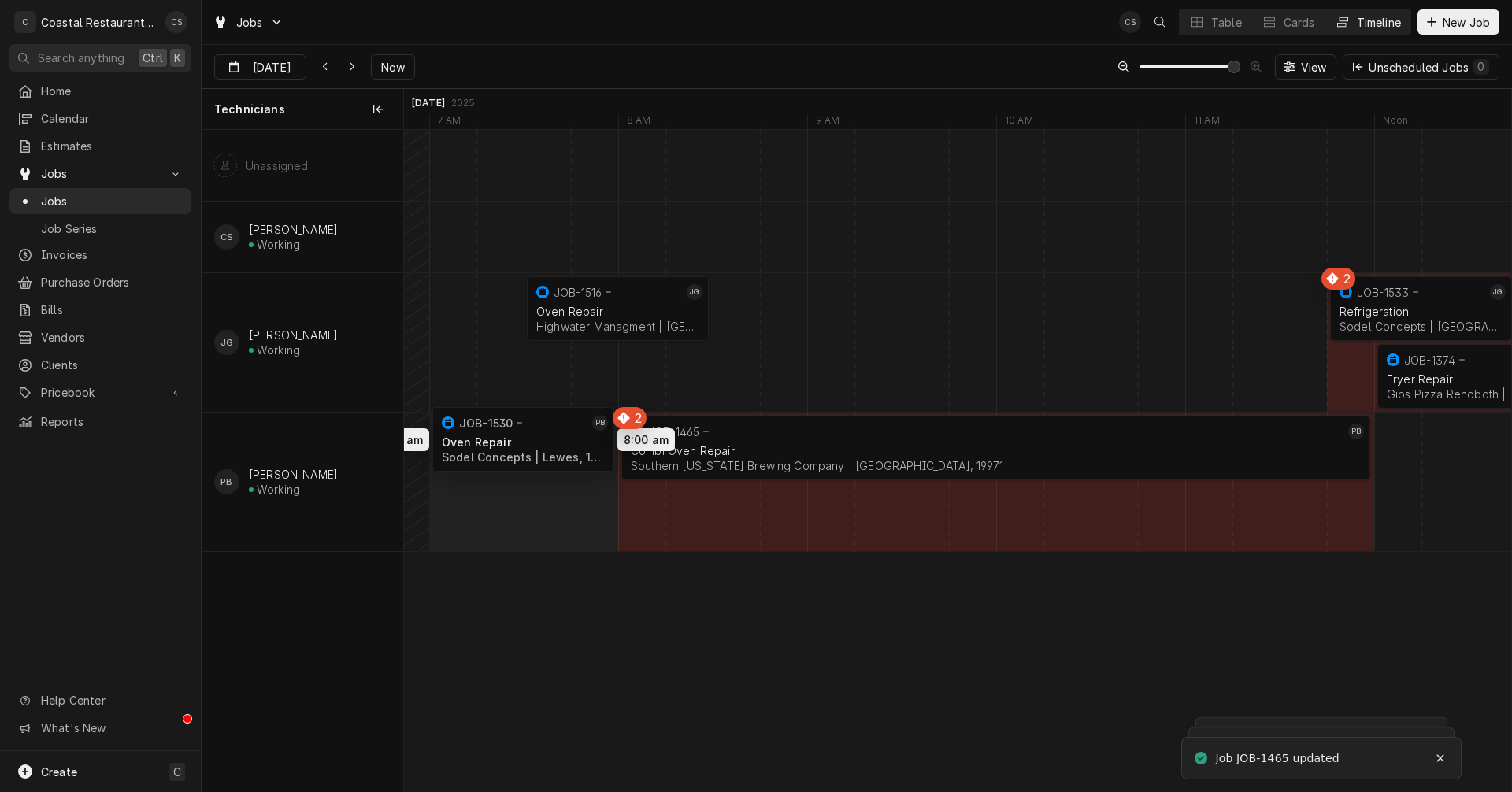
drag, startPoint x: 617, startPoint y: 505, endPoint x: 535, endPoint y: 440, distance: 104.6
click at [535, 440] on div "12:00 PM 1:00 PM JOB-1374 JG Fryer Repair Gios Pizza Rehoboth | Rehoboth Beach,…" at bounding box center [958, 460] width 1107 height 661
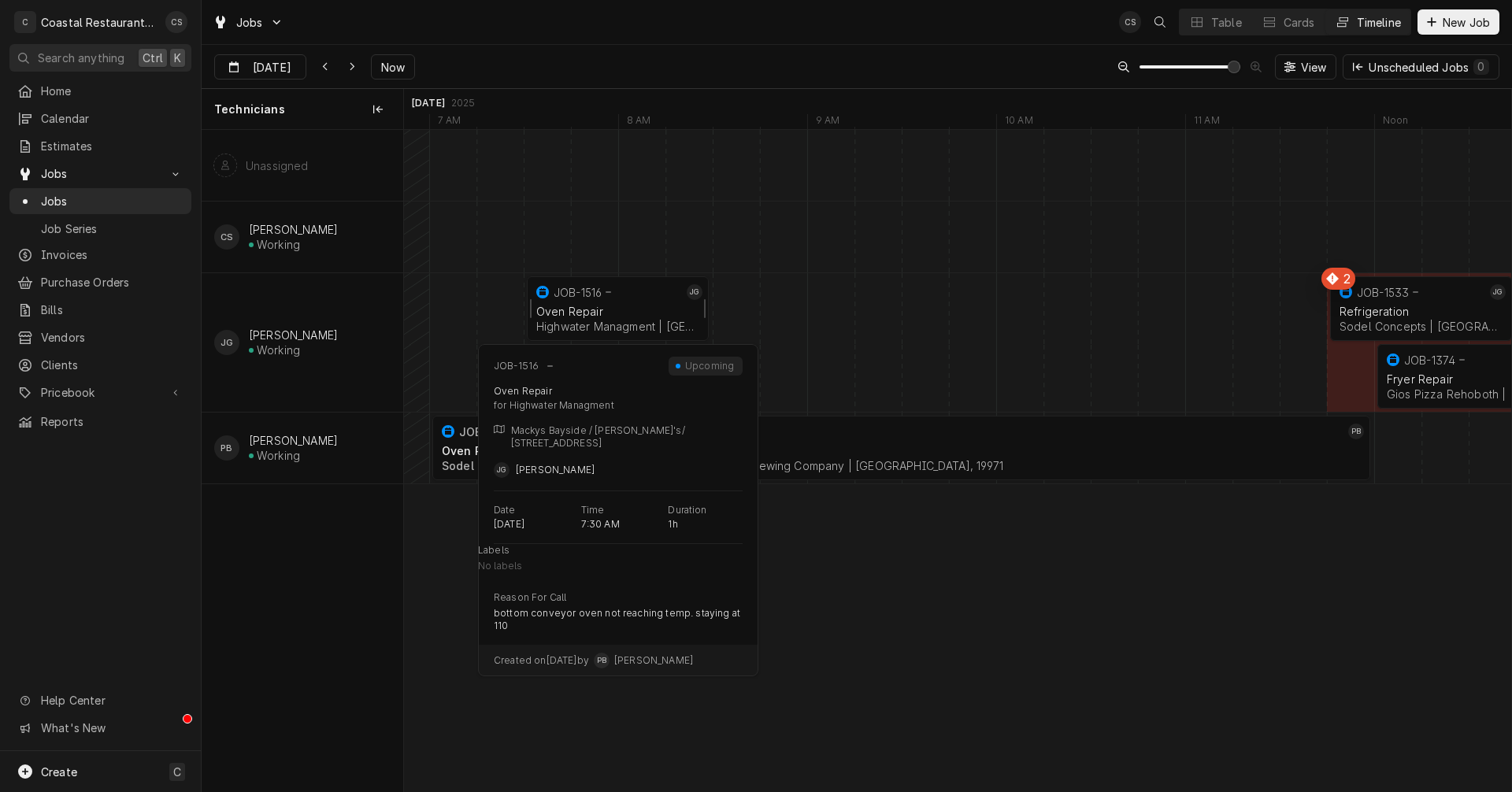
click at [626, 307] on div "Oven Repair" at bounding box center [617, 312] width 163 height 13
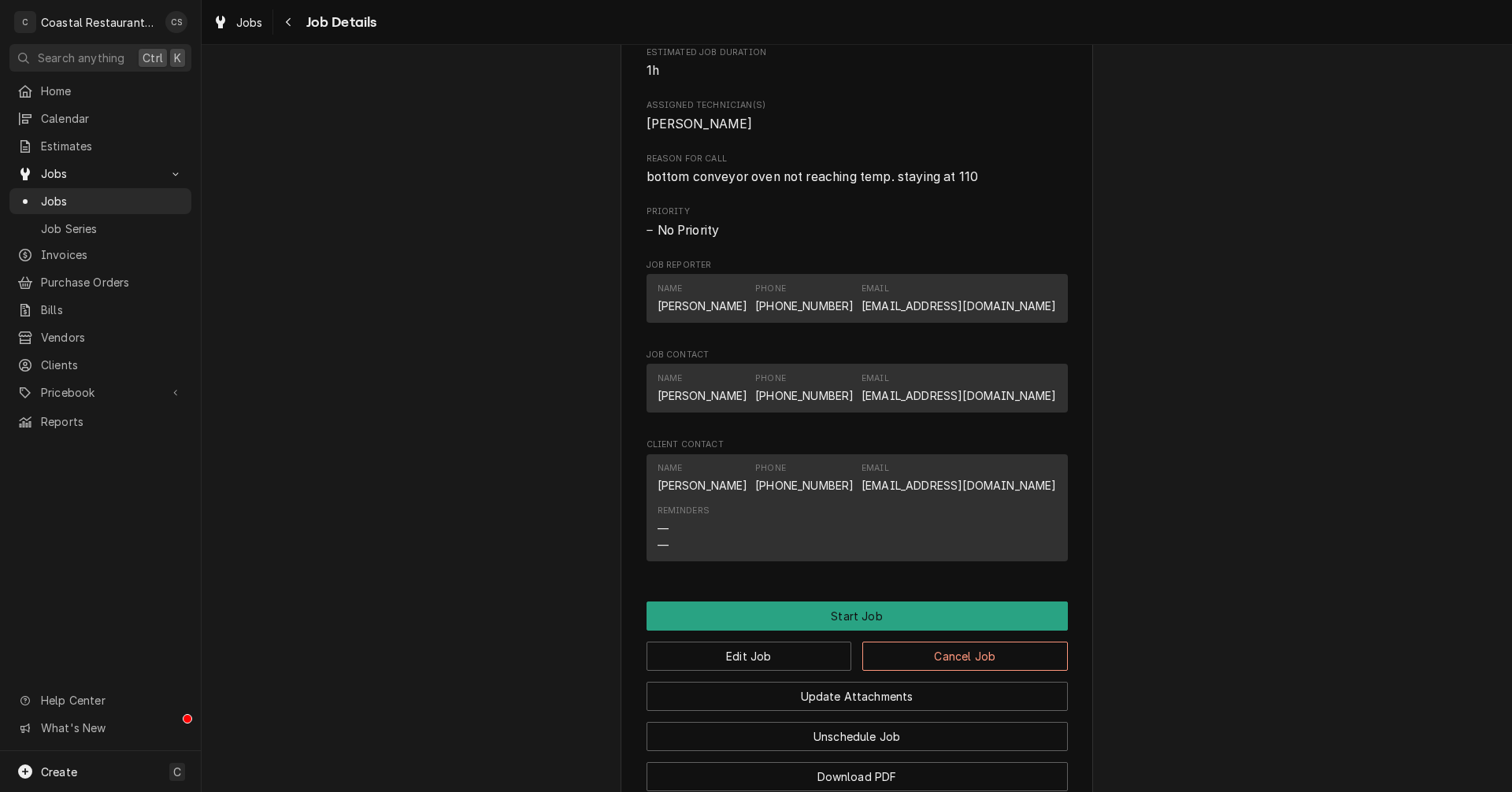
scroll to position [787, 0]
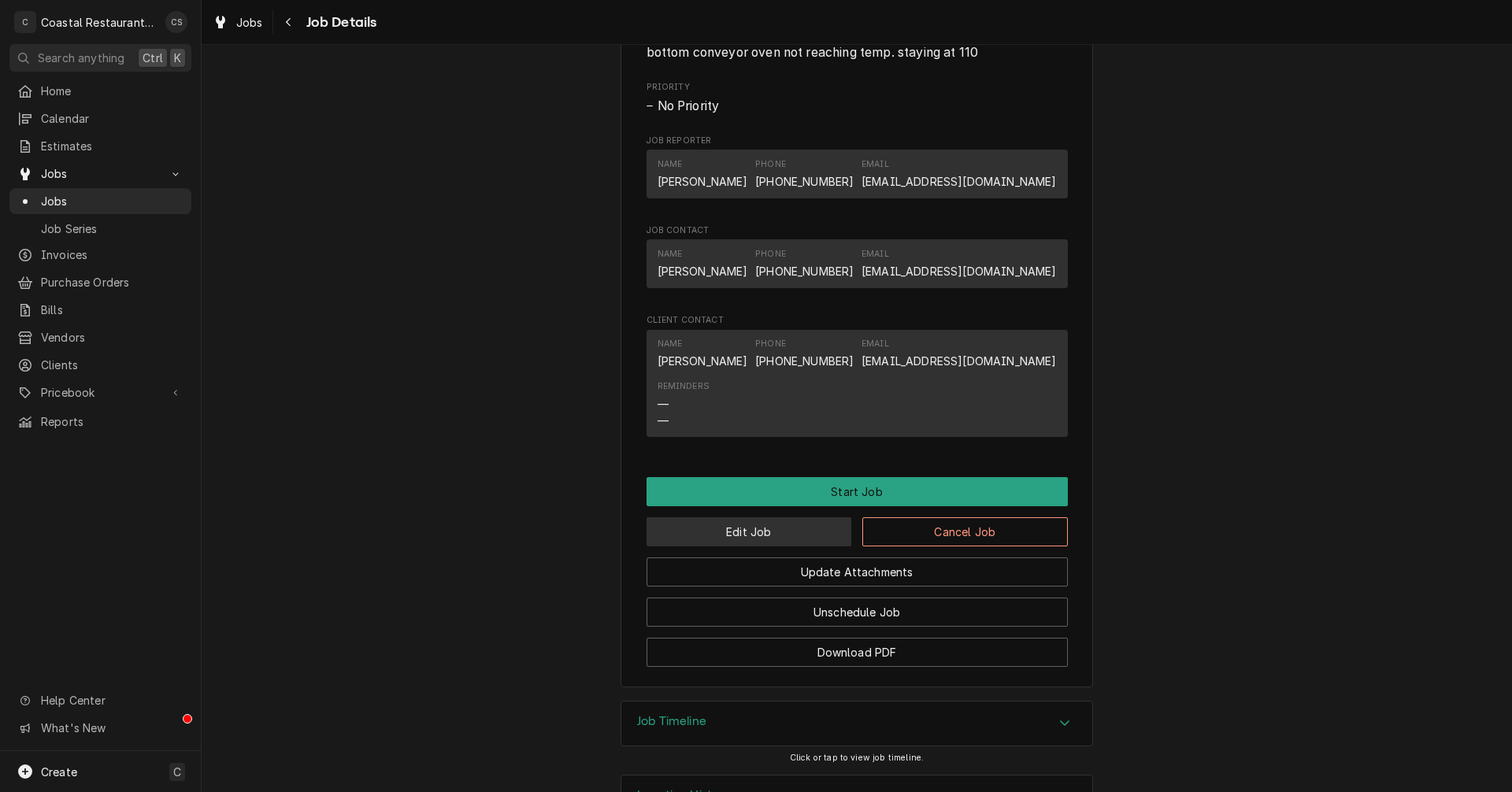
click at [741, 547] on button "Edit Job" at bounding box center [750, 531] width 206 height 29
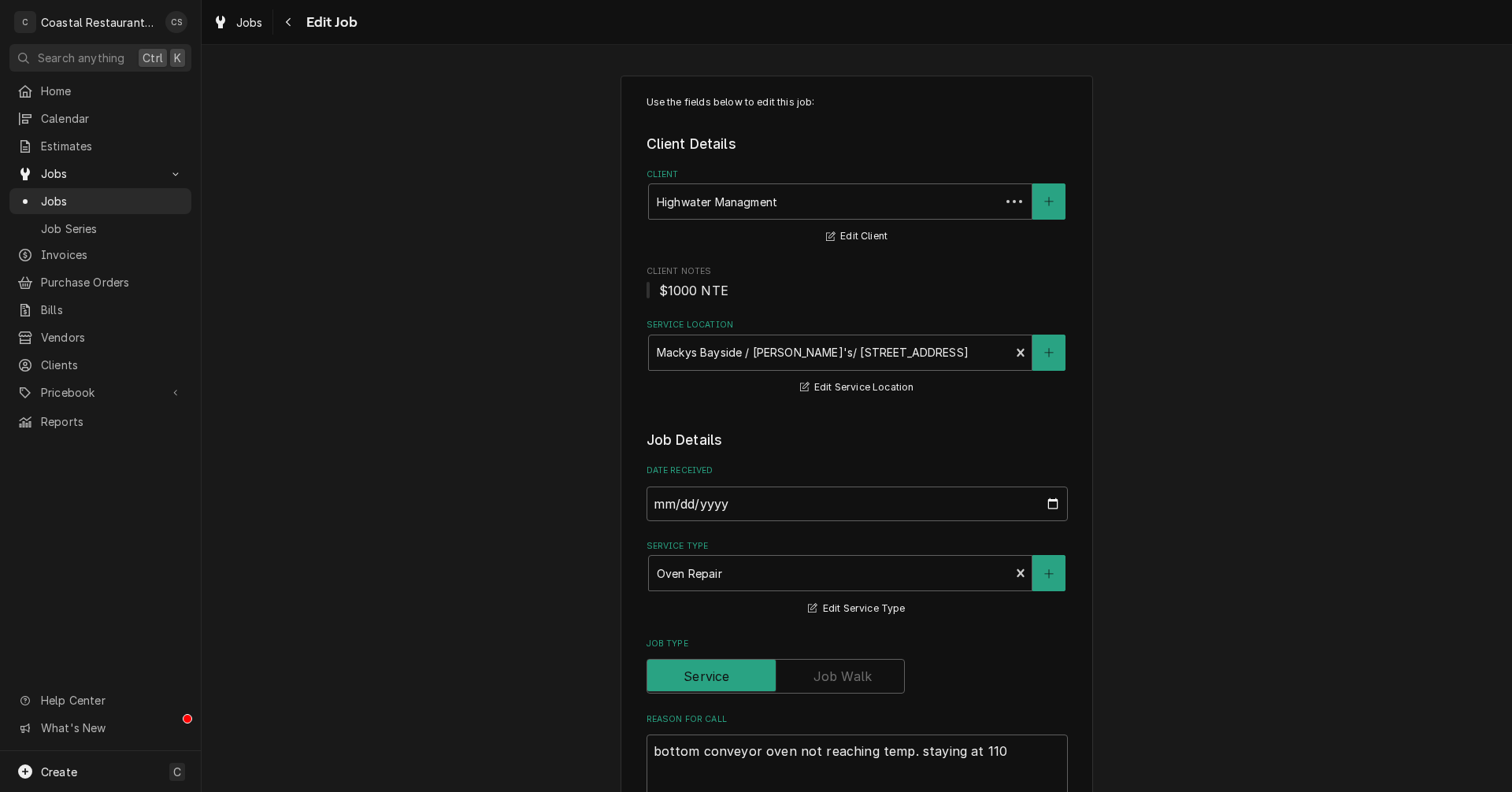
type textarea "x"
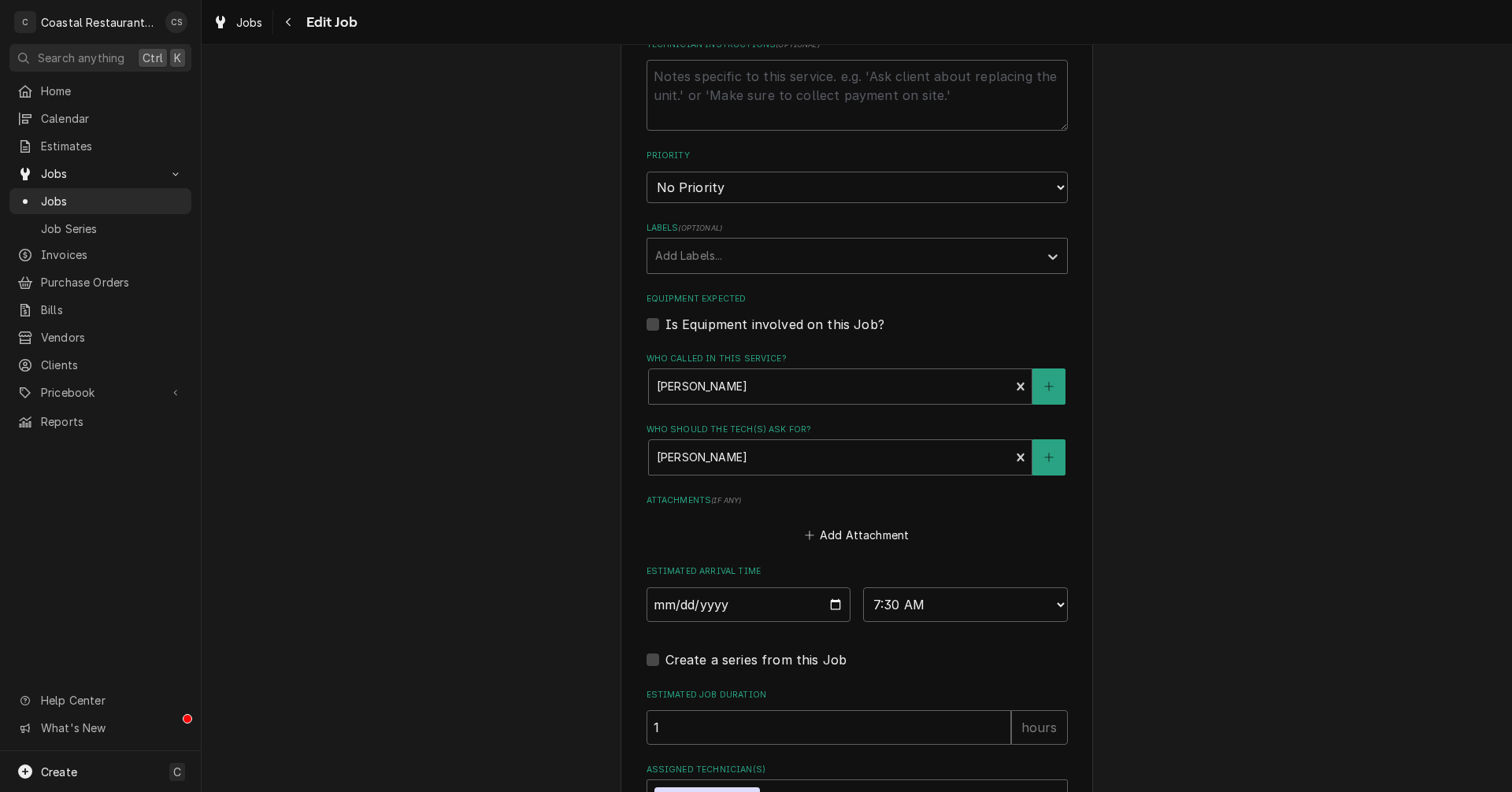
scroll to position [787, 0]
click at [829, 603] on input "[DATE]" at bounding box center [749, 603] width 205 height 35
click at [827, 603] on input "[DATE]" at bounding box center [749, 603] width 205 height 35
click at [292, 23] on icon "Navigate back" at bounding box center [288, 21] width 7 height 11
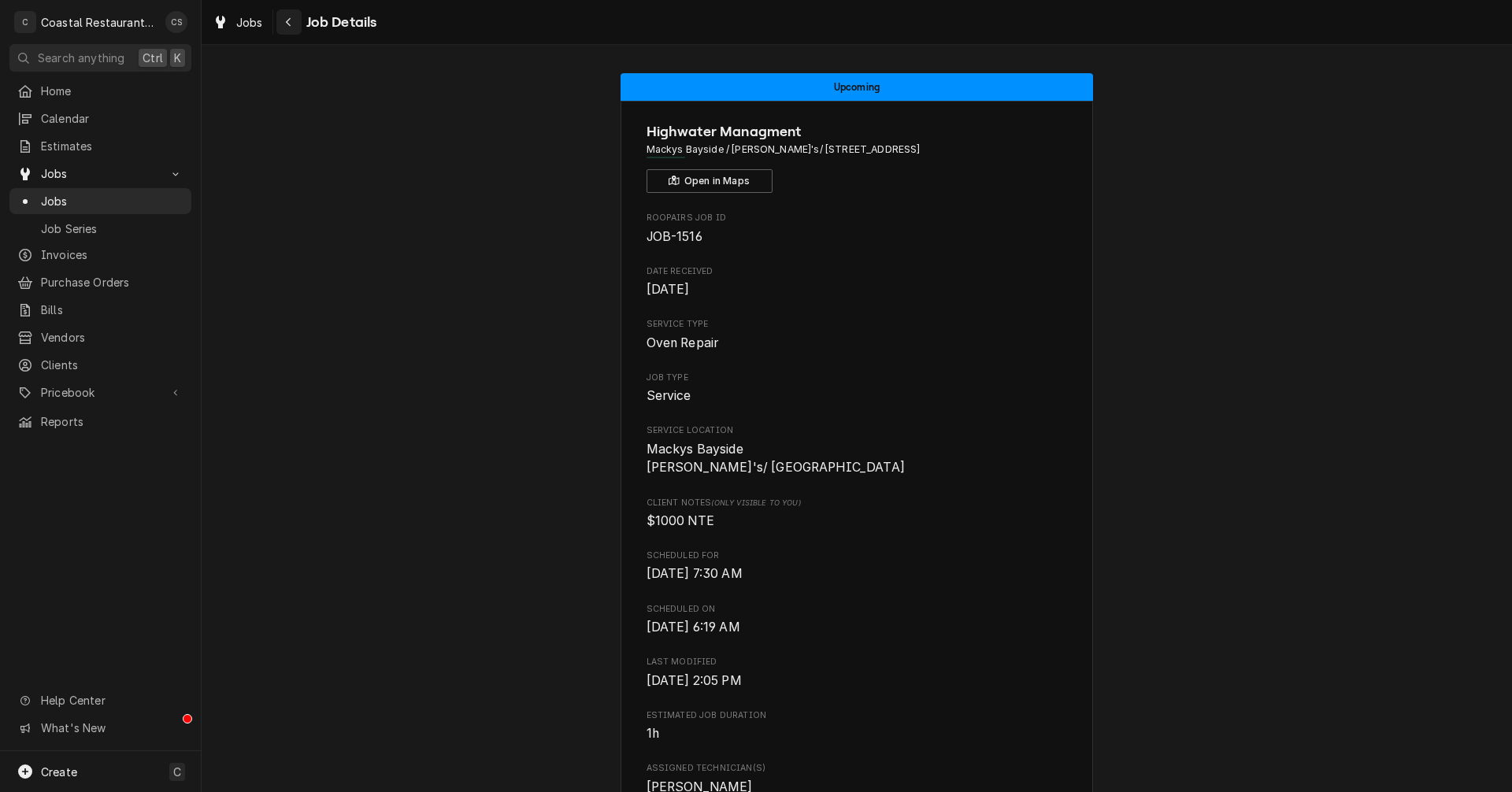
click at [291, 21] on icon "Navigate back" at bounding box center [288, 21] width 7 height 11
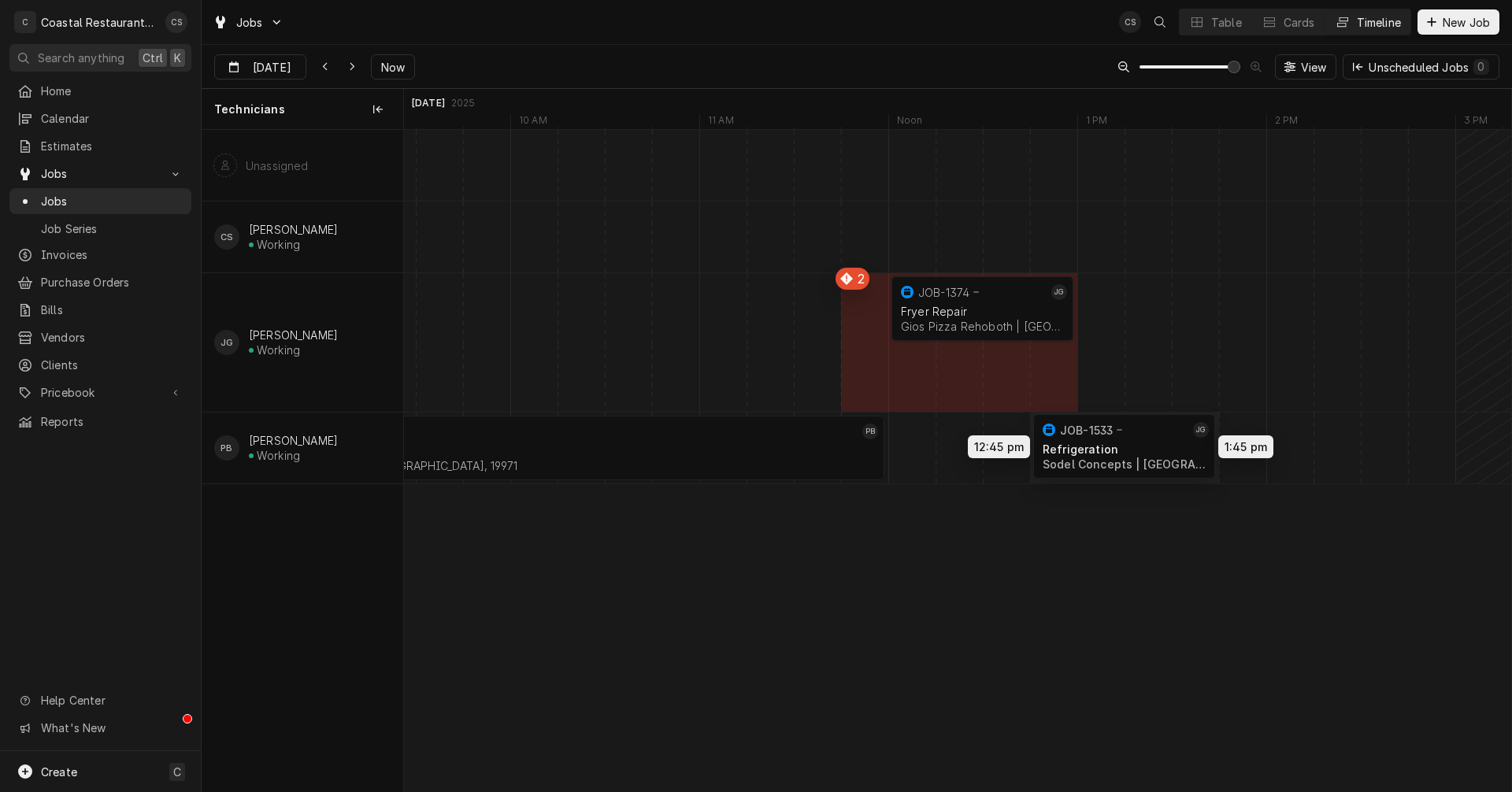
drag, startPoint x: 931, startPoint y: 371, endPoint x: 1105, endPoint y: 442, distance: 187.9
click at [1105, 442] on div "12:45 PM 1:45 PM JOB-1533 JG Refrigeration Sodel Concepts | [GEOGRAPHIC_DATA], …" at bounding box center [958, 460] width 1107 height 661
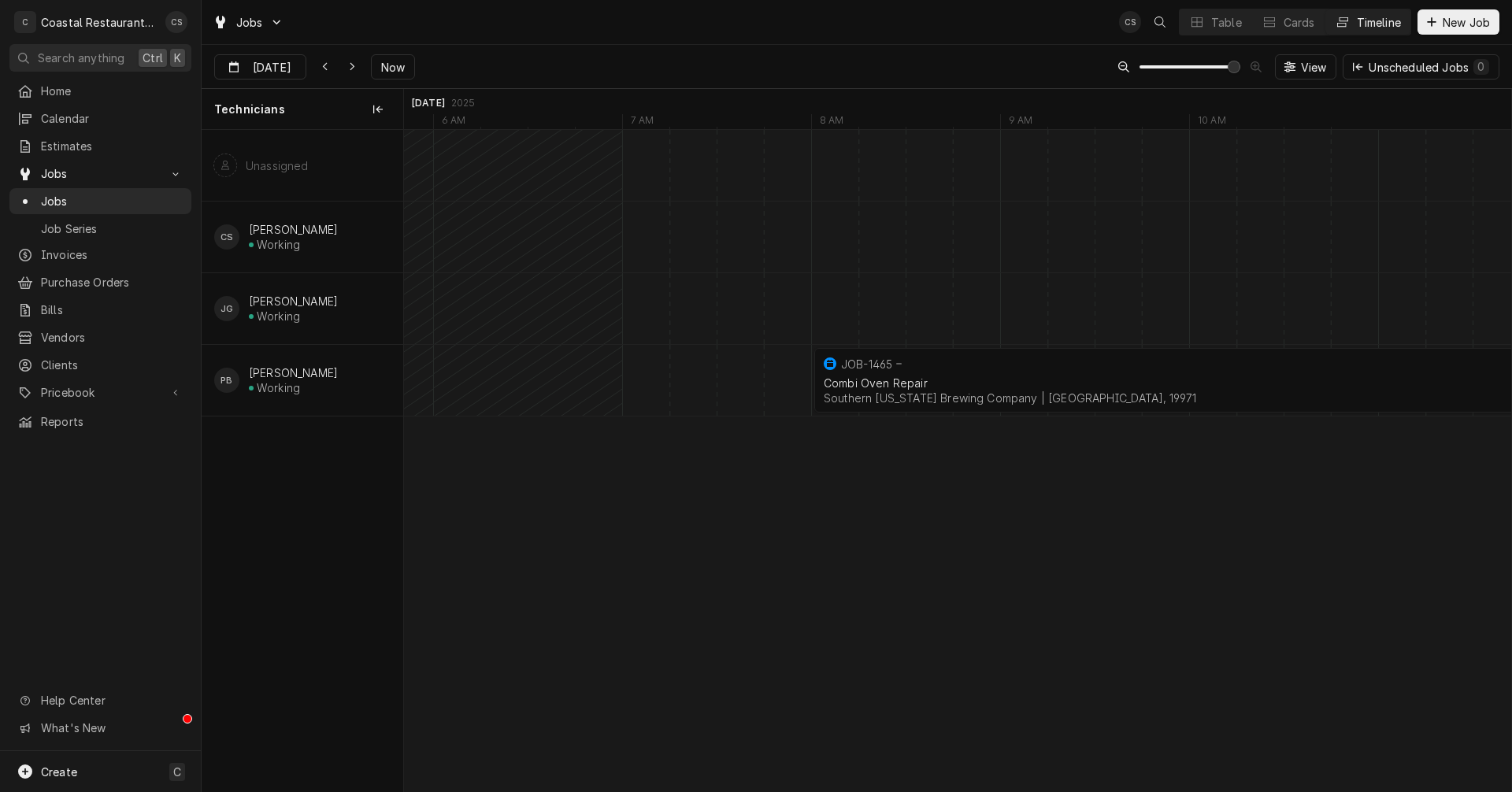
scroll to position [0, 21460]
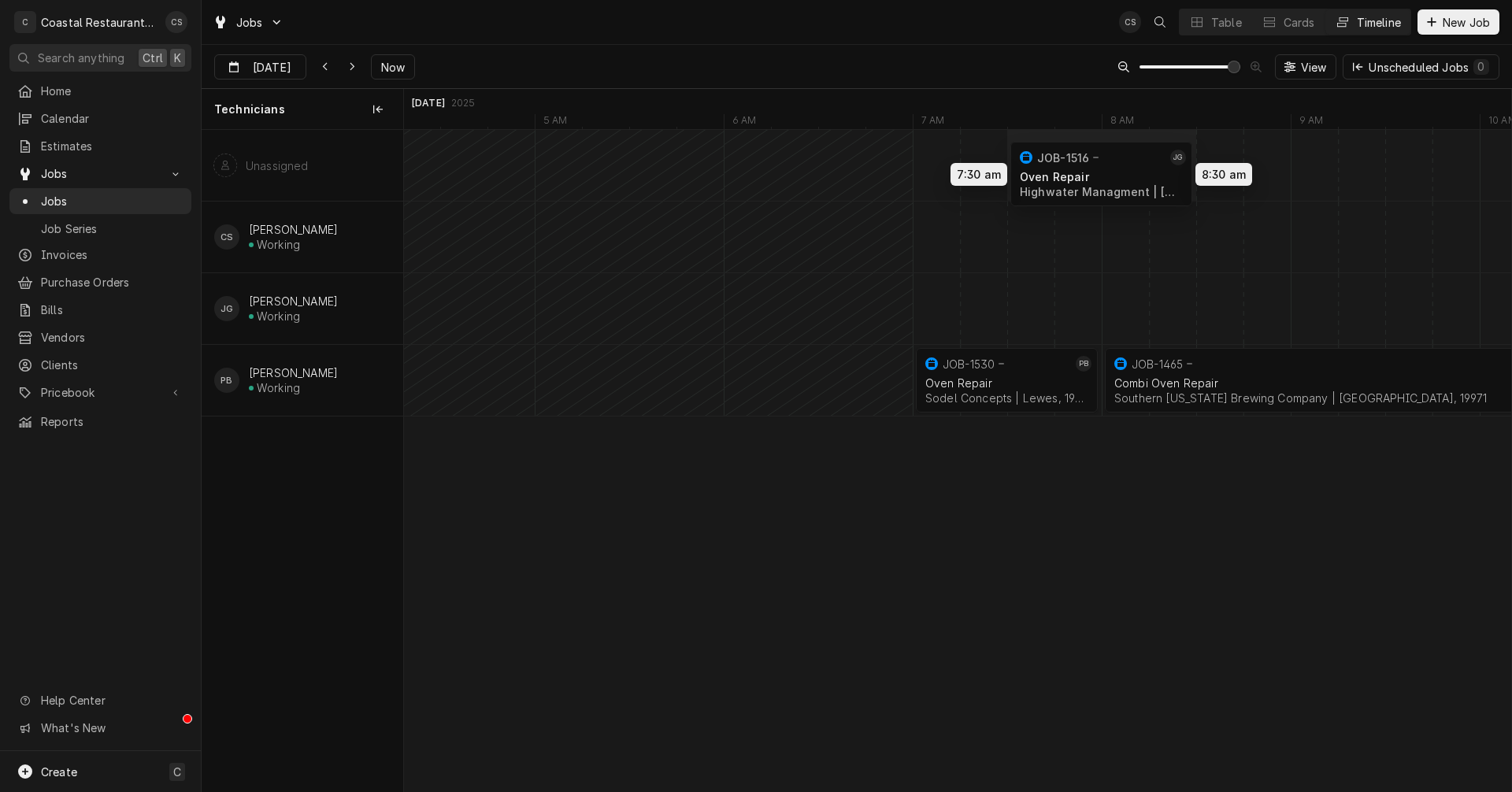
drag, startPoint x: 1082, startPoint y: 294, endPoint x: 1087, endPoint y: 223, distance: 71.2
click at [1080, 159] on div "7:30 AM 8:30 AM JOB-1516 JG Oven Repair Highwater Managment | [GEOGRAPHIC_DATA]…" at bounding box center [958, 460] width 1107 height 661
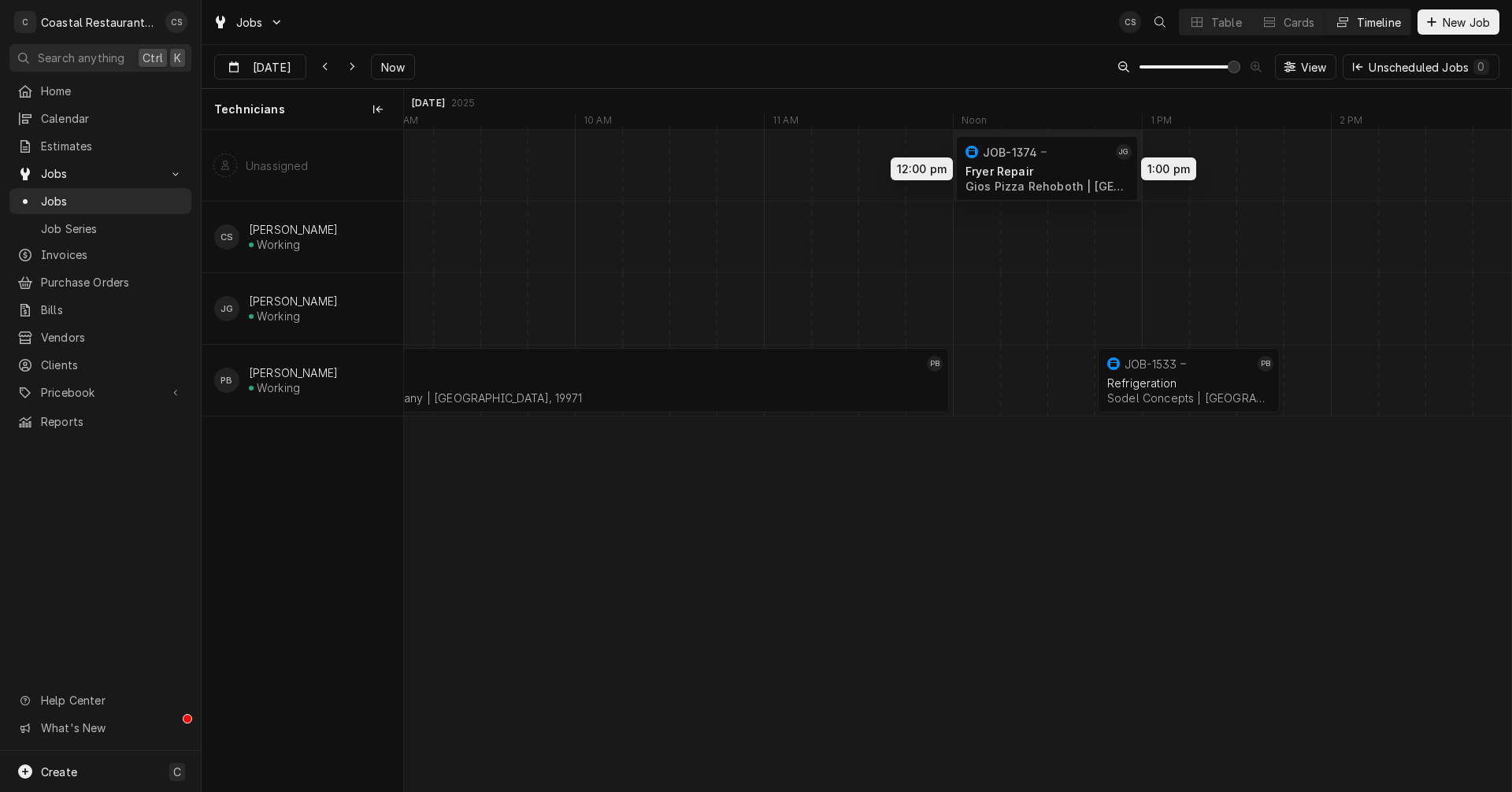
drag, startPoint x: 1050, startPoint y: 303, endPoint x: 1049, endPoint y: 163, distance: 140.0
click at [1049, 163] on div "12:00 PM 1:00 PM JOB-1374 [PERSON_NAME] Repair Gios Pizza Rehoboth | [GEOGRAPHI…" at bounding box center [958, 460] width 1107 height 661
click at [329, 63] on div "Dynamic Content Wrapper" at bounding box center [325, 66] width 15 height 15
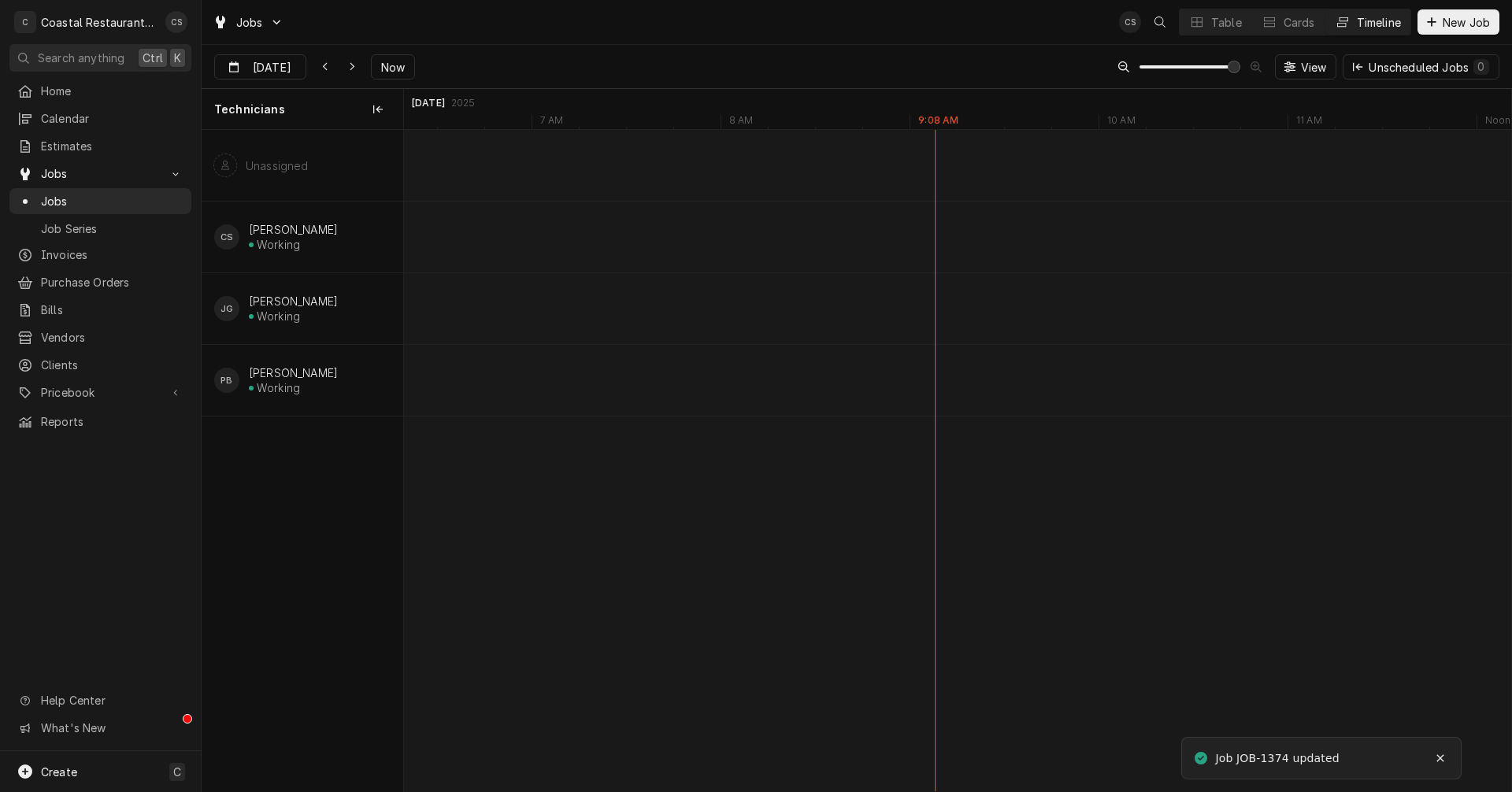
type input "[DATE]"
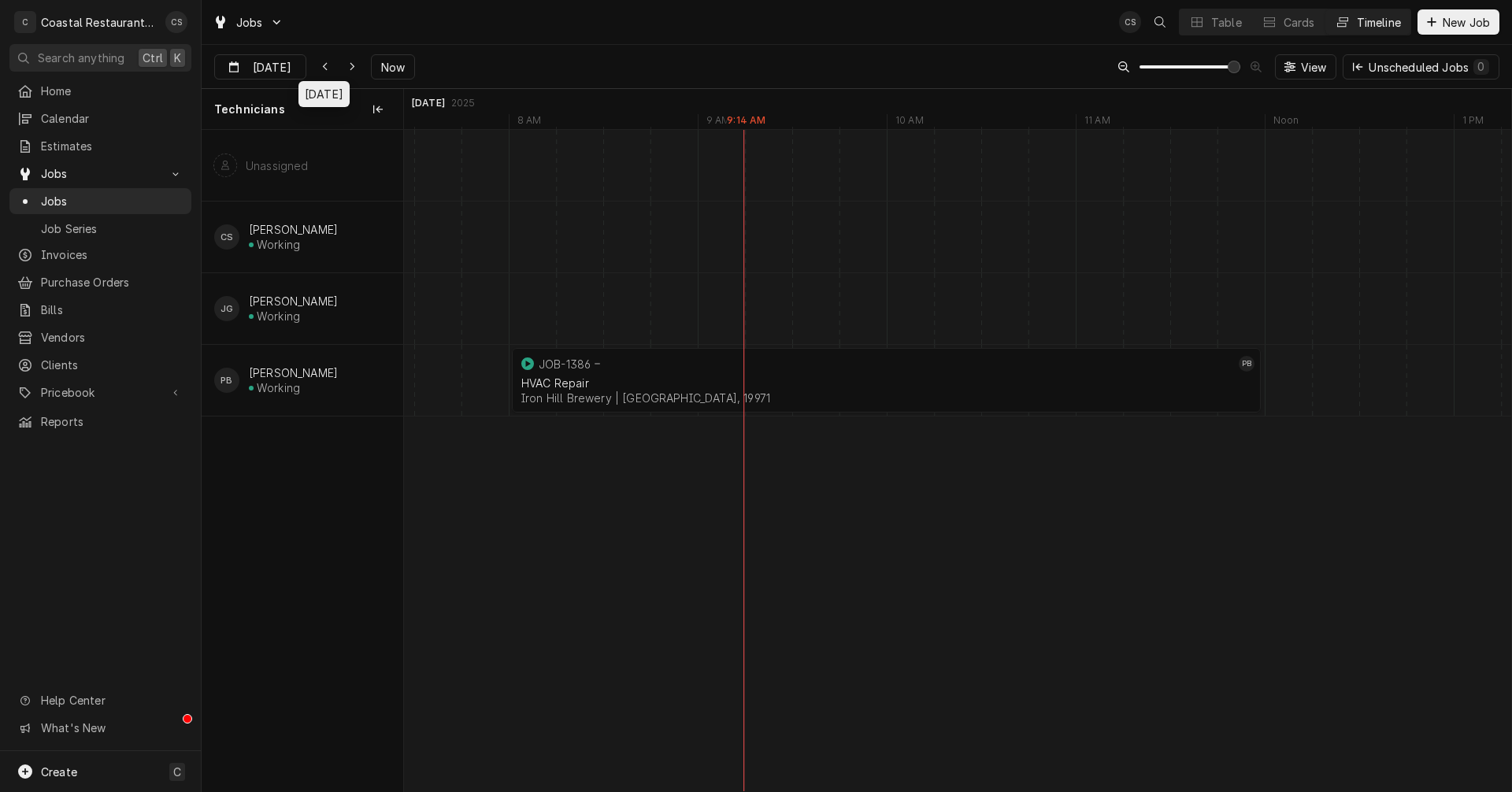
scroll to position [0, 17581]
